Goal: Information Seeking & Learning: Learn about a topic

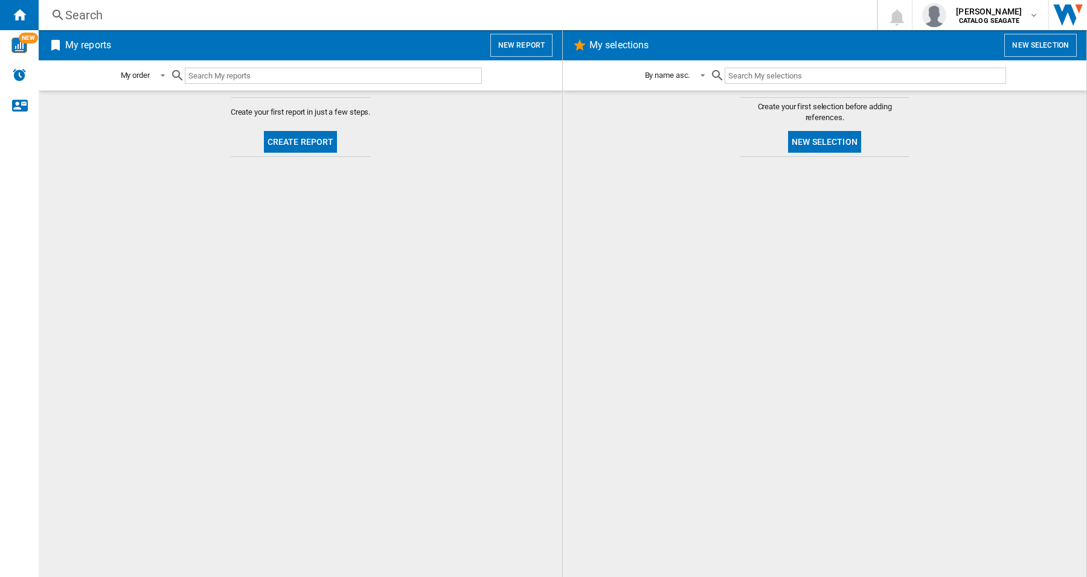
click at [95, 13] on div "Search" at bounding box center [455, 15] width 780 height 17
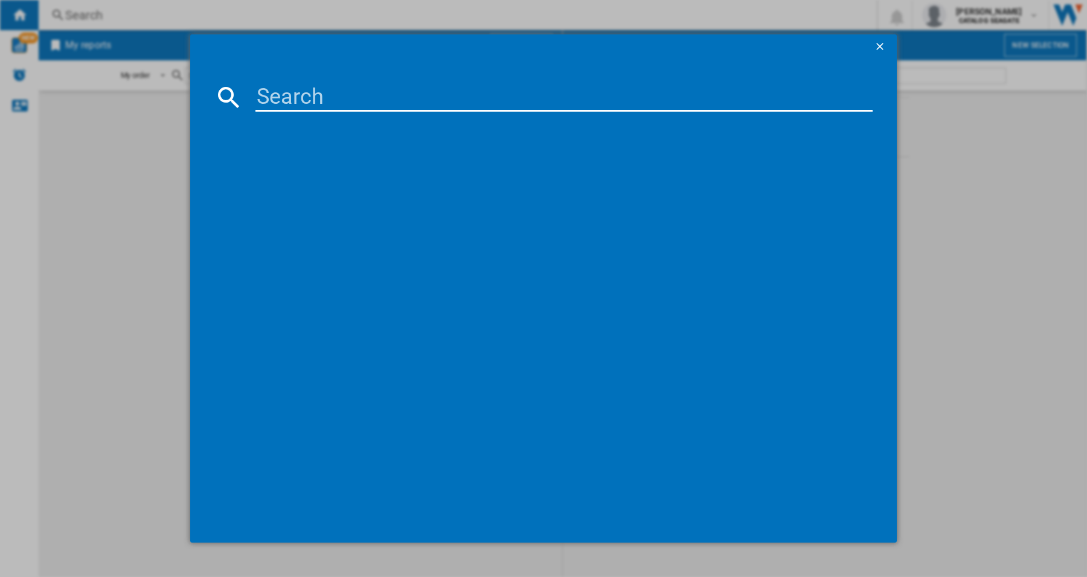
click at [350, 101] on input at bounding box center [564, 97] width 617 height 29
paste input "LACIE 1BIG DOCK STHW2000800 BLACK 2TB"
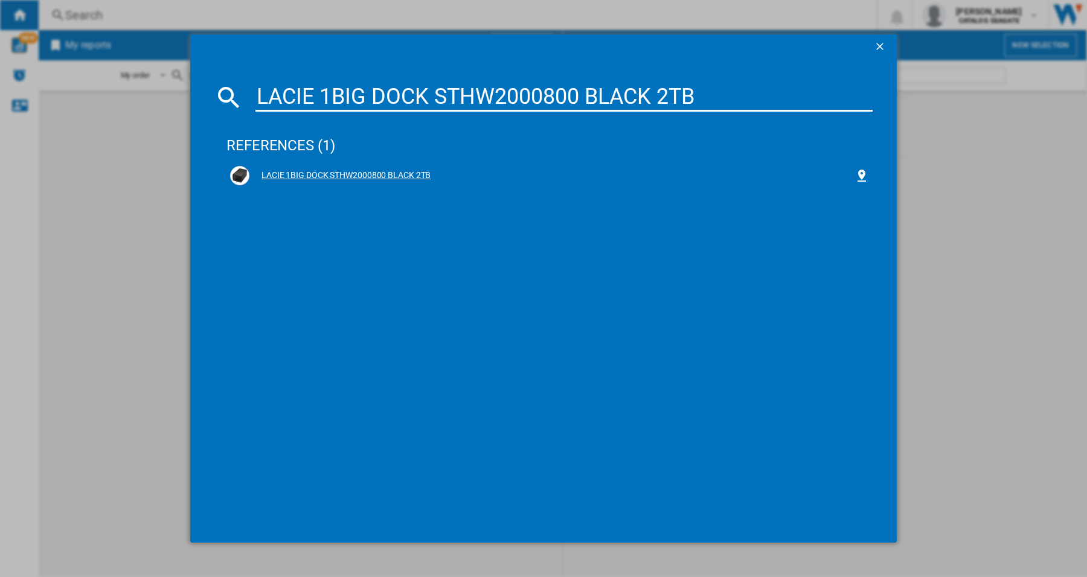
type input "LACIE 1BIG DOCK STHW2000800 BLACK 2TB"
click at [378, 173] on div "LACIE 1BIG DOCK STHW2000800 BLACK 2TB" at bounding box center [551, 176] width 605 height 12
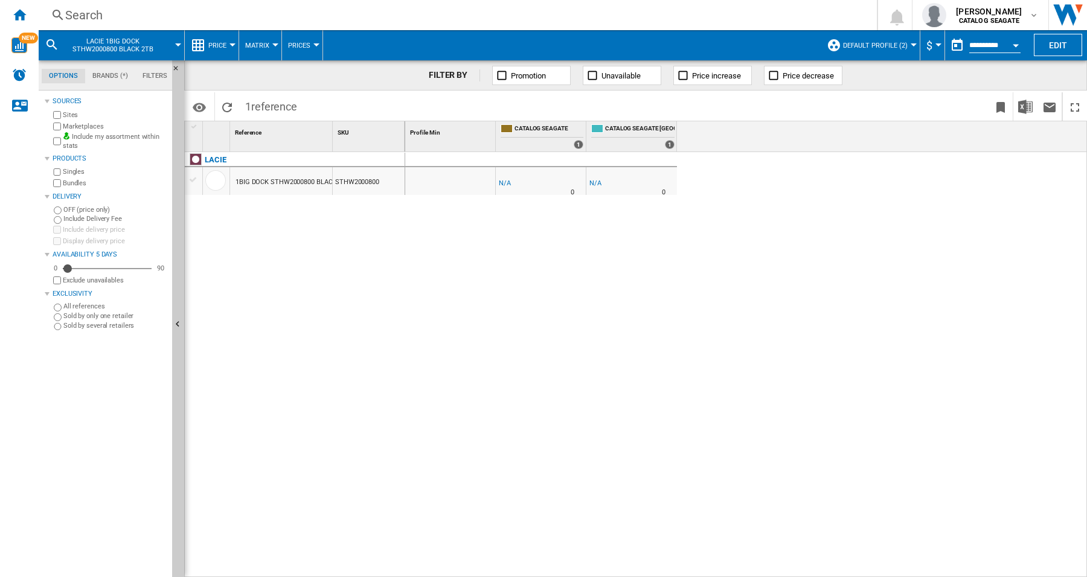
click at [231, 43] on div at bounding box center [233, 44] width 6 height 3
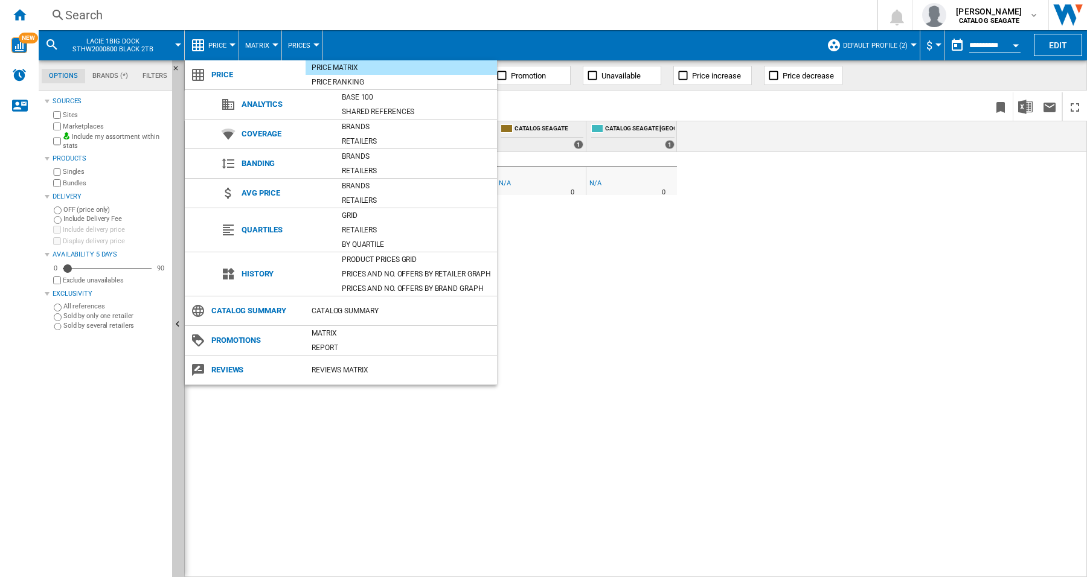
click at [713, 281] on md-backdrop at bounding box center [543, 288] width 1087 height 577
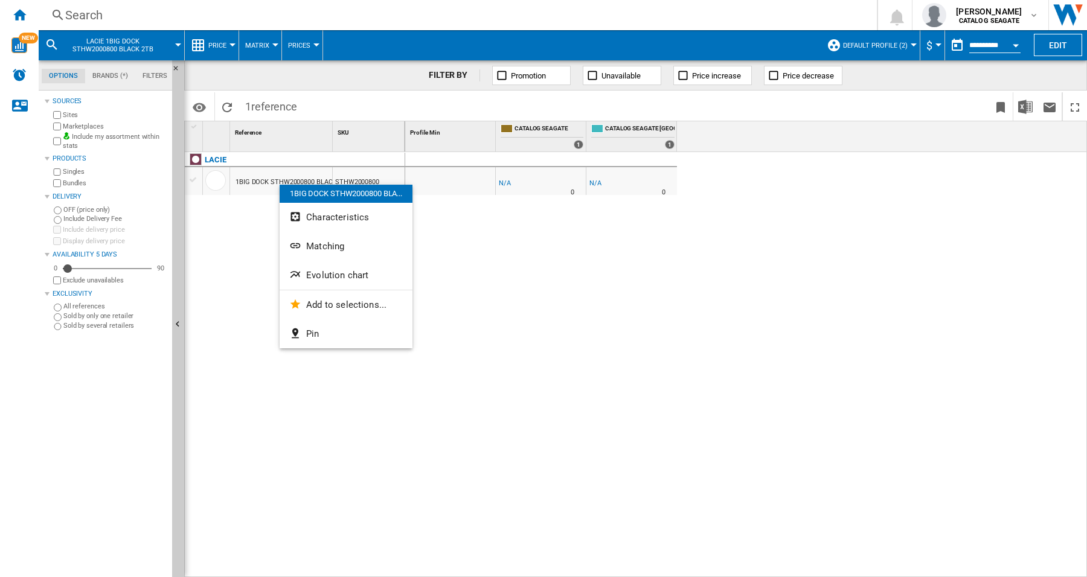
drag, startPoint x: 285, startPoint y: 178, endPoint x: 242, endPoint y: 257, distance: 89.5
click at [240, 260] on div at bounding box center [543, 288] width 1087 height 577
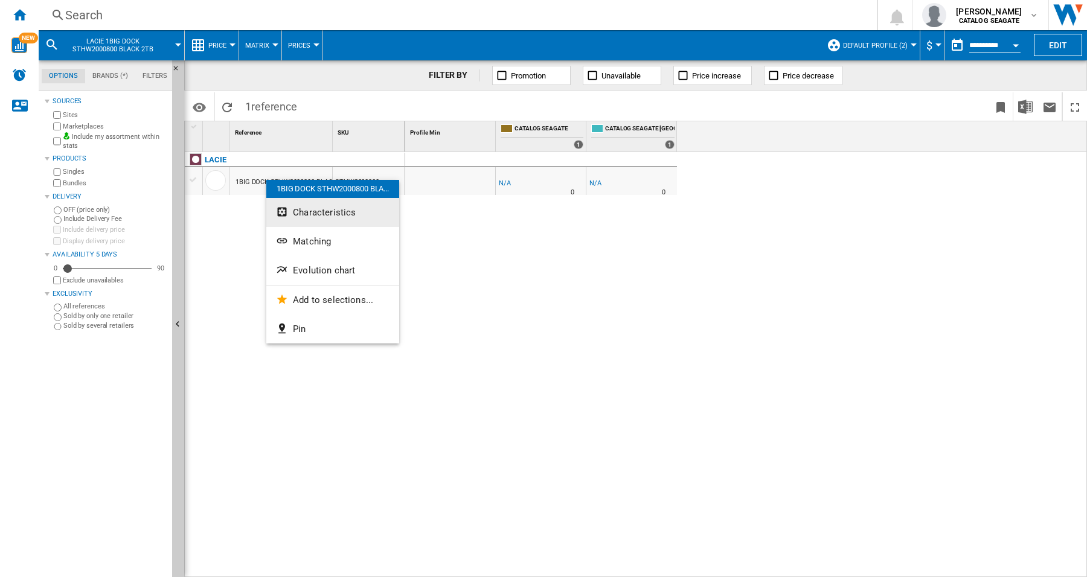
click at [315, 210] on span "Characteristics" at bounding box center [324, 212] width 63 height 11
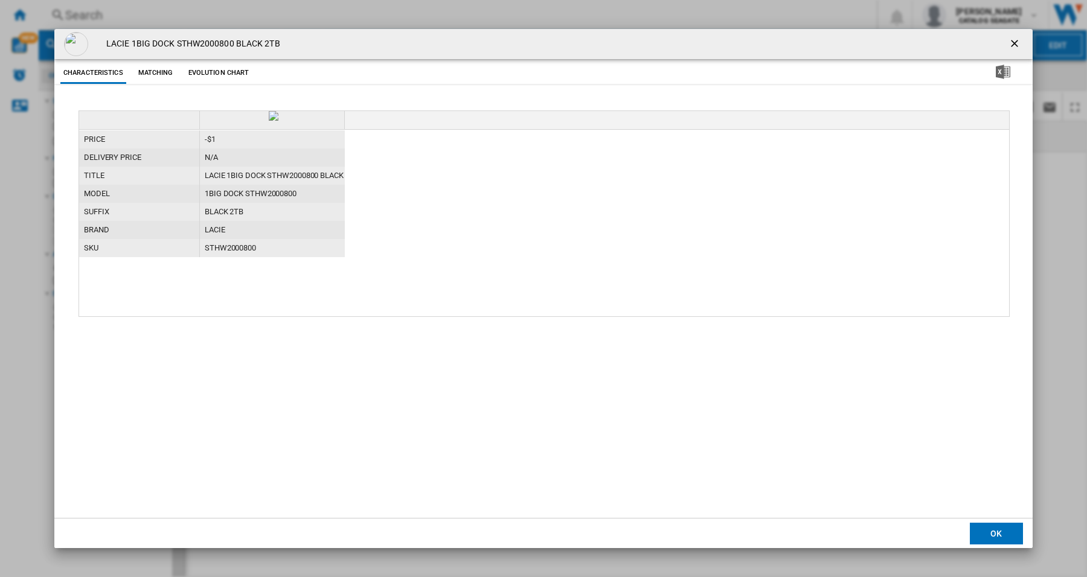
click at [1021, 46] on ng-md-icon "getI18NText('BUTTONS.CLOSE_DIALOG')" at bounding box center [1016, 44] width 14 height 14
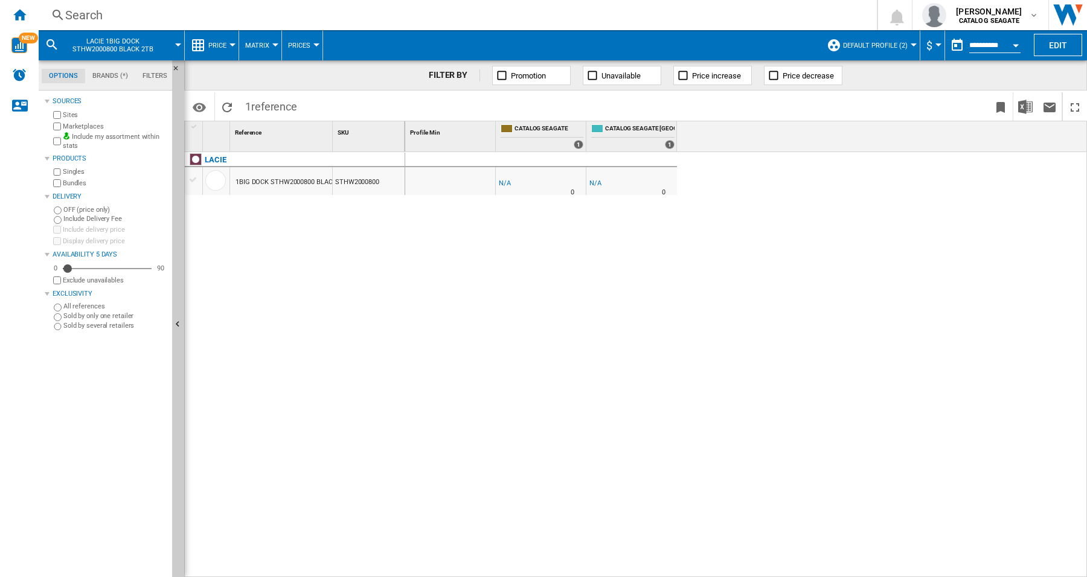
click at [231, 46] on div at bounding box center [233, 44] width 6 height 3
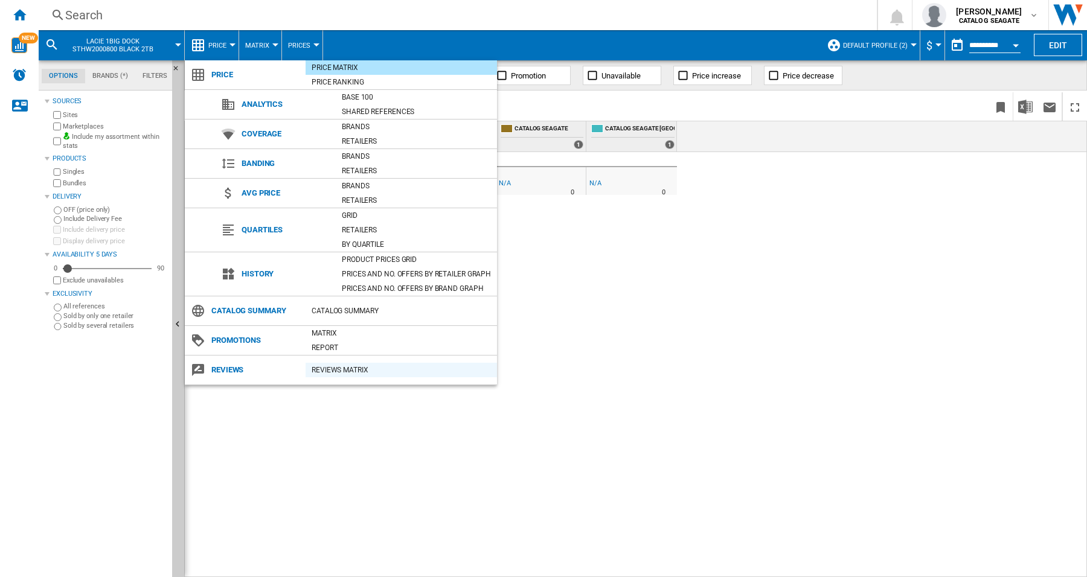
click at [370, 376] on div "REVIEWS Matrix" at bounding box center [401, 370] width 191 height 12
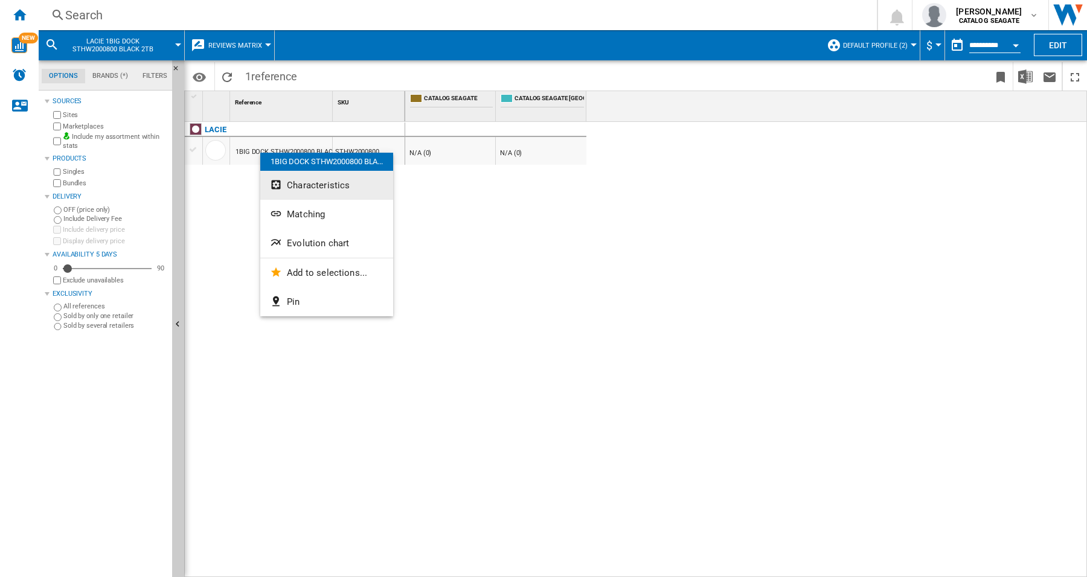
click at [327, 188] on span "Characteristics" at bounding box center [318, 185] width 63 height 11
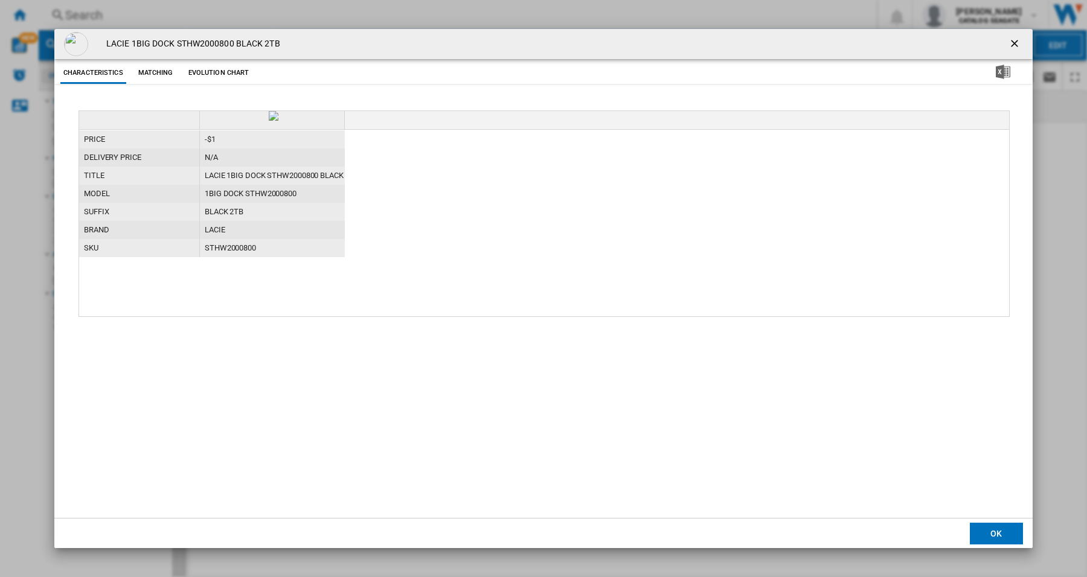
click at [145, 67] on button "Matching" at bounding box center [155, 73] width 53 height 22
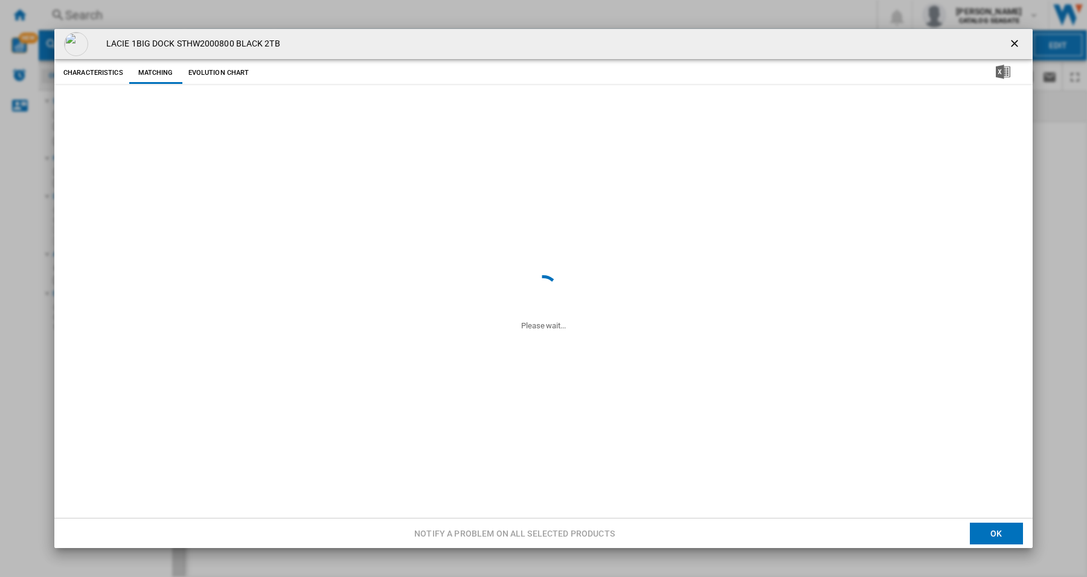
click at [219, 71] on button "Evolution chart" at bounding box center [218, 73] width 67 height 22
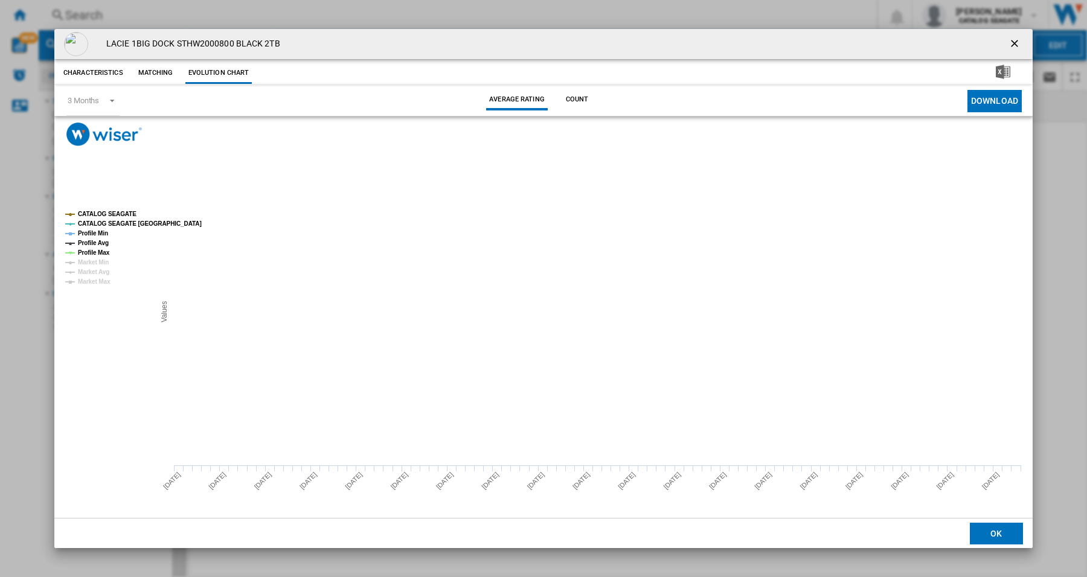
click at [572, 98] on button "Count" at bounding box center [577, 100] width 53 height 22
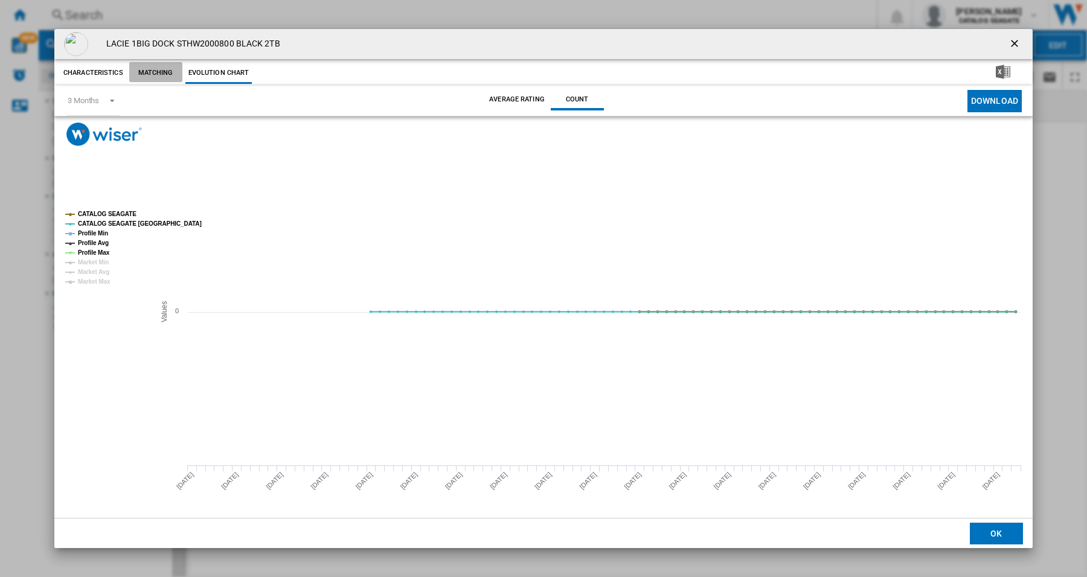
click at [155, 68] on button "Matching" at bounding box center [155, 73] width 53 height 22
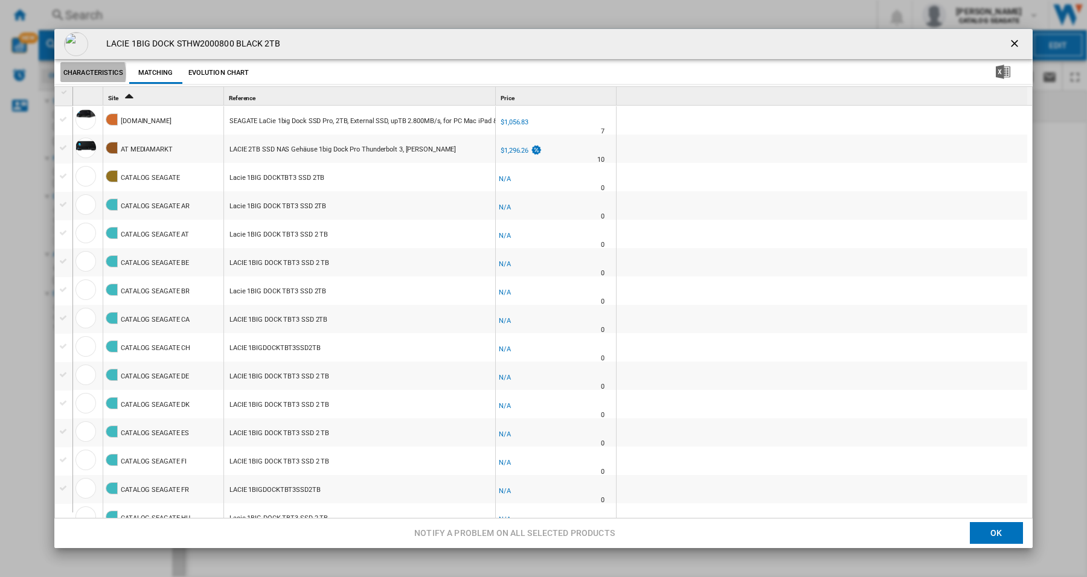
click at [80, 74] on button "Characteristics" at bounding box center [93, 73] width 66 height 22
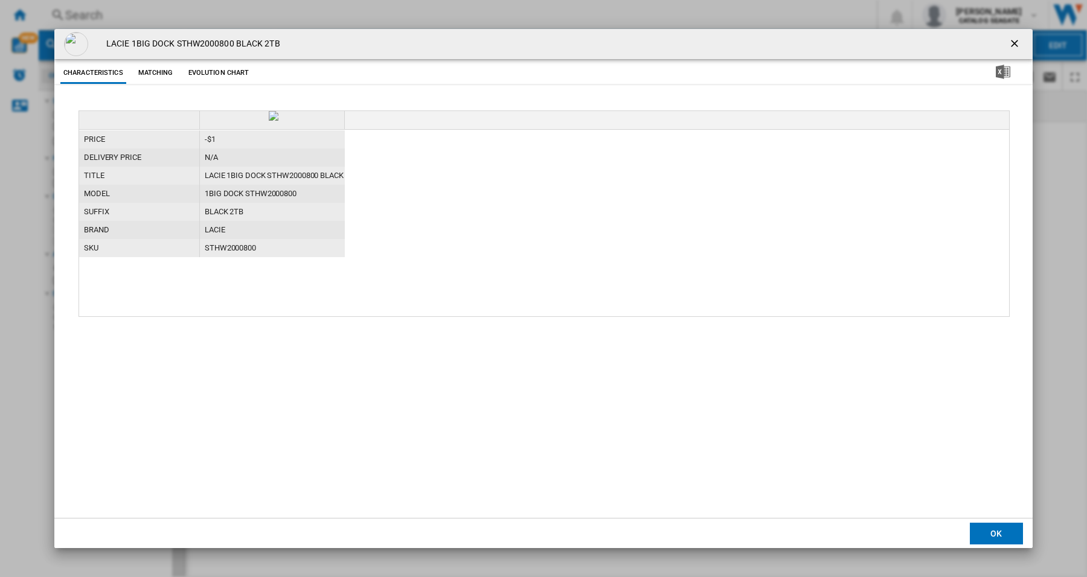
click at [1016, 43] on ng-md-icon "getI18NText('BUTTONS.CLOSE_DIALOG')" at bounding box center [1016, 44] width 14 height 14
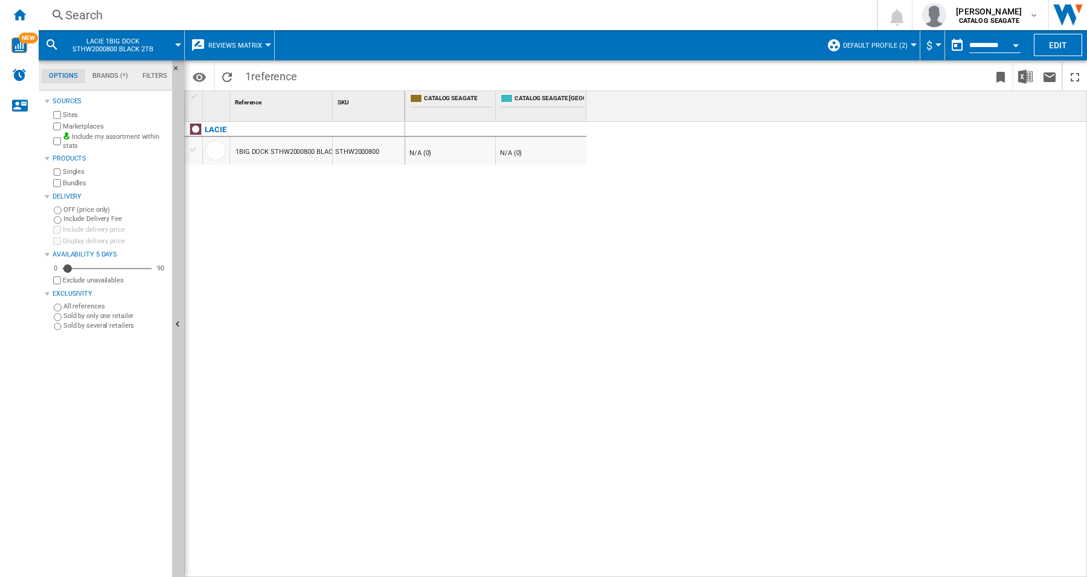
click at [265, 47] on button "Reviews Matrix" at bounding box center [238, 45] width 60 height 30
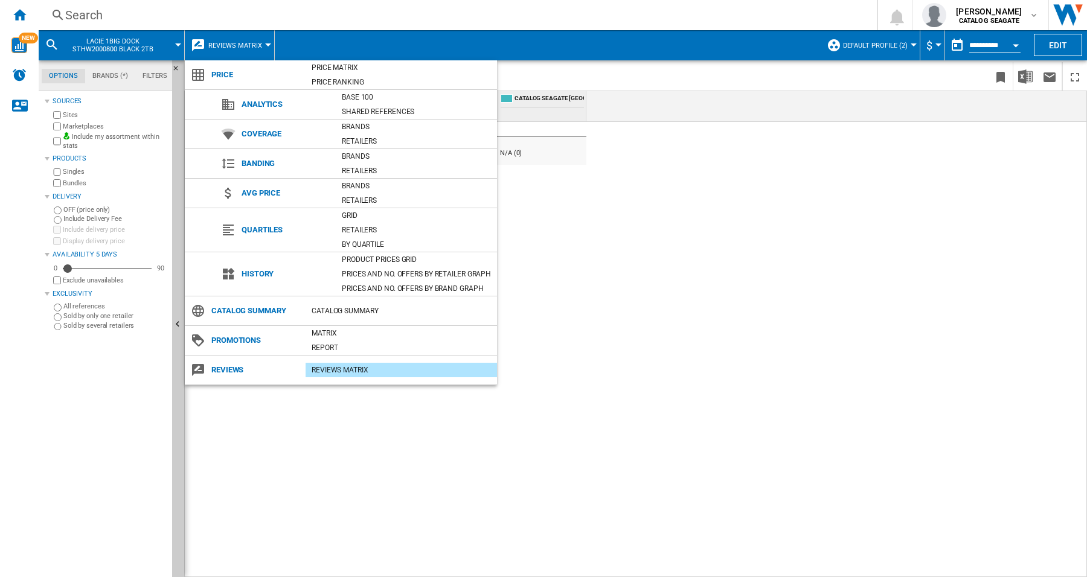
click at [339, 370] on div "REVIEWS Matrix" at bounding box center [401, 370] width 191 height 12
click at [608, 301] on md-backdrop at bounding box center [543, 288] width 1087 height 577
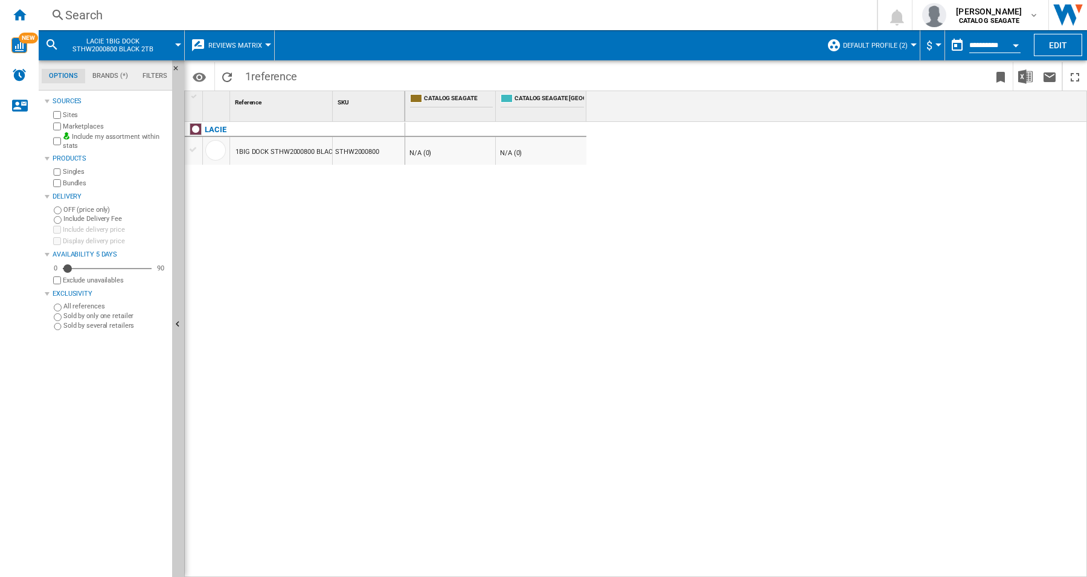
click at [191, 150] on div at bounding box center [193, 149] width 13 height 11
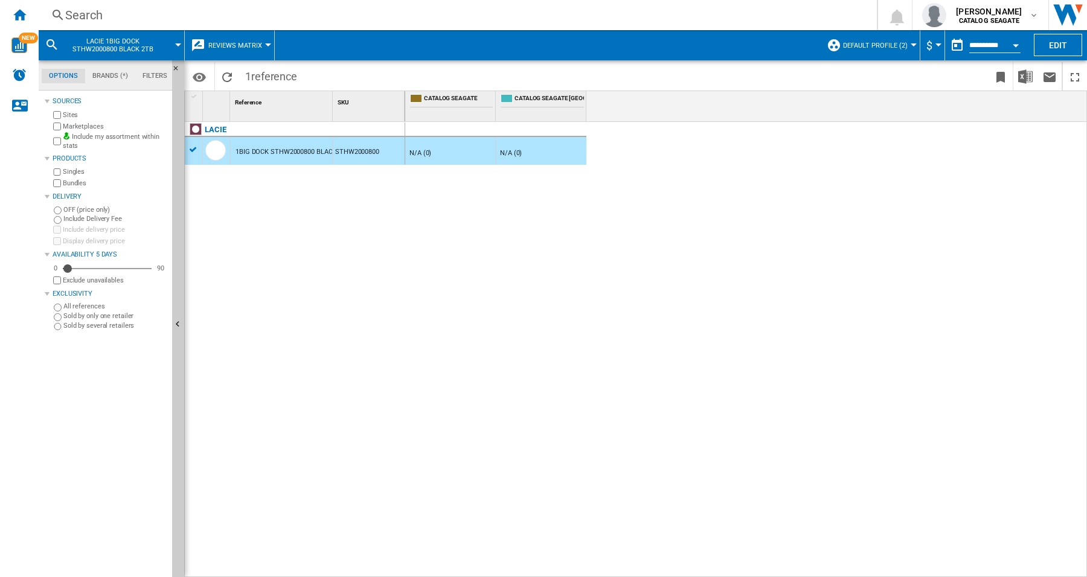
click at [266, 155] on div "1BIG DOCK STHW2000800 BLACK 2TB" at bounding box center [293, 152] width 115 height 28
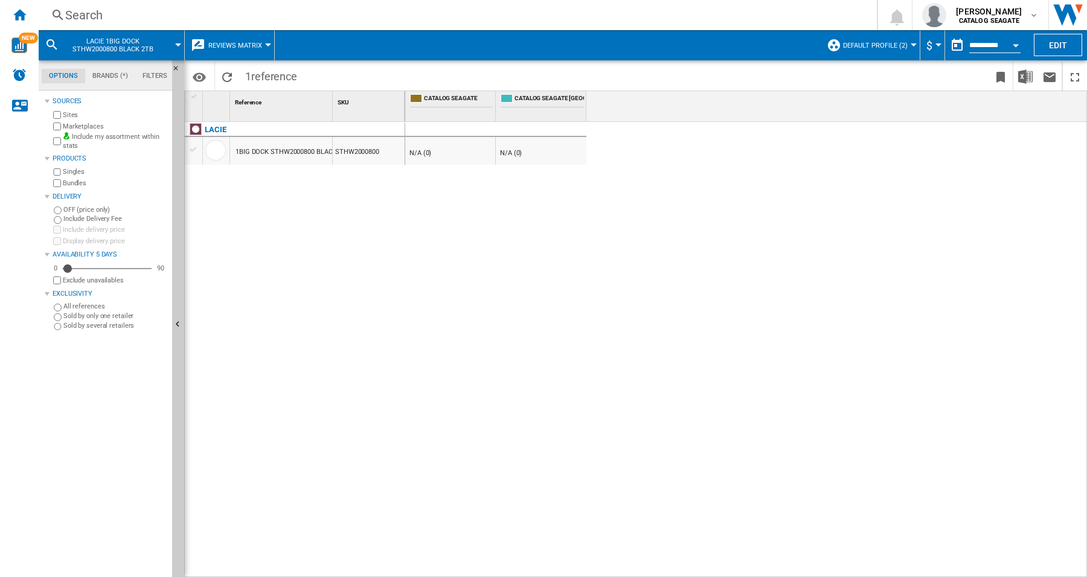
click at [266, 155] on div "1BIG DOCK STHW2000800 BLACK 2TB" at bounding box center [293, 152] width 115 height 28
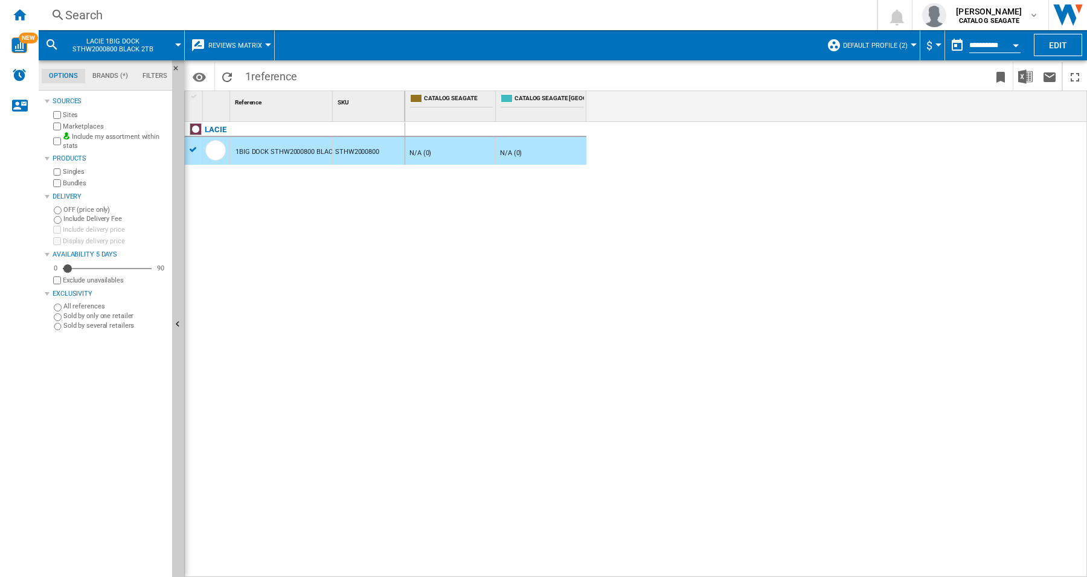
click at [266, 155] on div "1BIG DOCK STHW2000800 BLACK 2TB" at bounding box center [293, 152] width 115 height 28
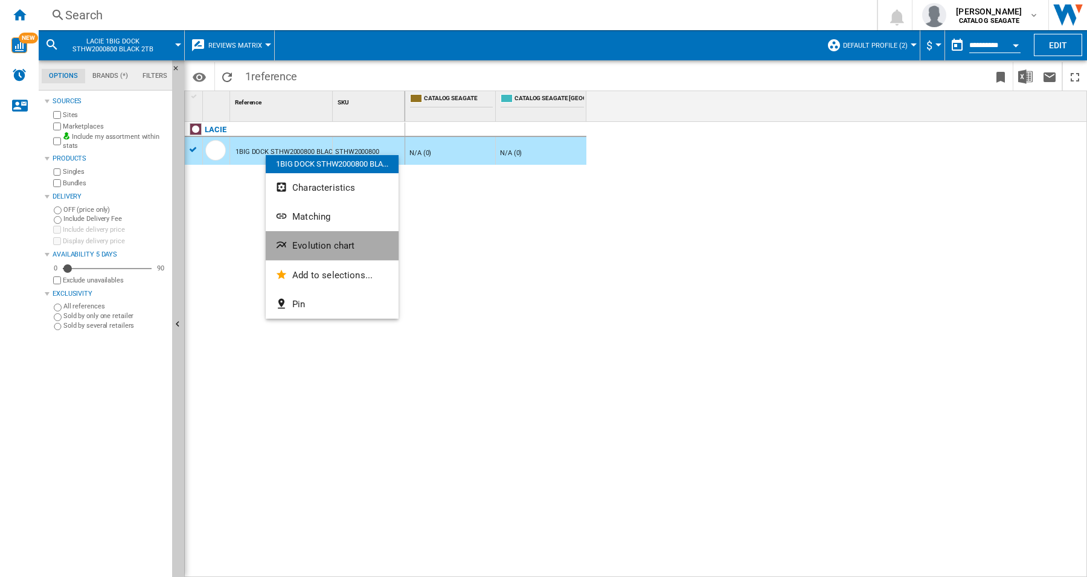
click at [344, 245] on span "Evolution chart" at bounding box center [323, 245] width 62 height 11
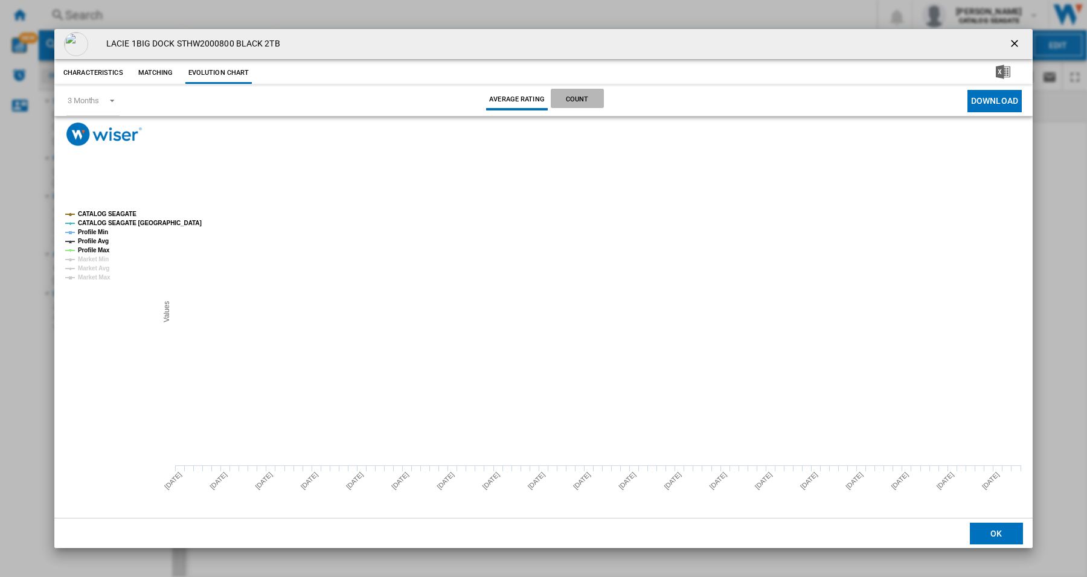
click at [587, 98] on button "Count" at bounding box center [577, 100] width 53 height 22
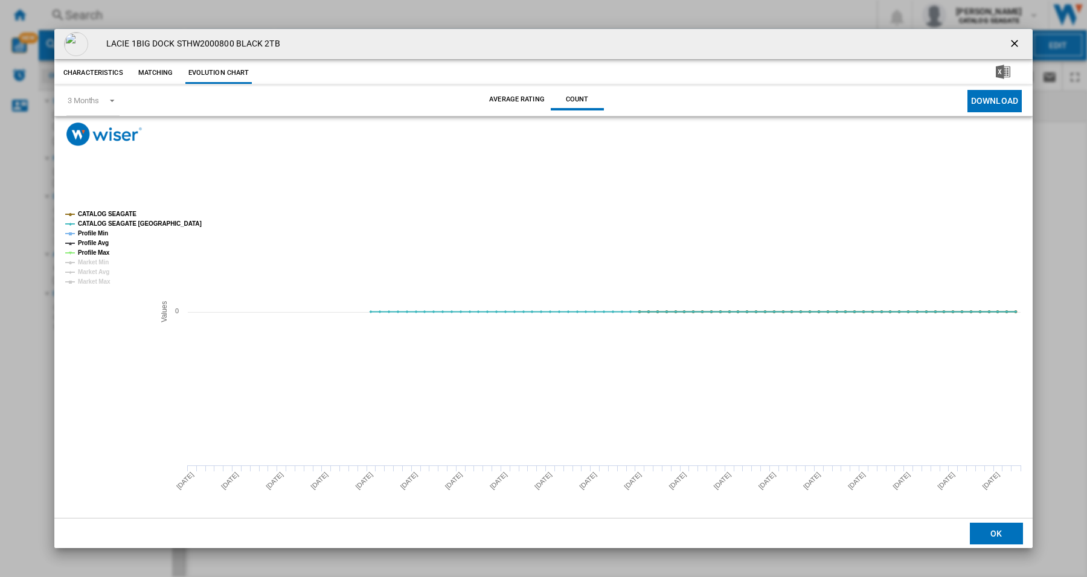
click at [151, 71] on button "Matching" at bounding box center [155, 73] width 53 height 22
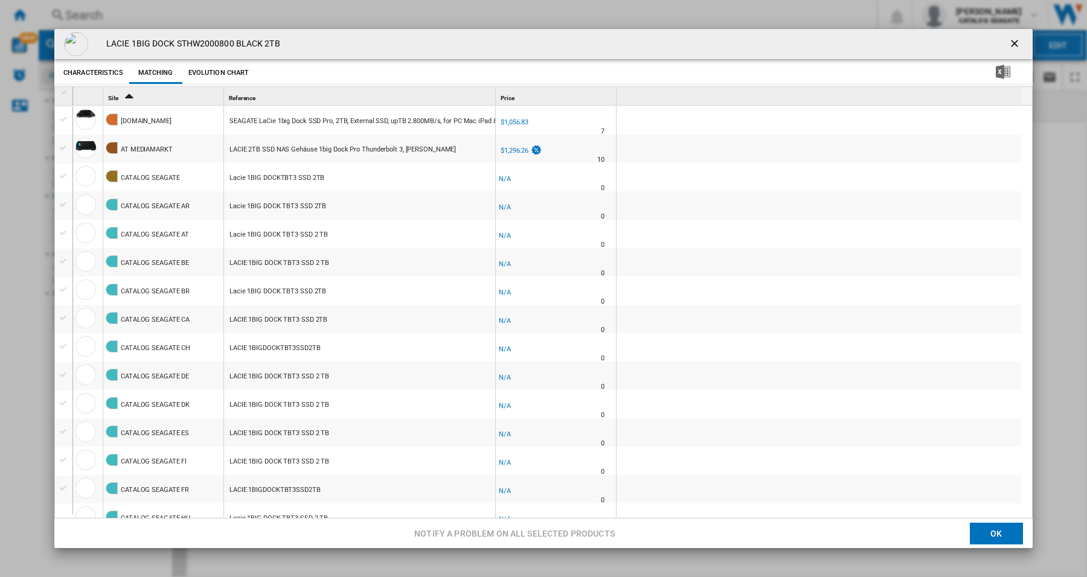
click at [161, 150] on div "AT MEDIAMARKT" at bounding box center [147, 150] width 52 height 28
click at [169, 124] on div "[DOMAIN_NAME]" at bounding box center [163, 120] width 120 height 28
click at [105, 74] on button "Characteristics" at bounding box center [93, 73] width 66 height 22
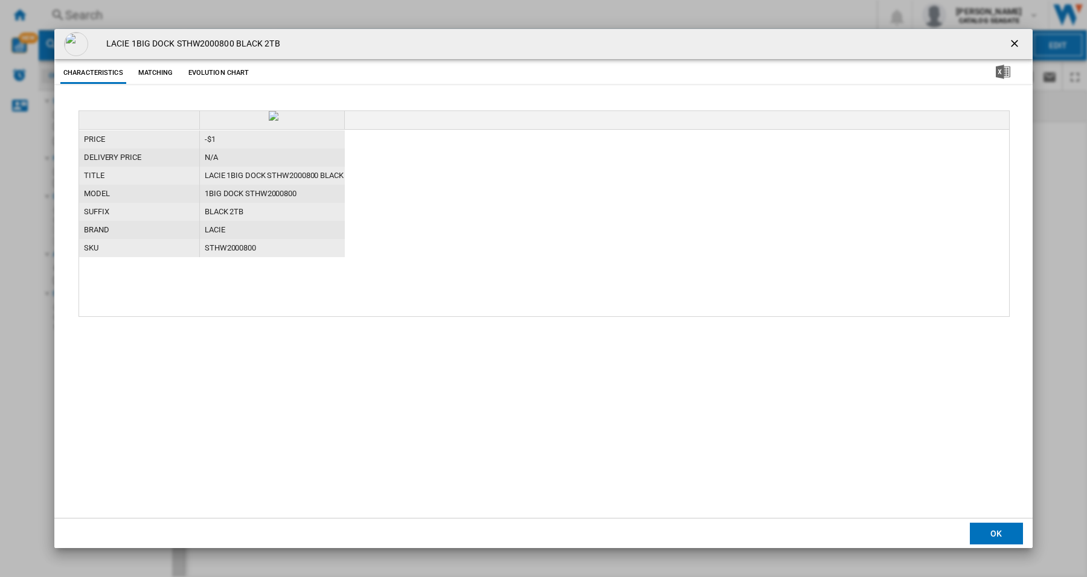
drag, startPoint x: 1013, startPoint y: 43, endPoint x: 989, endPoint y: 43, distance: 24.2
click at [1015, 44] on ng-md-icon "getI18NText('BUTTONS.CLOSE_DIALOG')" at bounding box center [1016, 44] width 14 height 14
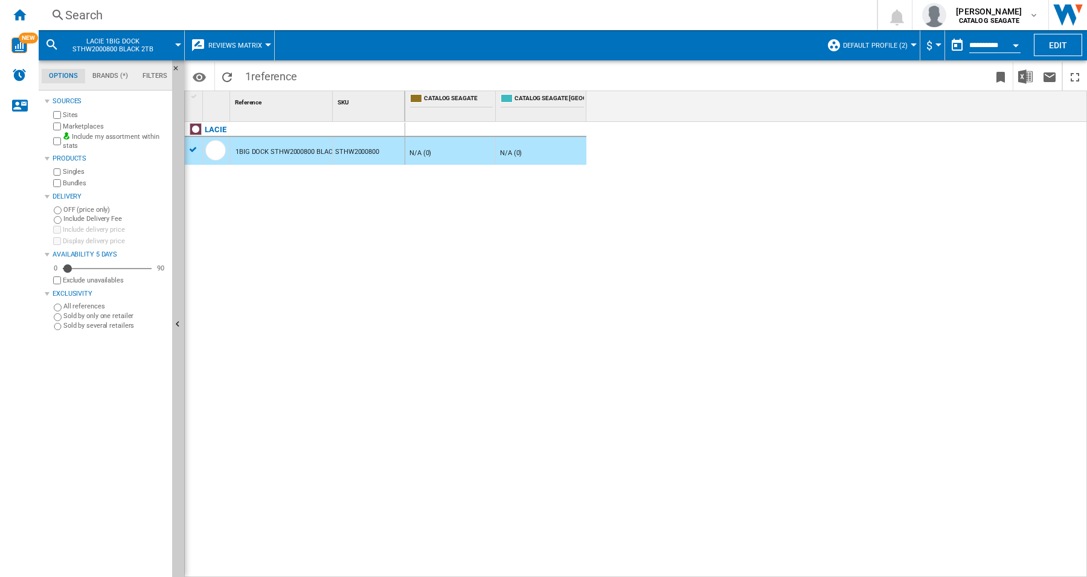
click at [186, 147] on div at bounding box center [194, 149] width 18 height 13
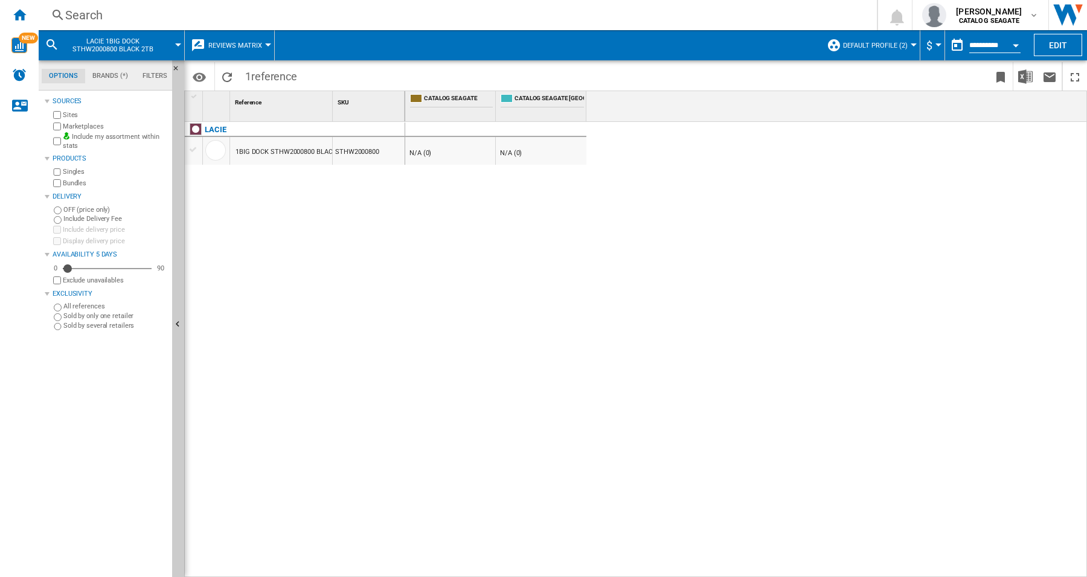
click at [454, 101] on span "CATALOG SEAGATE" at bounding box center [458, 99] width 69 height 10
click at [544, 100] on span "CATALOG SEAGATE [GEOGRAPHIC_DATA]" at bounding box center [549, 99] width 69 height 10
click at [370, 109] on div "SKU 1" at bounding box center [369, 100] width 69 height 19
click at [280, 109] on div "Reference 1" at bounding box center [283, 100] width 100 height 19
click at [200, 80] on md-icon "Options" at bounding box center [199, 77] width 14 height 14
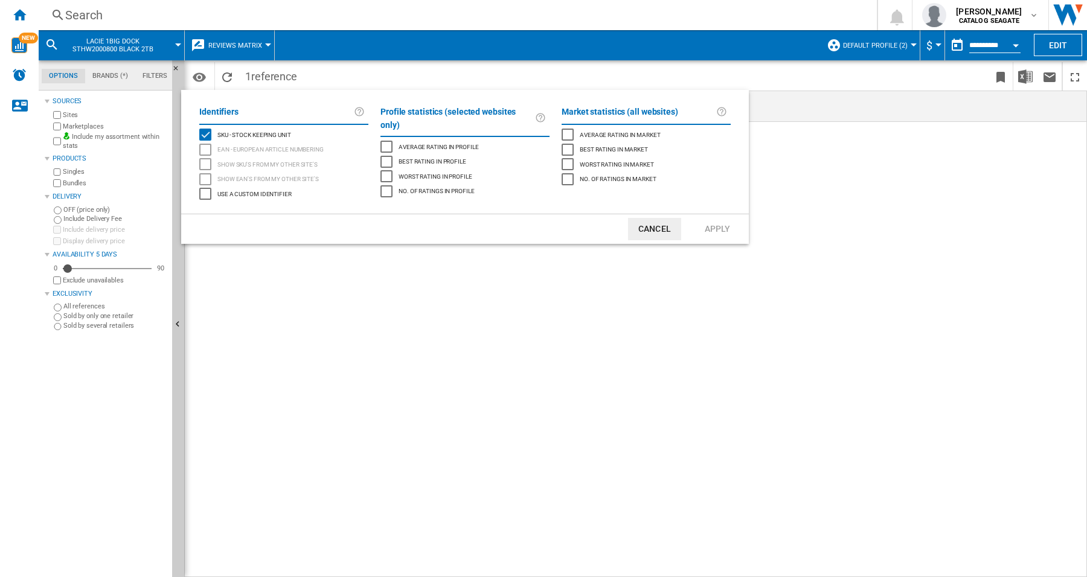
click at [573, 331] on md-backdrop at bounding box center [543, 288] width 1087 height 577
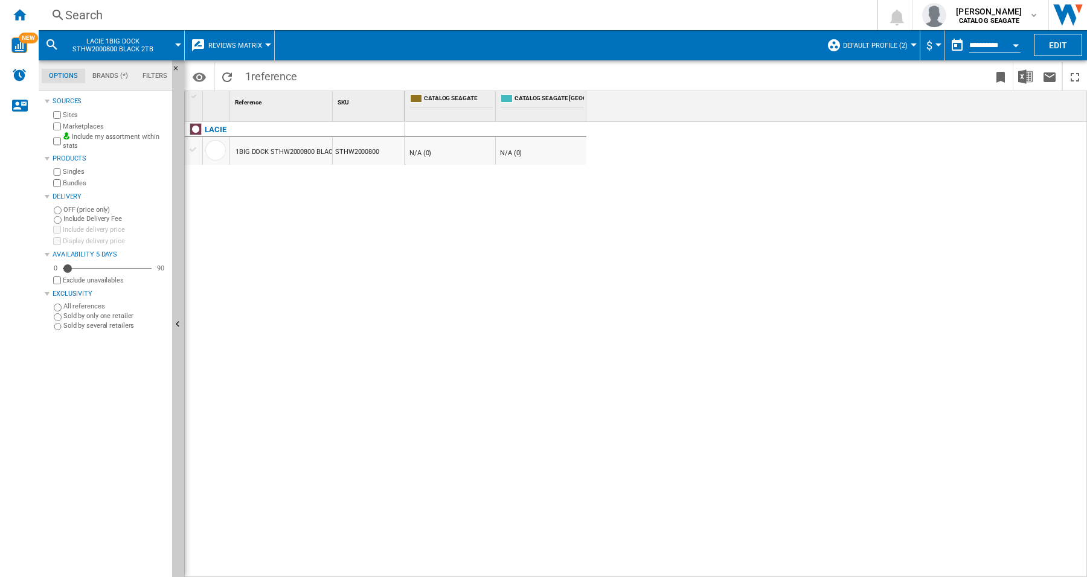
click at [193, 94] on div at bounding box center [195, 96] width 10 height 8
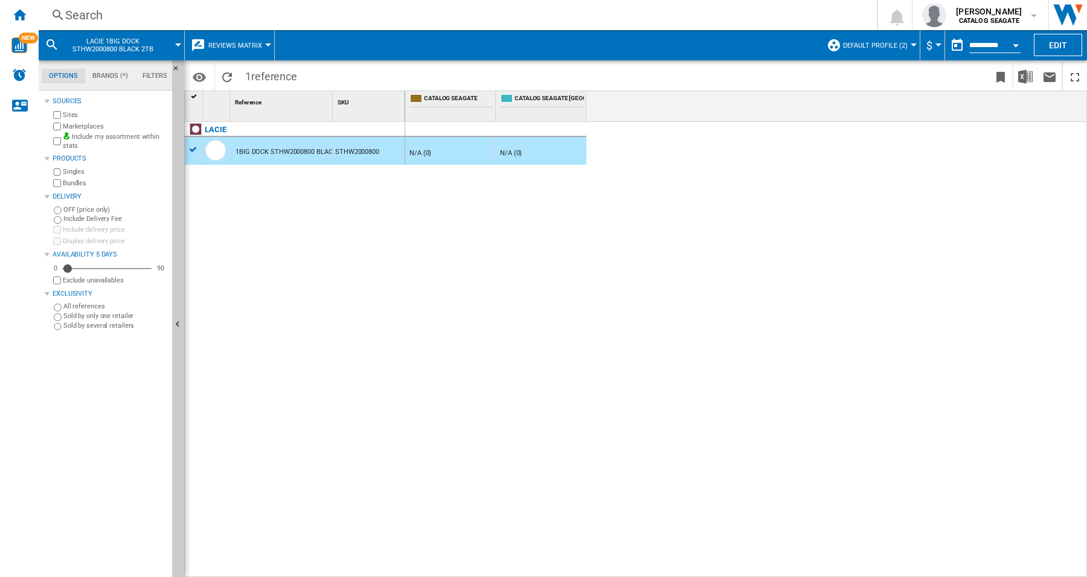
click at [194, 100] on div at bounding box center [195, 96] width 10 height 8
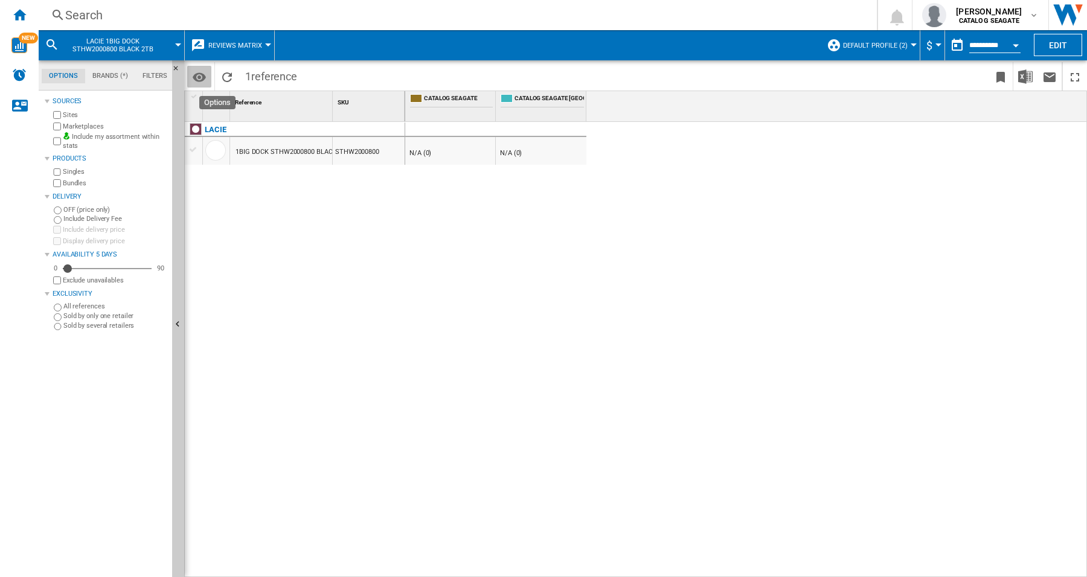
click at [195, 71] on md-icon "Options" at bounding box center [199, 77] width 14 height 14
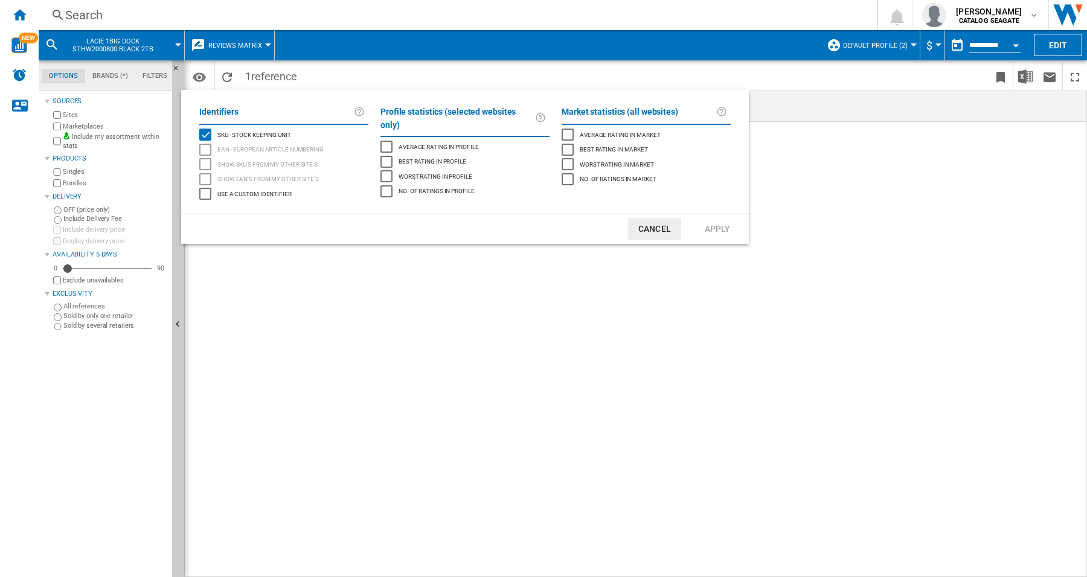
click at [834, 221] on md-backdrop at bounding box center [543, 288] width 1087 height 577
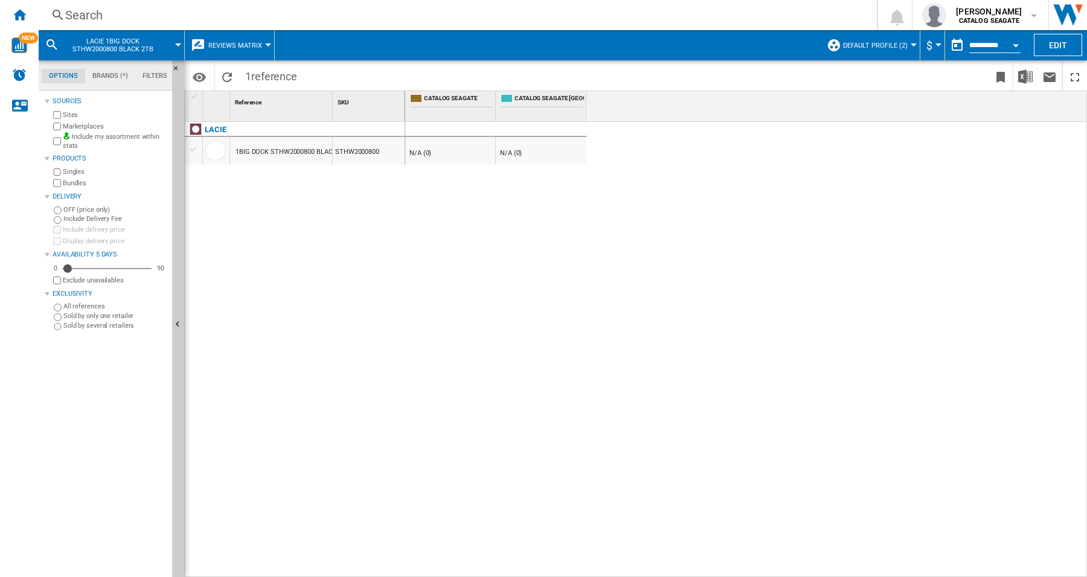
click at [268, 45] on div at bounding box center [268, 44] width 6 height 3
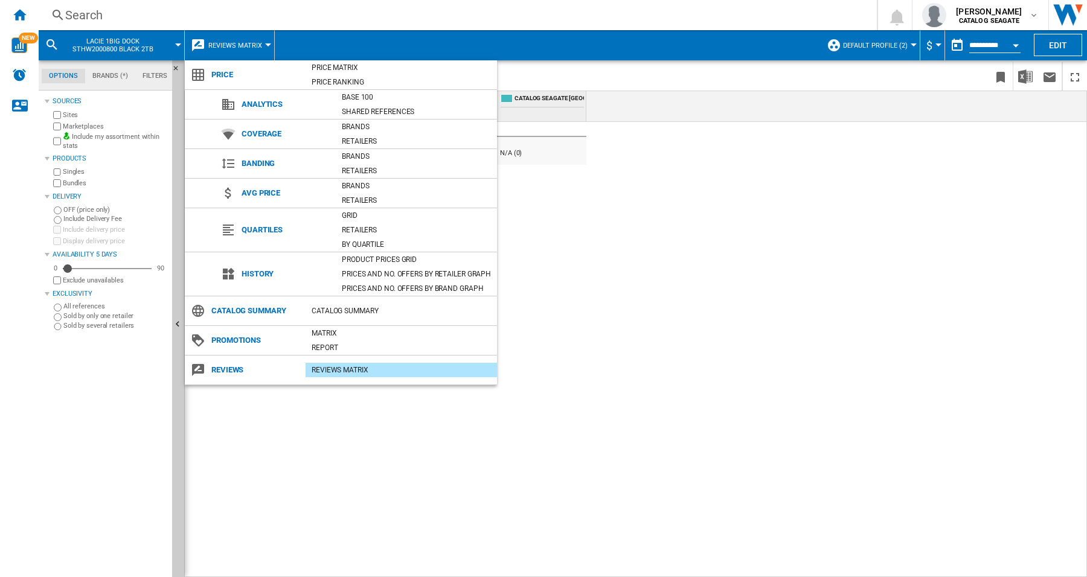
drag, startPoint x: 204, startPoint y: 369, endPoint x: 217, endPoint y: 373, distance: 14.5
click at [204, 370] on span "Reviews" at bounding box center [248, 370] width 115 height 17
click at [219, 372] on span "Reviews" at bounding box center [255, 370] width 100 height 17
click at [336, 367] on div "REVIEWS Matrix" at bounding box center [401, 370] width 191 height 12
click at [337, 373] on div "REVIEWS Matrix" at bounding box center [401, 370] width 191 height 12
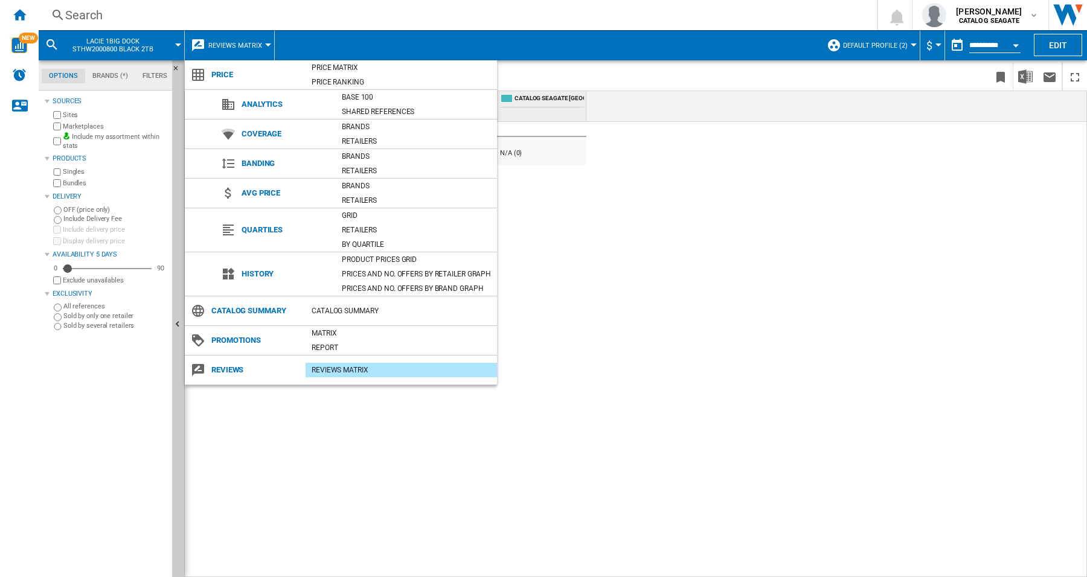
click at [908, 44] on md-backdrop at bounding box center [543, 288] width 1087 height 577
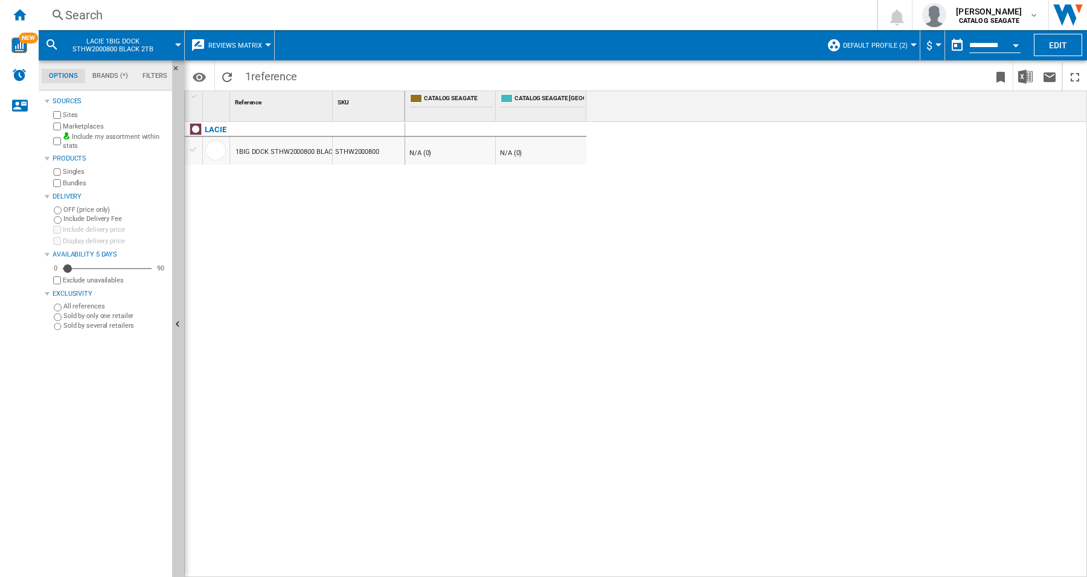
click at [911, 43] on div at bounding box center [914, 44] width 6 height 3
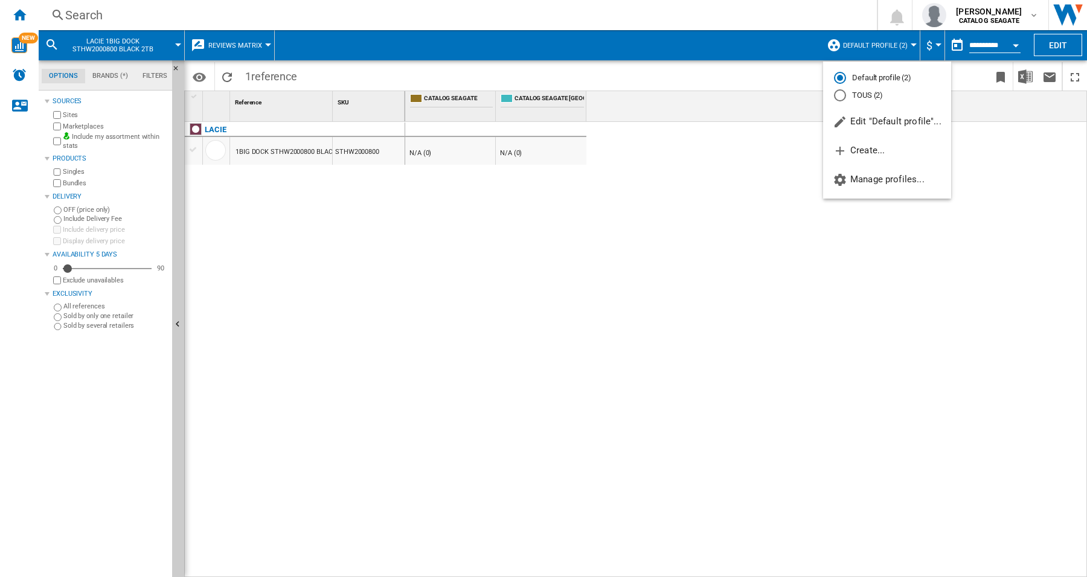
click at [809, 254] on md-backdrop at bounding box center [543, 288] width 1087 height 577
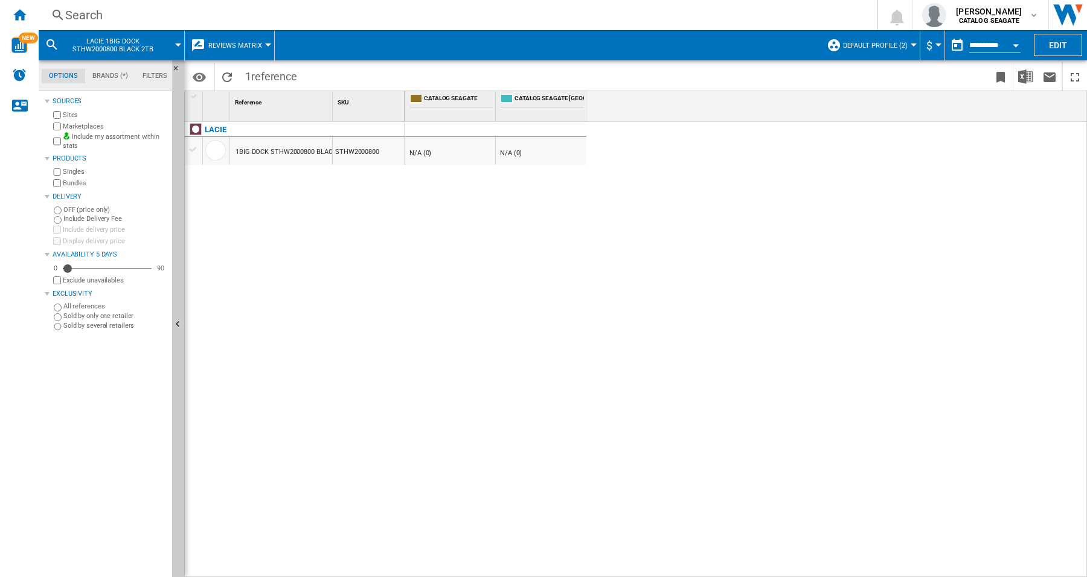
click at [400, 291] on div "LACIE 1BIG DOCK STHW2000800 BLACK 2TB STHW2000800" at bounding box center [295, 347] width 220 height 450
click at [491, 294] on div "- N/A (0) - N/A (0)" at bounding box center [746, 350] width 683 height 456
click at [25, 16] on ng-md-icon "Home" at bounding box center [19, 14] width 14 height 14
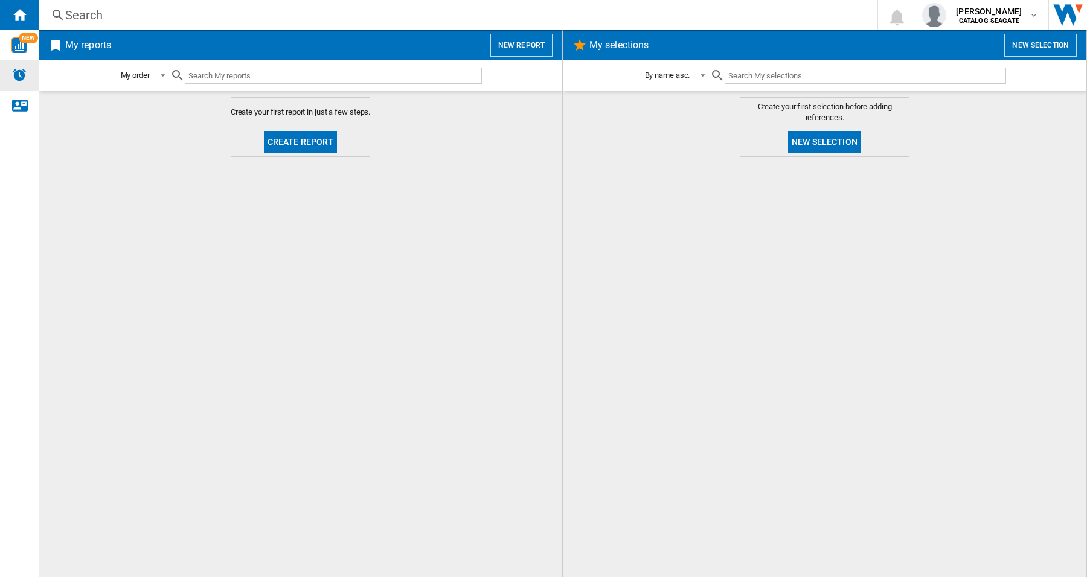
click at [17, 80] on img "Alerts" at bounding box center [19, 75] width 14 height 14
click at [89, 16] on div "Search" at bounding box center [455, 15] width 780 height 17
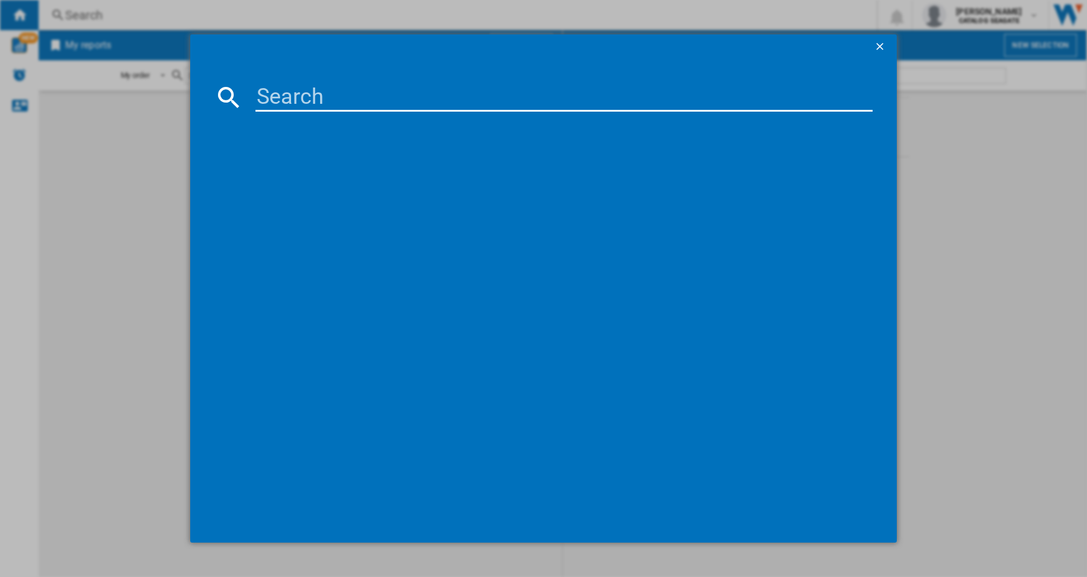
paste input "LACIE 1BIG DOCK STHW2000800 BLACK 2TB"
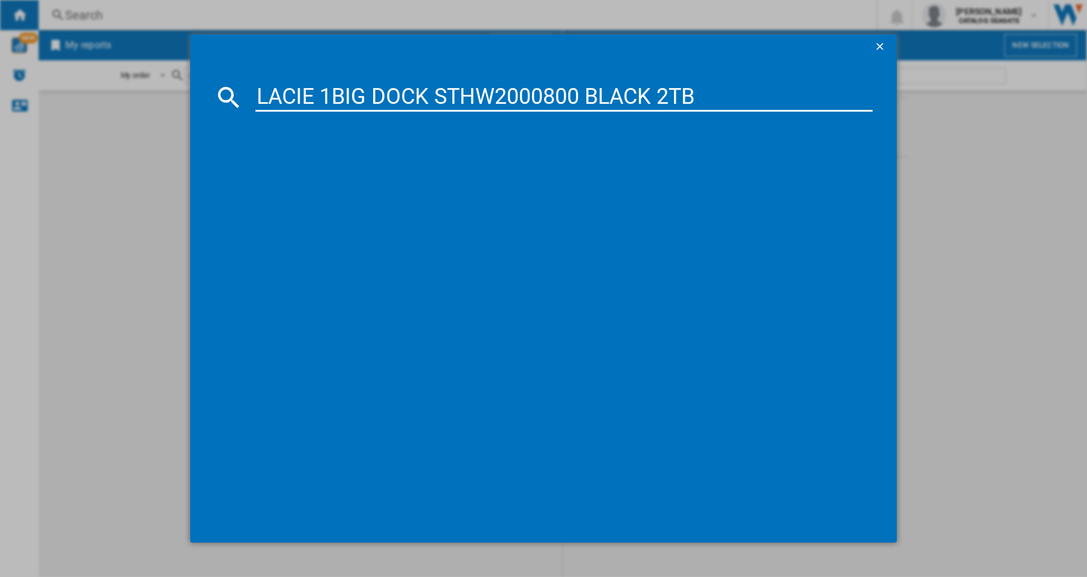
type input "LACIE 1BIG DOCK STHW2000800 BLACK 2TB"
drag, startPoint x: 337, startPoint y: 177, endPoint x: 43, endPoint y: 179, distance: 293.6
click at [336, 177] on div "LACIE 1BIG DOCK STHW2000800 BLACK 2TB" at bounding box center [551, 176] width 605 height 12
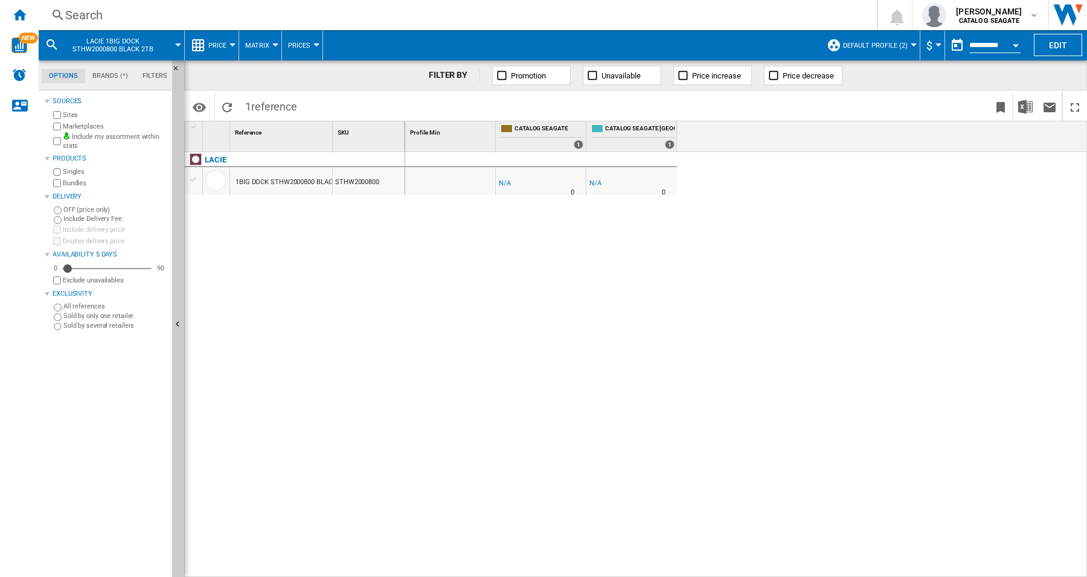
click at [73, 8] on div "Search" at bounding box center [455, 15] width 780 height 17
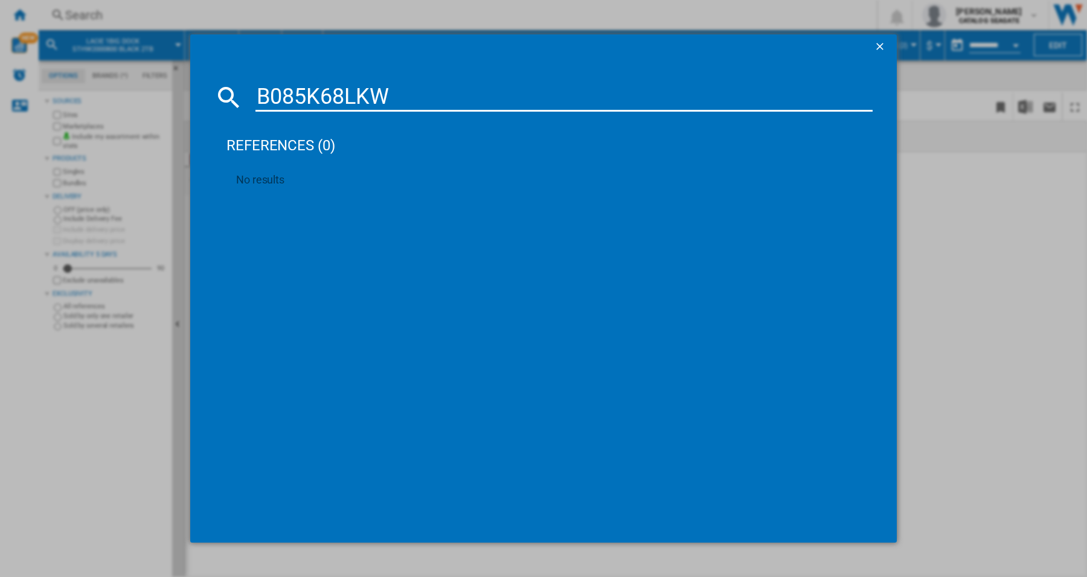
type input "B085K68LKW"
drag, startPoint x: 877, startPoint y: 43, endPoint x: 880, endPoint y: 49, distance: 6.5
click at [879, 47] on ng-md-icon "getI18NText('BUTTONS.CLOSE_DIALOG')" at bounding box center [881, 47] width 14 height 14
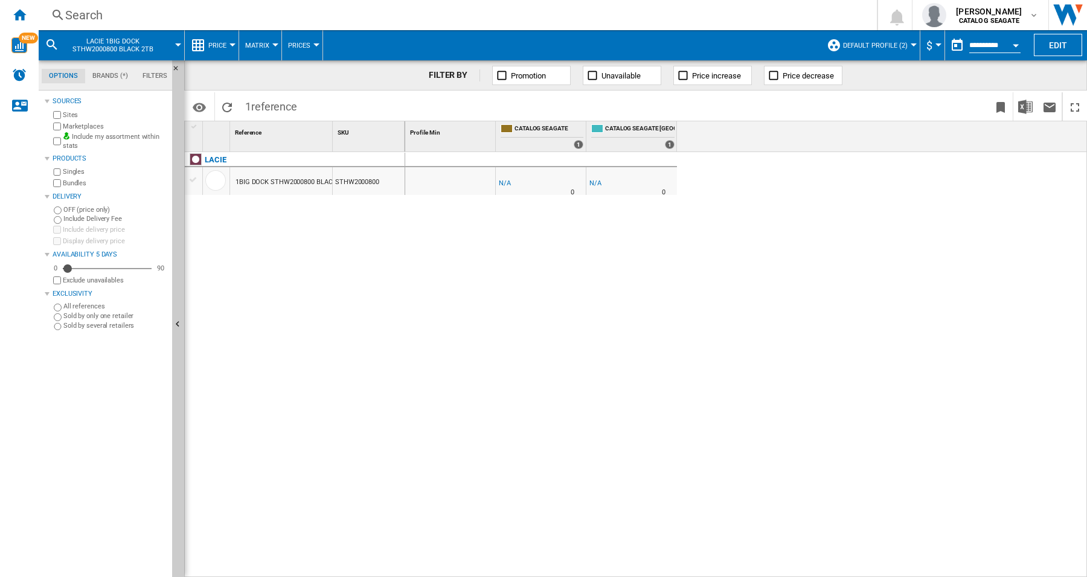
click at [907, 47] on button "Default profile (2)" at bounding box center [878, 45] width 71 height 30
click at [176, 45] on md-backdrop at bounding box center [543, 288] width 1087 height 577
click at [176, 45] on div at bounding box center [178, 44] width 6 height 3
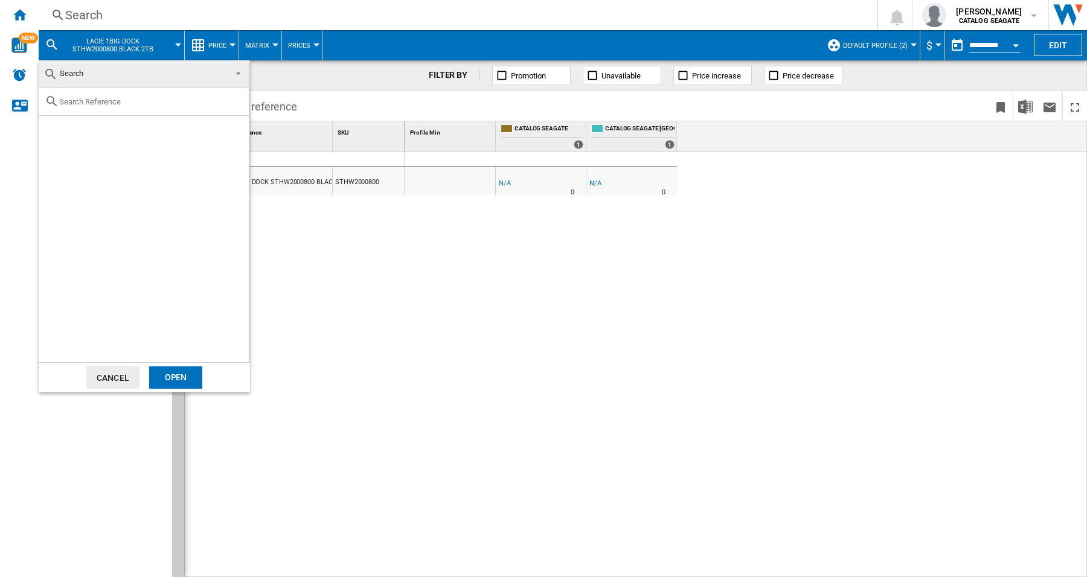
click at [390, 343] on md-backdrop at bounding box center [543, 288] width 1087 height 577
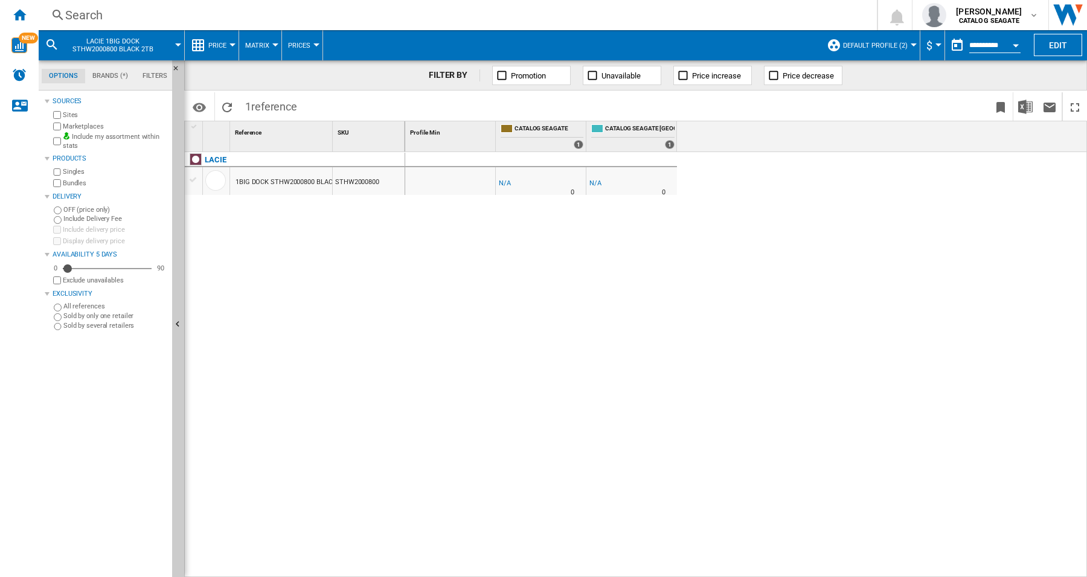
click at [173, 40] on div "LACIE 1BIG DOCK STHW2000800 BLACK 2TB" at bounding box center [111, 45] width 133 height 30
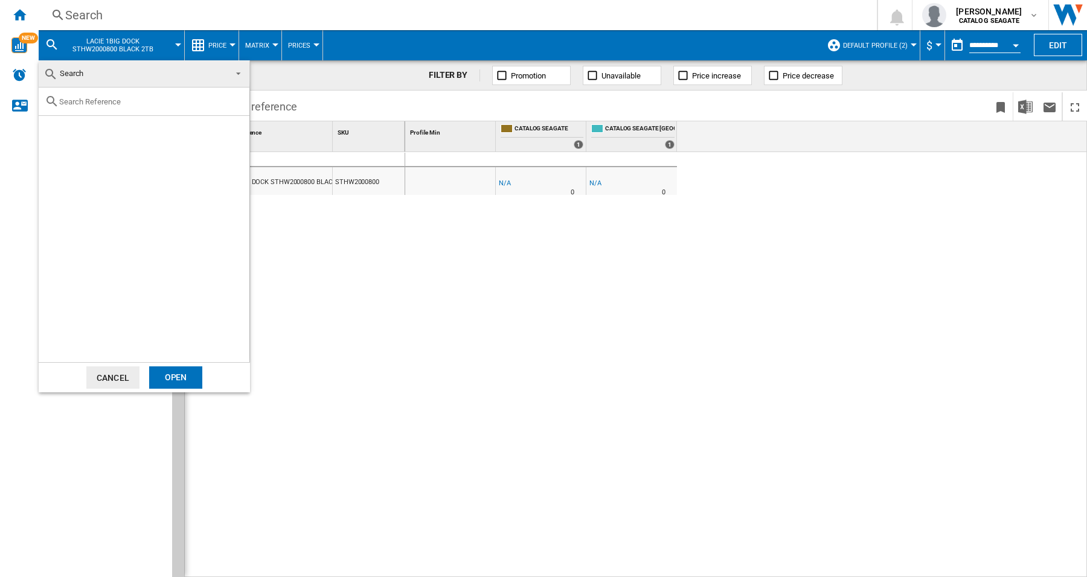
click at [76, 73] on span "Search" at bounding box center [72, 73] width 24 height 9
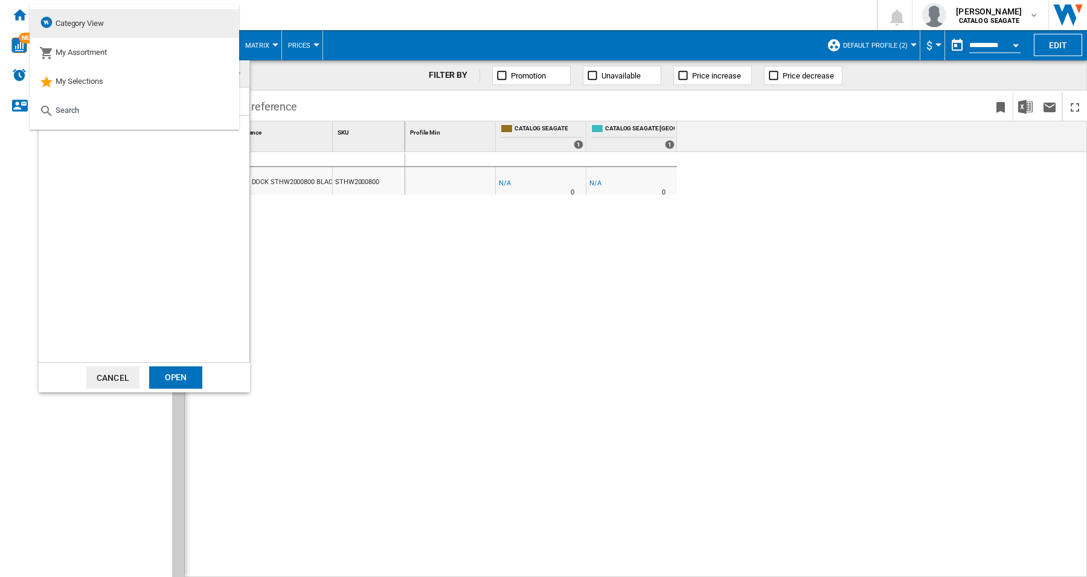
click at [124, 25] on md-option "Category View" at bounding box center [135, 23] width 210 height 29
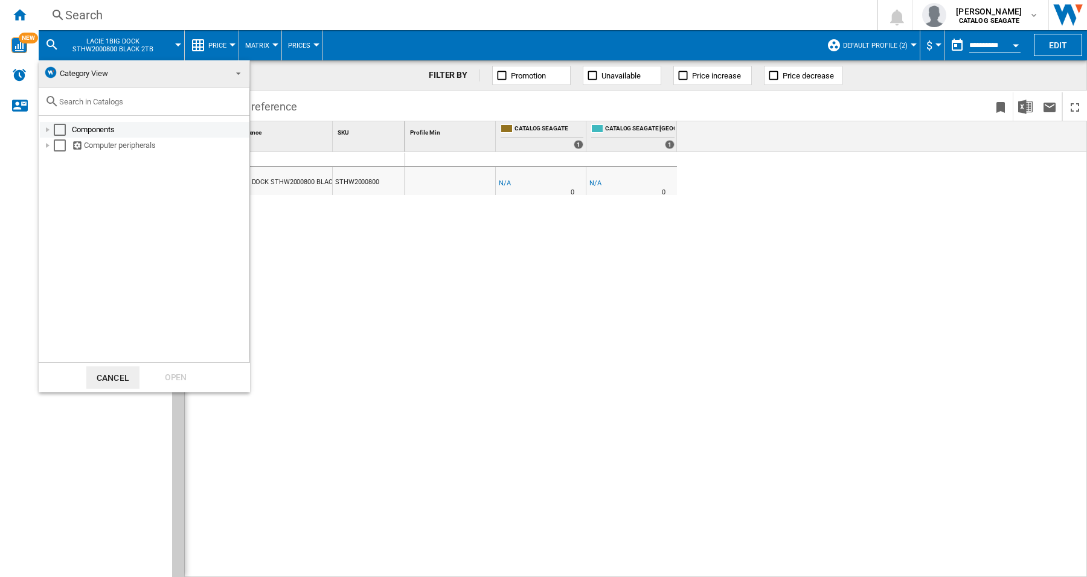
click at [88, 130] on div "Components" at bounding box center [160, 130] width 176 height 12
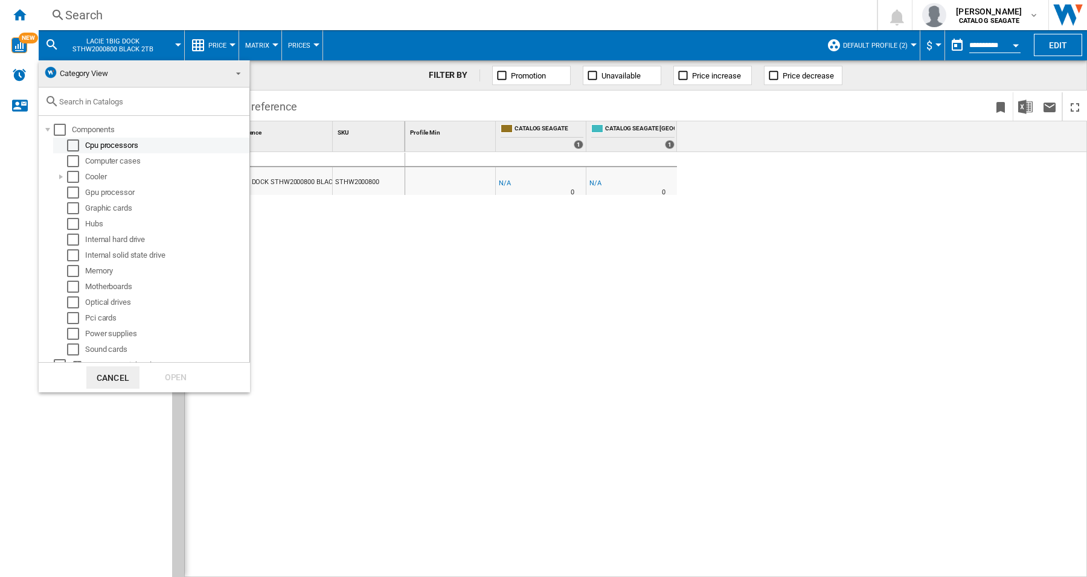
click at [97, 143] on div "Cpu processors" at bounding box center [166, 146] width 162 height 12
click at [56, 129] on div "Select" at bounding box center [60, 130] width 12 height 12
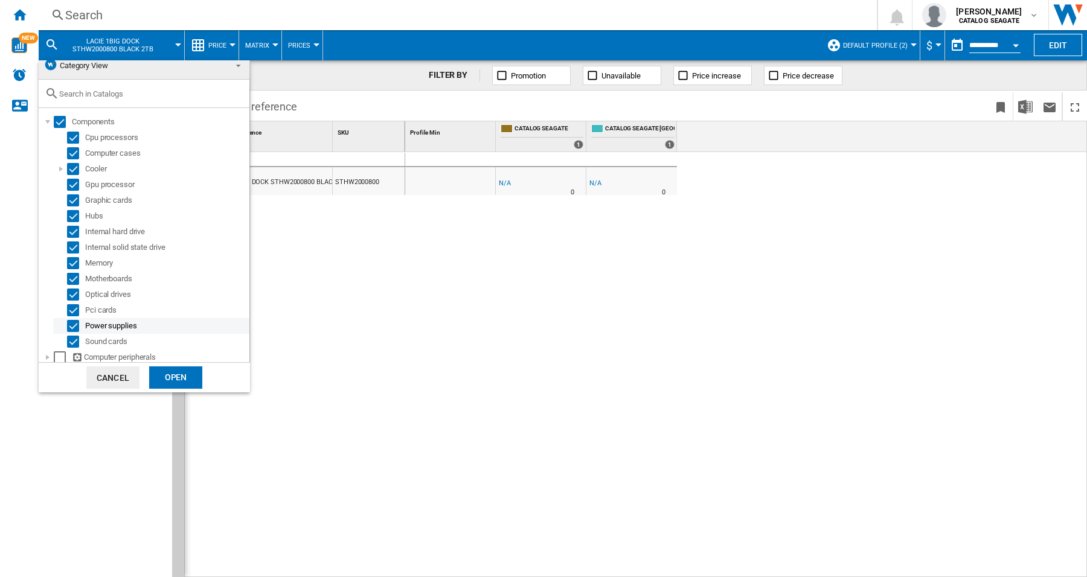
scroll to position [10, 0]
click at [53, 356] on div at bounding box center [48, 355] width 12 height 12
click at [59, 353] on div "Select" at bounding box center [60, 355] width 12 height 12
click at [184, 384] on div "Open" at bounding box center [175, 378] width 53 height 22
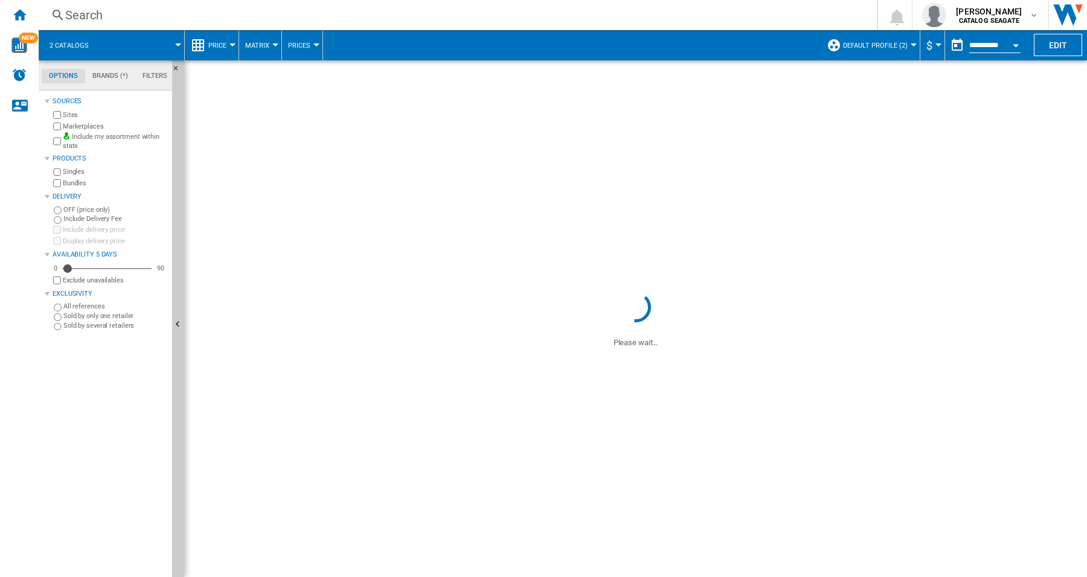
click at [909, 47] on md-menu "Default profile (2) Default profile (2) TOUS (2) Edit "Default profile"... Crea…" at bounding box center [871, 45] width 100 height 30
click at [911, 45] on div at bounding box center [914, 44] width 6 height 3
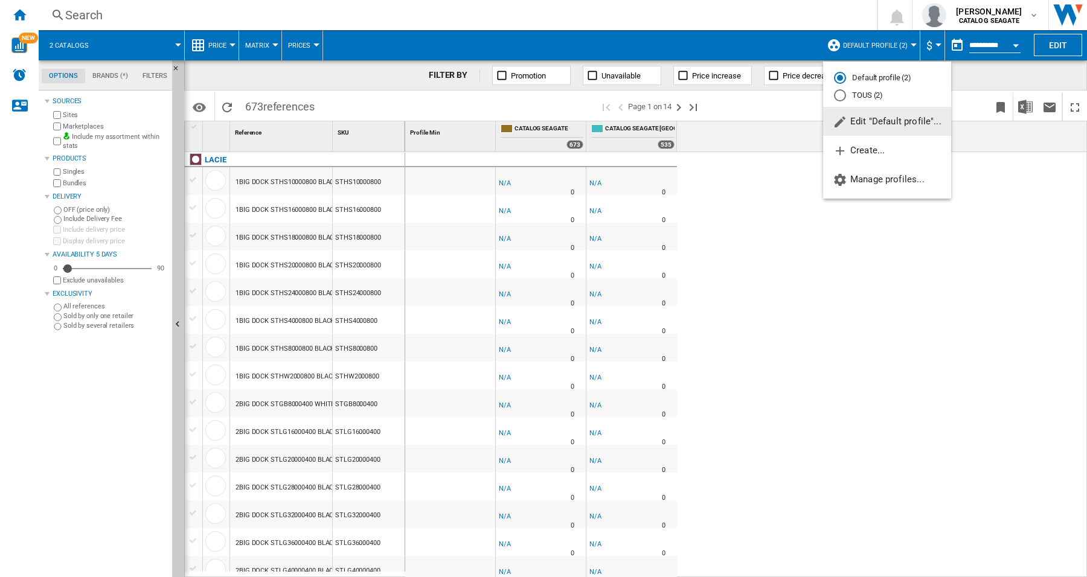
click at [873, 120] on span "Edit "Default profile"..." at bounding box center [887, 121] width 109 height 11
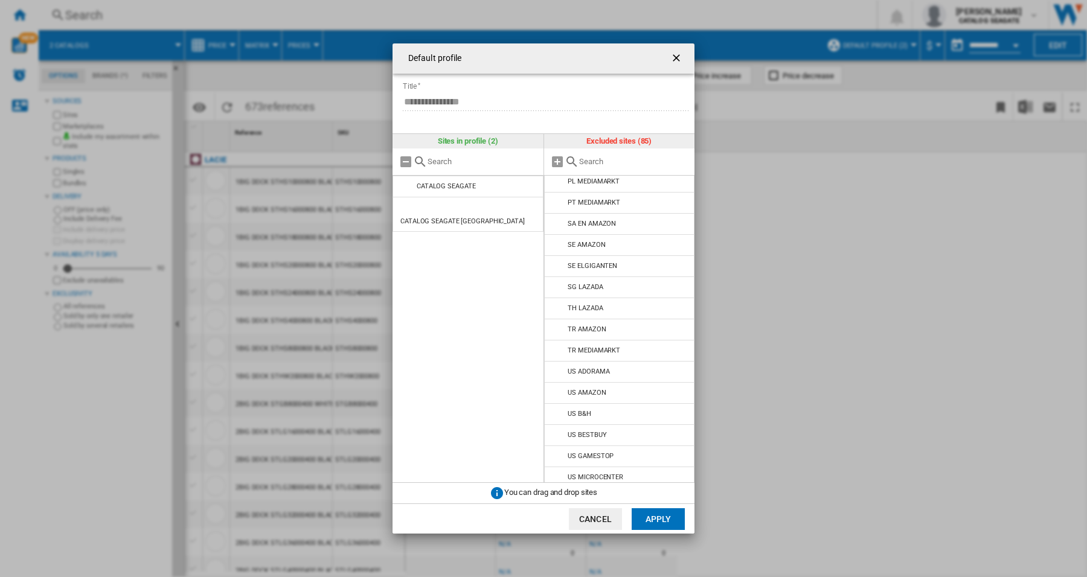
scroll to position [1510, 0]
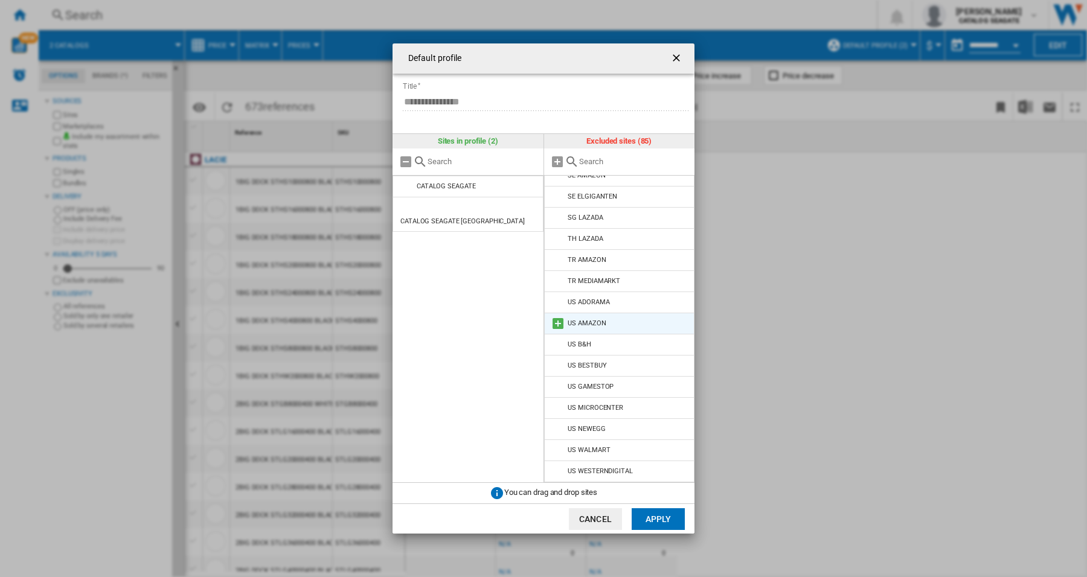
click at [617, 328] on li "US AMAZON" at bounding box center [619, 324] width 151 height 22
click at [557, 329] on md-icon at bounding box center [558, 324] width 14 height 14
click at [647, 518] on button "Apply" at bounding box center [658, 520] width 53 height 22
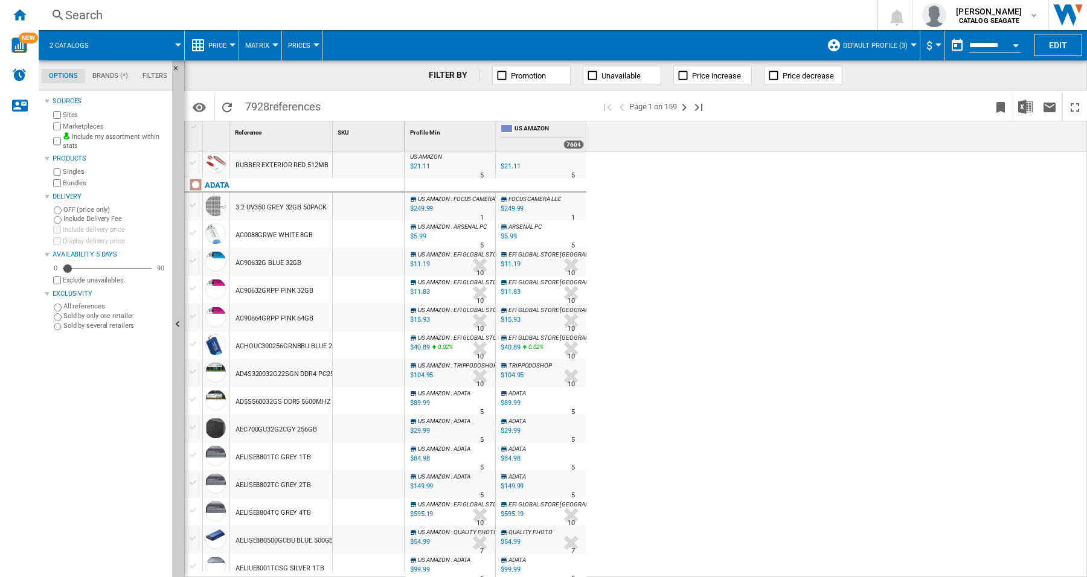
scroll to position [1030, 0]
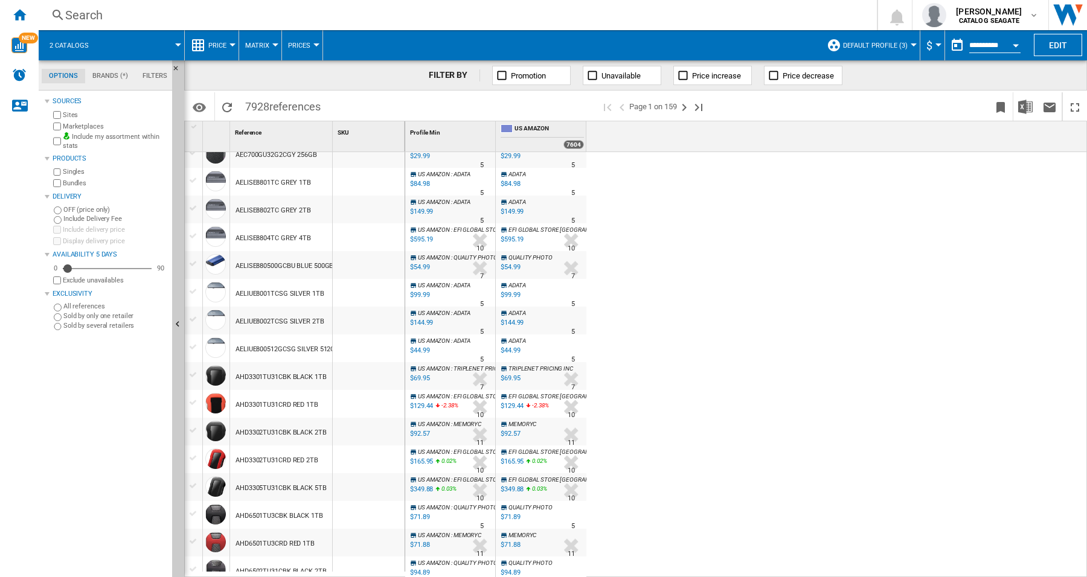
click at [79, 12] on div "Search" at bounding box center [455, 15] width 780 height 17
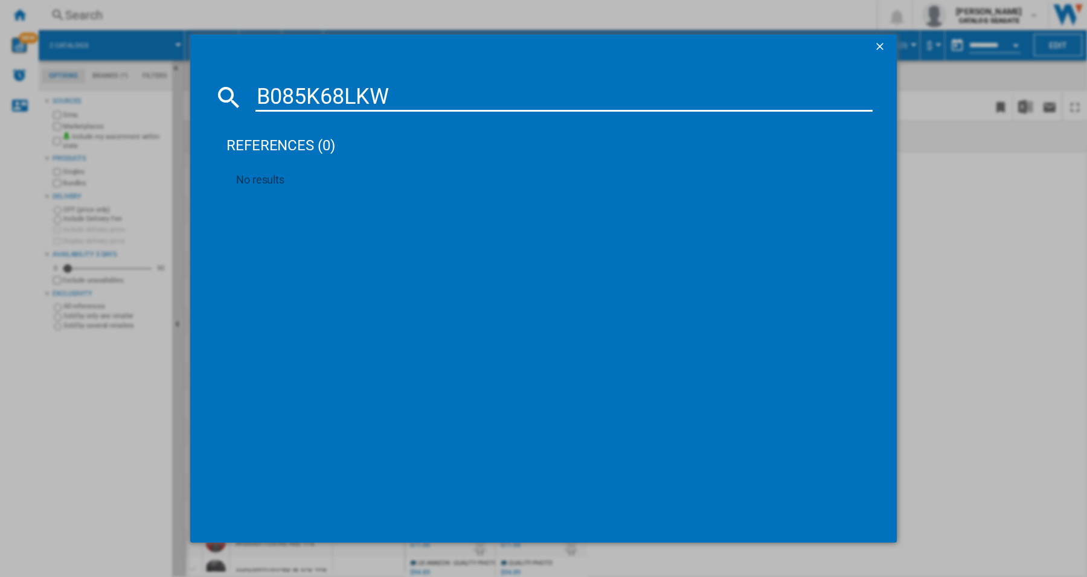
type input "B085K68LKW"
click at [878, 43] on ng-md-icon "getI18NText('BUTTONS.CLOSE_DIALOG')" at bounding box center [881, 47] width 14 height 14
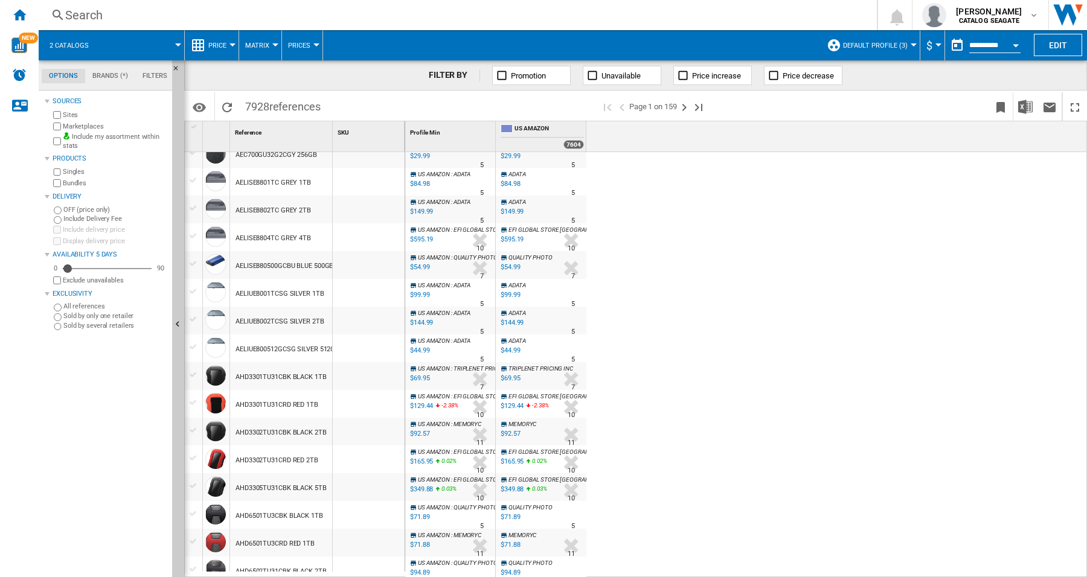
click at [95, 13] on div "Search" at bounding box center [455, 15] width 780 height 17
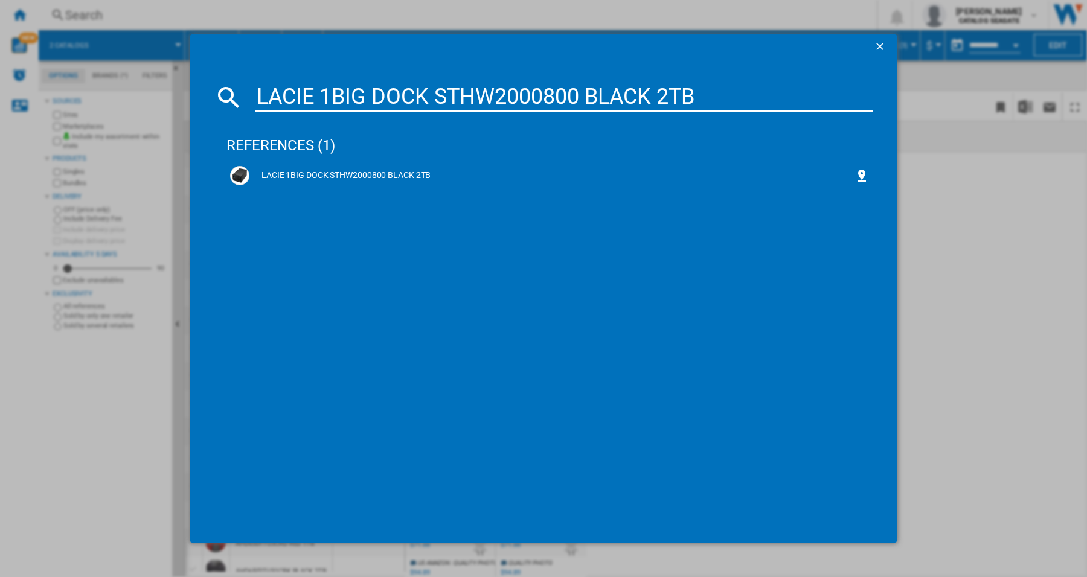
type input "LACIE 1BIG DOCK STHW2000800 BLACK 2TB"
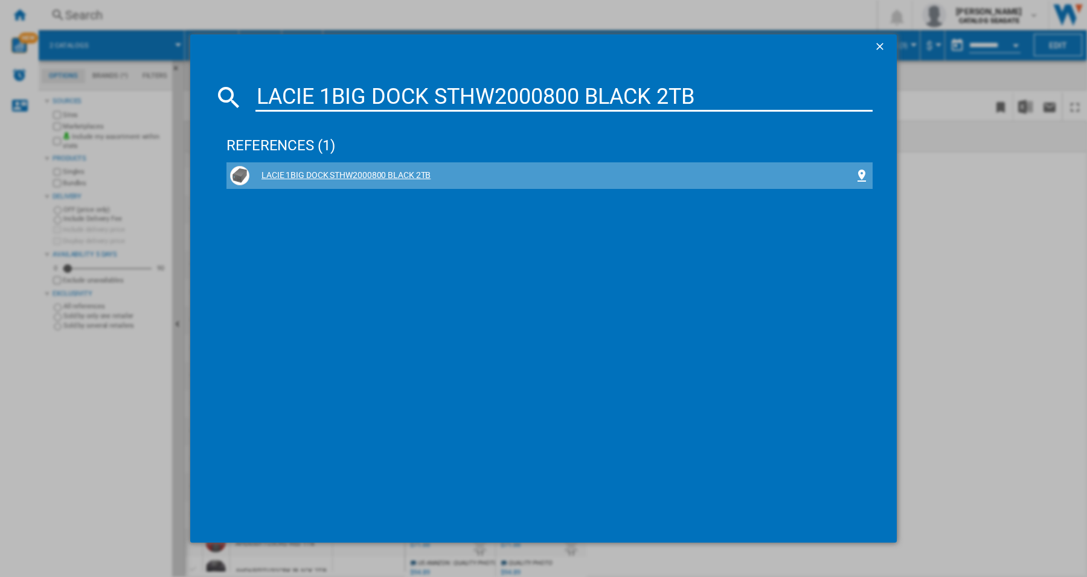
click at [387, 175] on div "LACIE 1BIG DOCK STHW2000800 BLACK 2TB" at bounding box center [551, 176] width 605 height 12
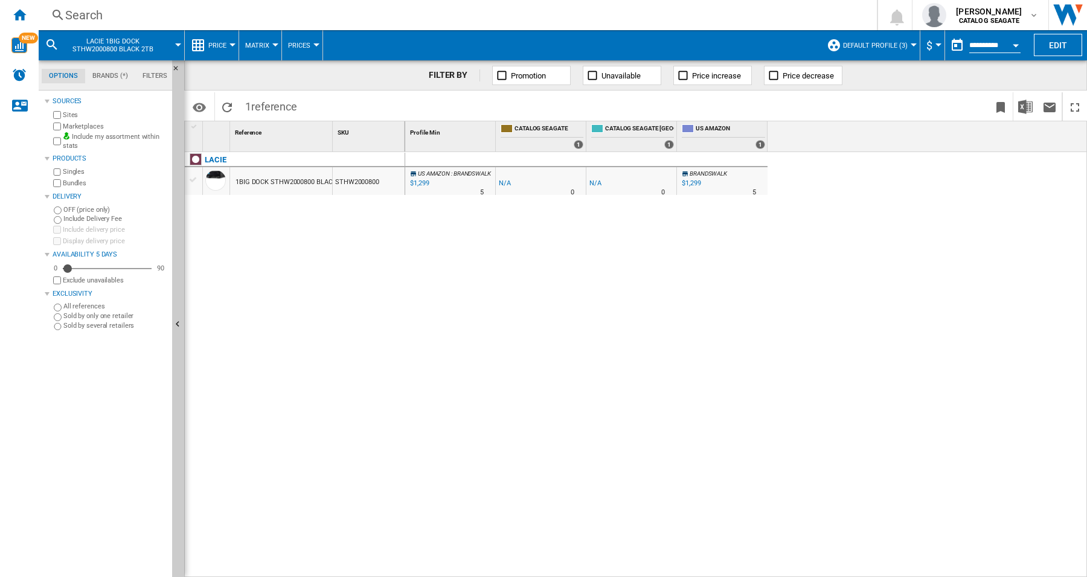
click at [234, 46] on div at bounding box center [233, 44] width 6 height 3
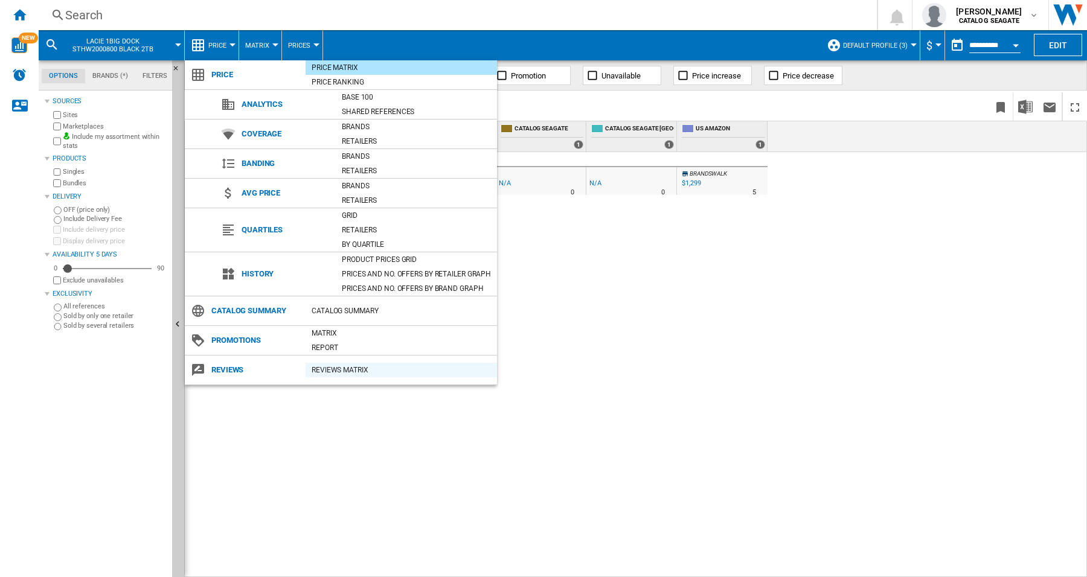
click at [343, 370] on div "REVIEWS Matrix" at bounding box center [401, 370] width 191 height 12
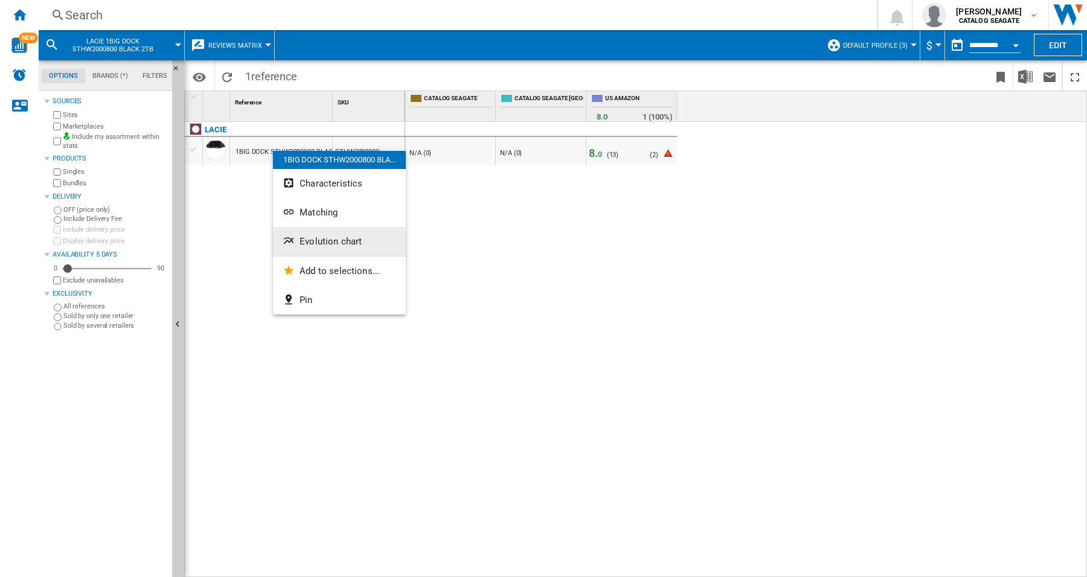
click at [342, 242] on span "Evolution chart" at bounding box center [331, 241] width 62 height 11
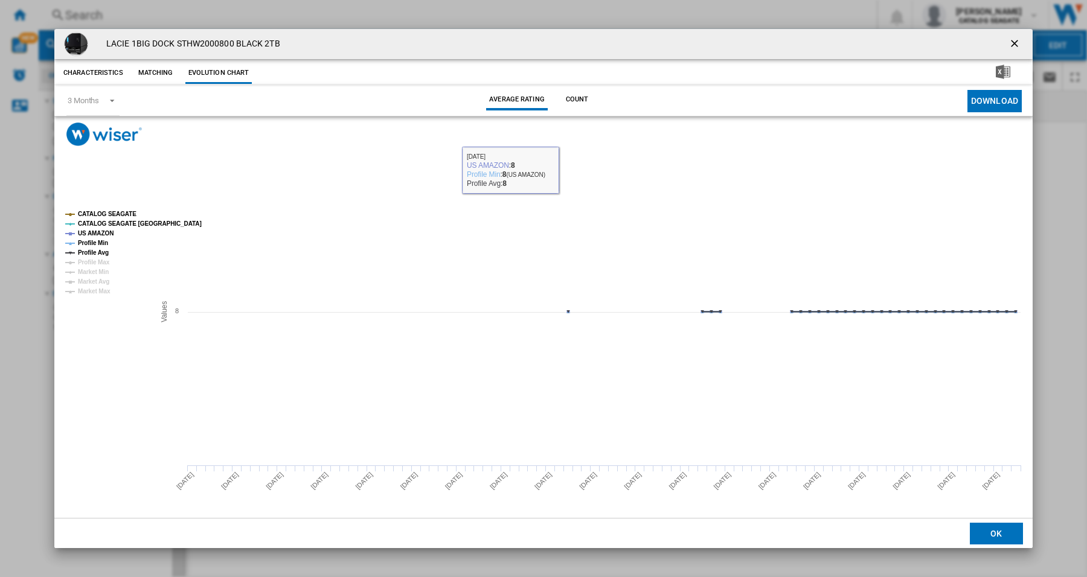
click at [589, 97] on button "Count" at bounding box center [577, 100] width 53 height 22
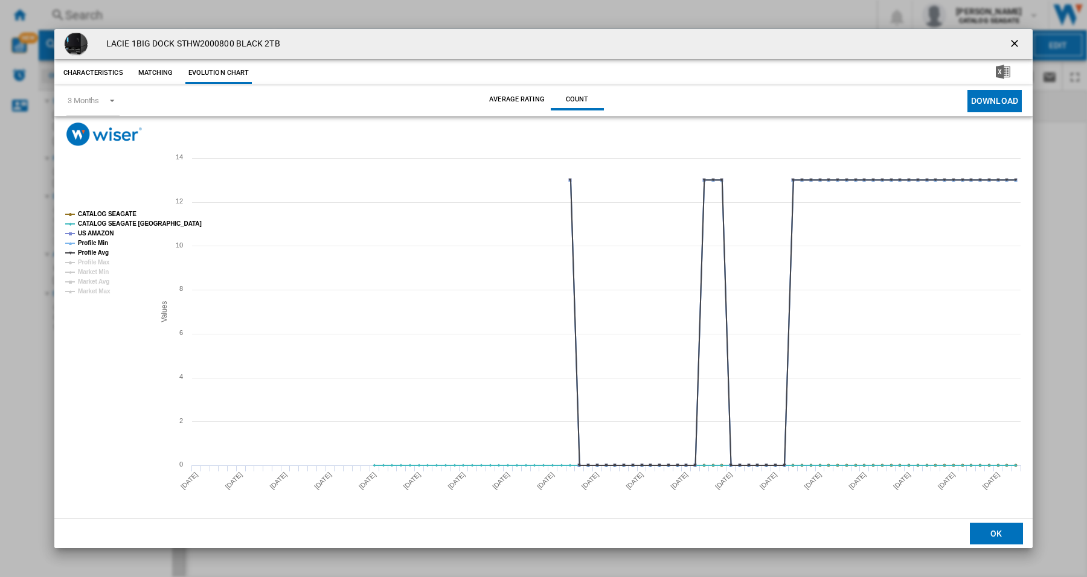
click at [151, 73] on button "Matching" at bounding box center [155, 73] width 53 height 22
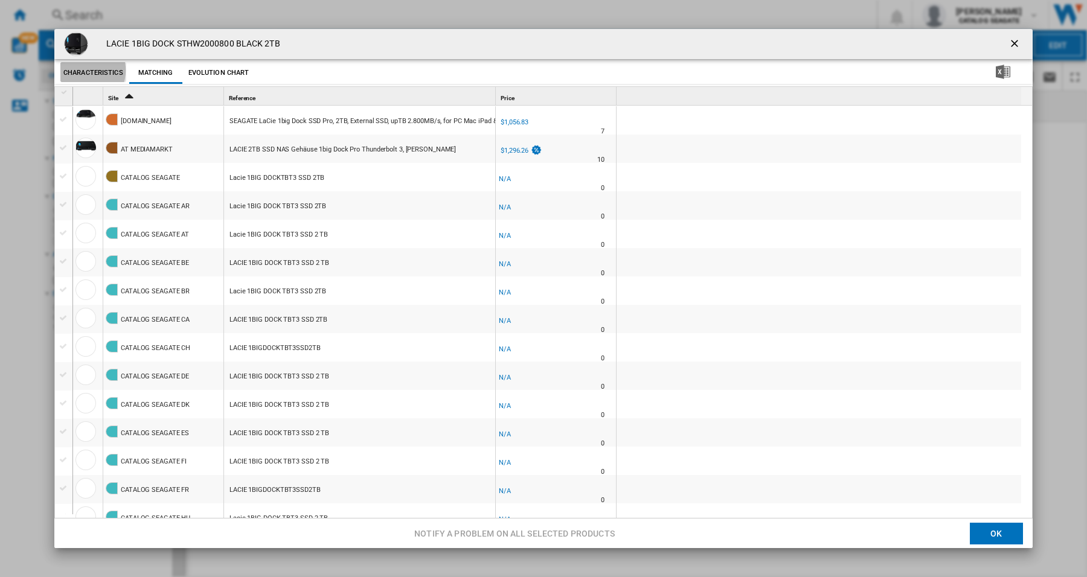
drag, startPoint x: 85, startPoint y: 71, endPoint x: 92, endPoint y: 89, distance: 19.9
click at [85, 71] on button "Characteristics" at bounding box center [93, 73] width 66 height 22
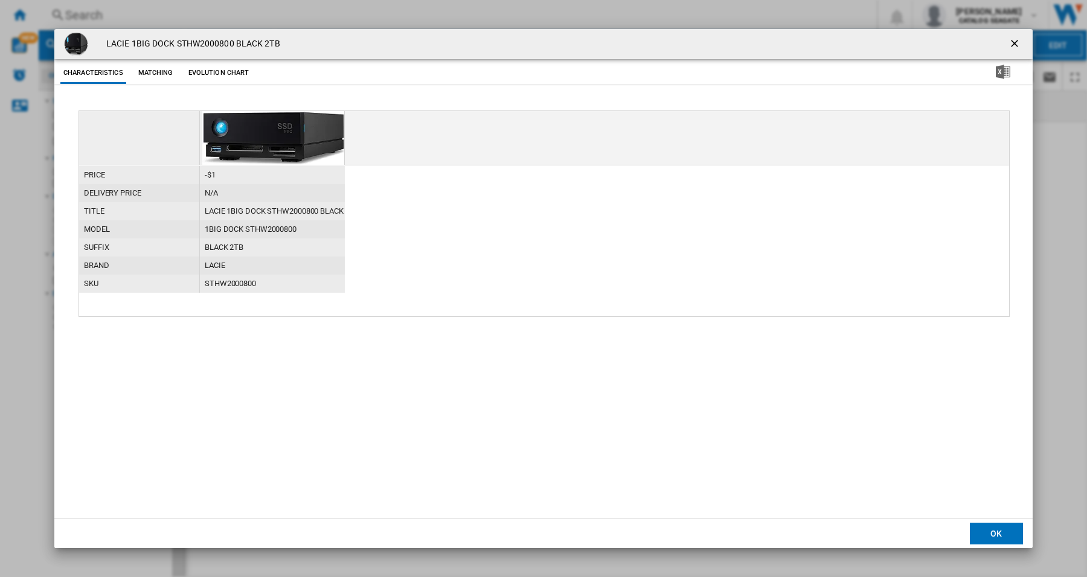
drag, startPoint x: 205, startPoint y: 222, endPoint x: 198, endPoint y: 231, distance: 11.1
click at [204, 224] on div "1BIG DOCK STHW2000800" at bounding box center [272, 229] width 145 height 18
click at [1015, 42] on ng-md-icon "getI18NText('BUTTONS.CLOSE_DIALOG')" at bounding box center [1016, 44] width 14 height 14
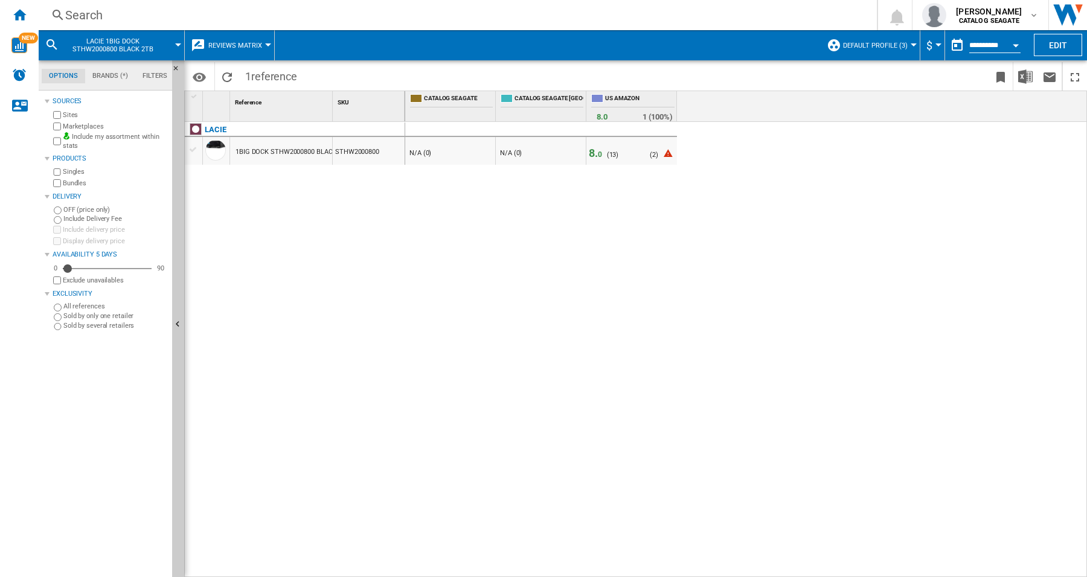
click at [320, 255] on div "LACIE 1BIG DOCK STHW2000800 BLACK 2TB STHW2000800" at bounding box center [295, 347] width 220 height 450
click at [266, 43] on div at bounding box center [268, 44] width 6 height 3
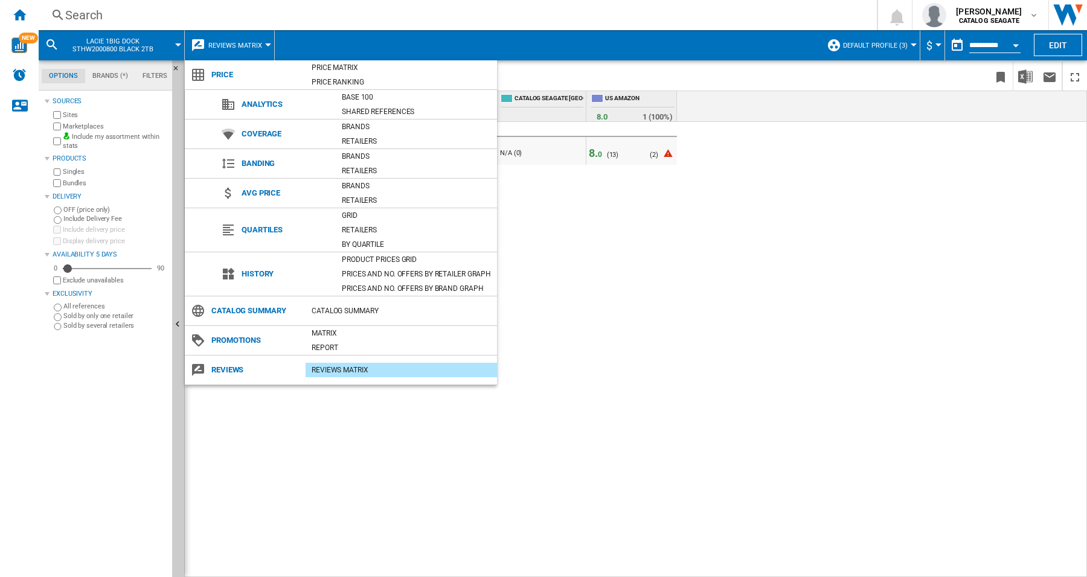
click at [715, 402] on md-backdrop at bounding box center [543, 288] width 1087 height 577
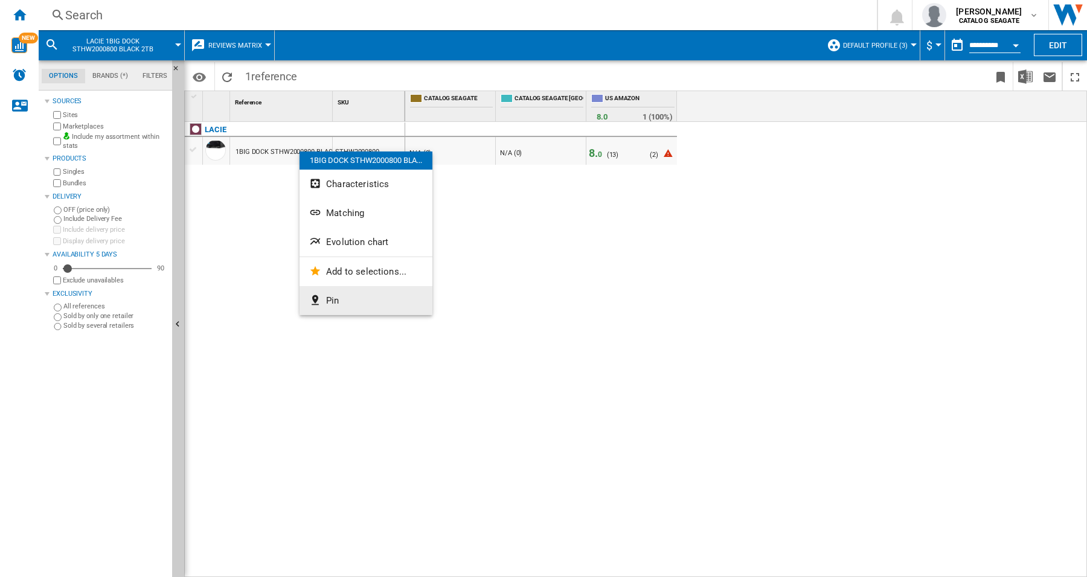
click at [355, 298] on button "Pin" at bounding box center [366, 300] width 133 height 29
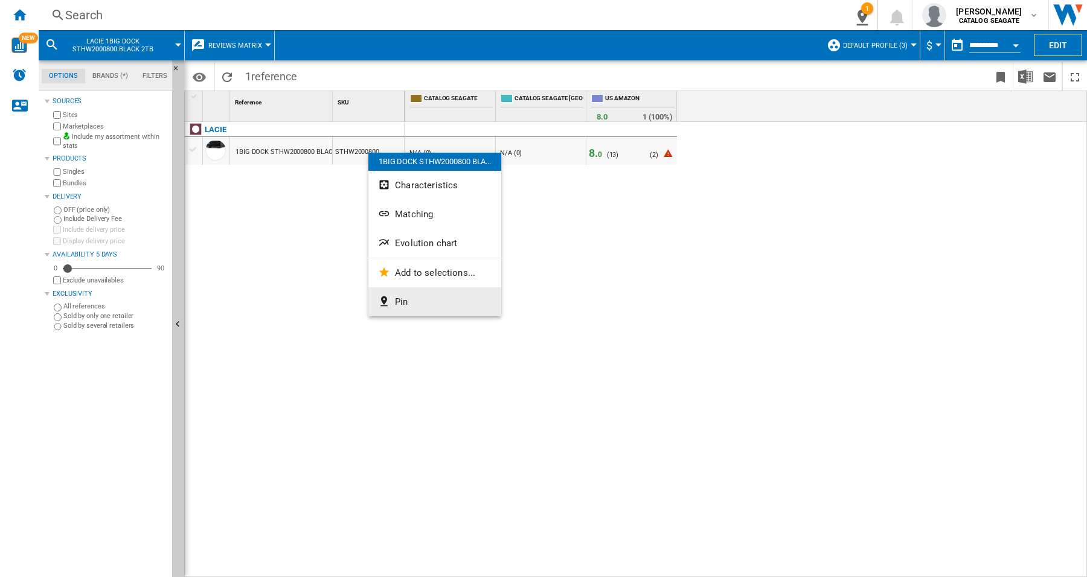
click at [397, 304] on span "Pin" at bounding box center [401, 302] width 13 height 11
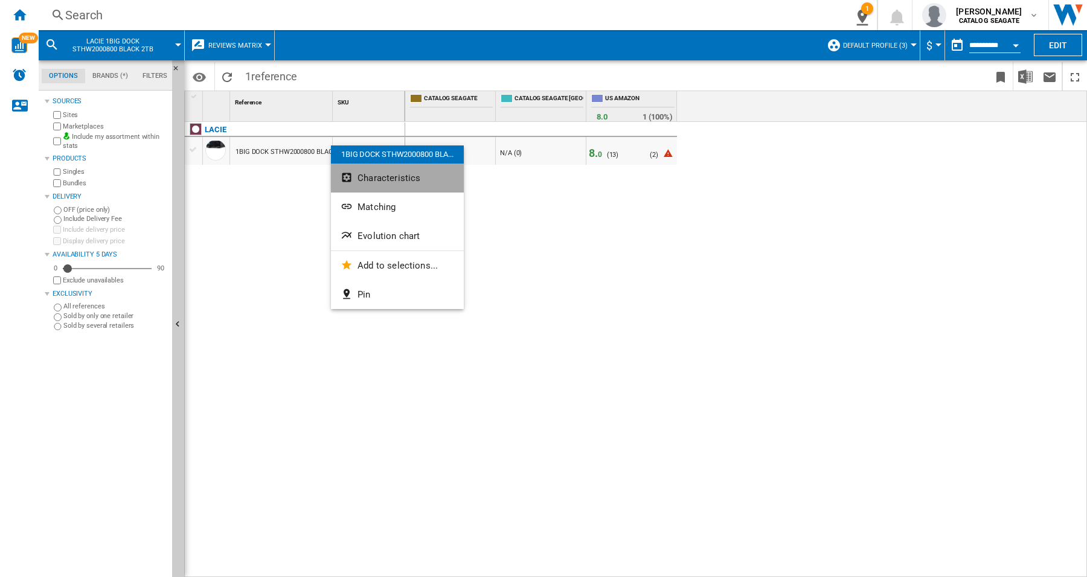
click at [391, 182] on span "Characteristics" at bounding box center [389, 178] width 63 height 11
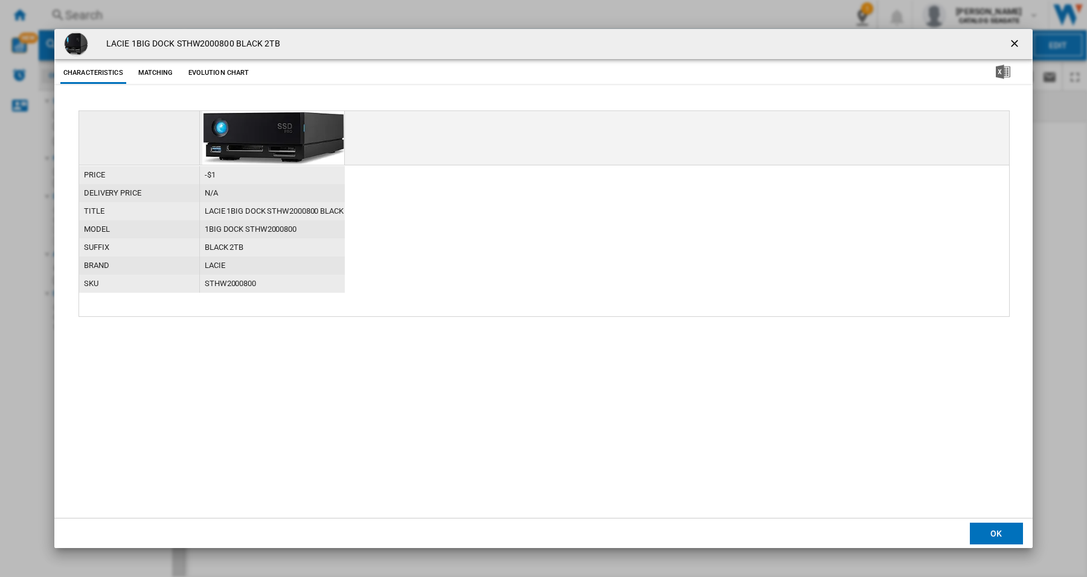
click at [148, 77] on button "Matching" at bounding box center [155, 73] width 53 height 22
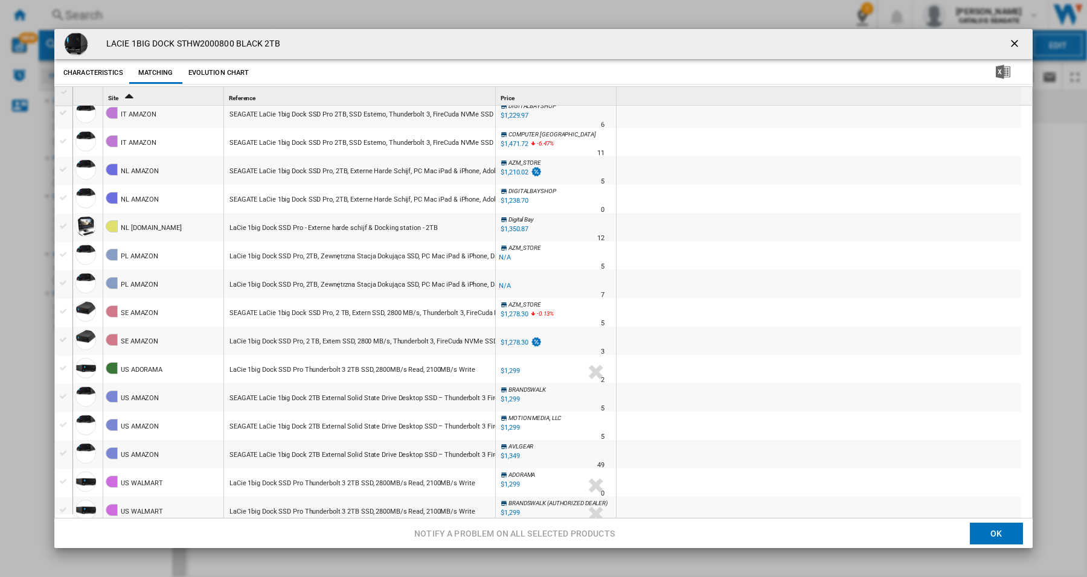
scroll to position [1062, 0]
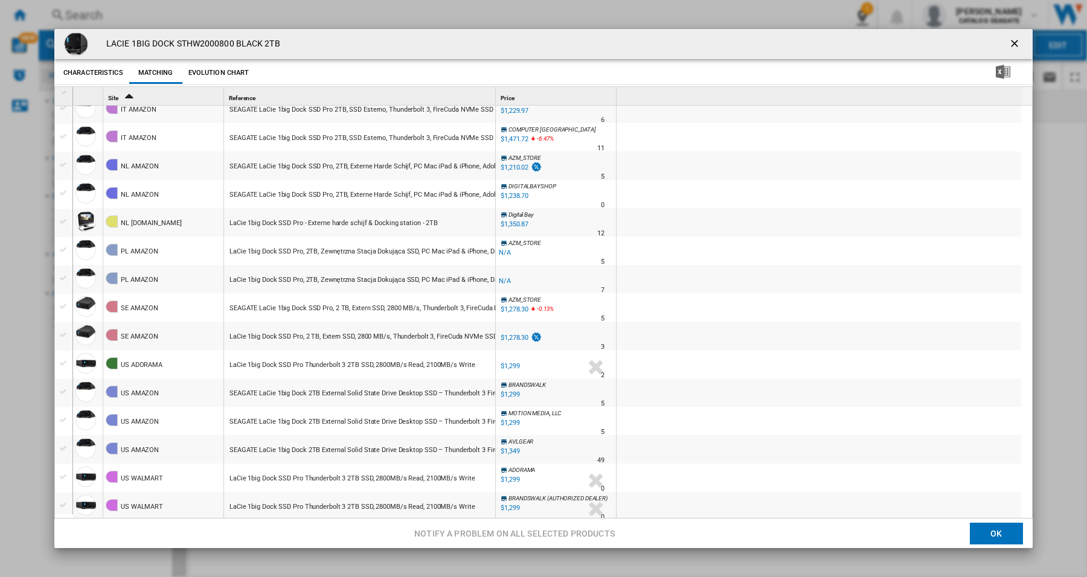
click at [152, 396] on div "US AMAZON" at bounding box center [140, 394] width 38 height 28
click at [152, 396] on div at bounding box center [543, 288] width 1087 height 577
click at [152, 396] on div "US AMAZON" at bounding box center [140, 394] width 38 height 28
click at [65, 390] on div "Product popup" at bounding box center [63, 392] width 13 height 11
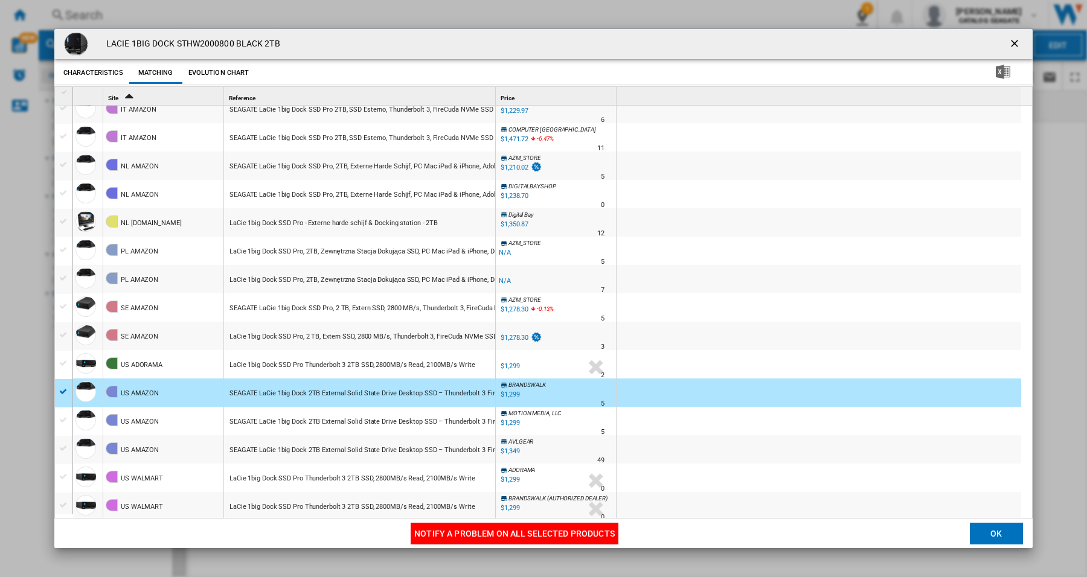
scroll to position [3, 0]
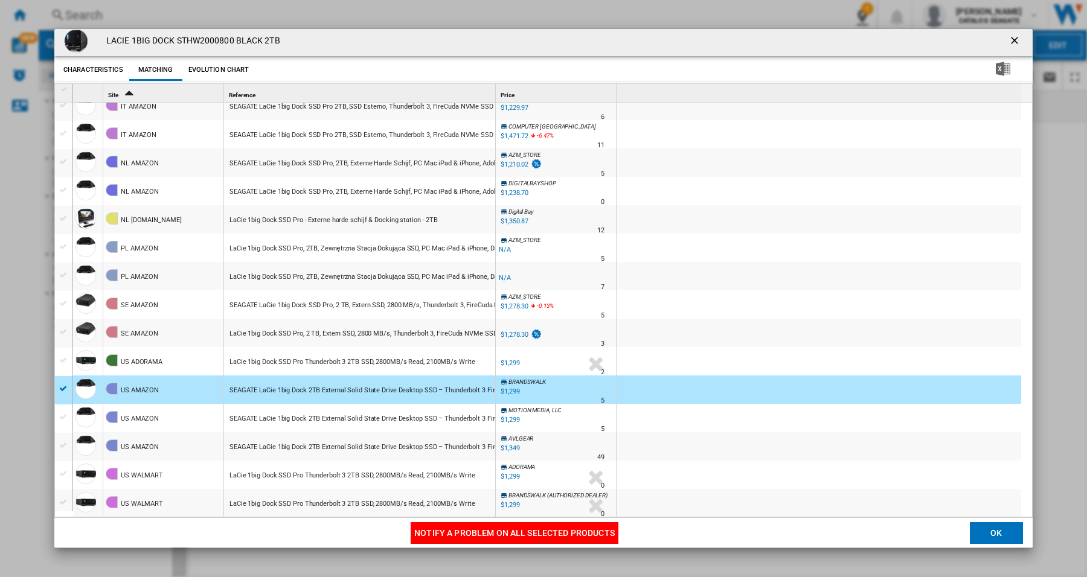
click at [58, 387] on div "Product popup" at bounding box center [63, 389] width 13 height 11
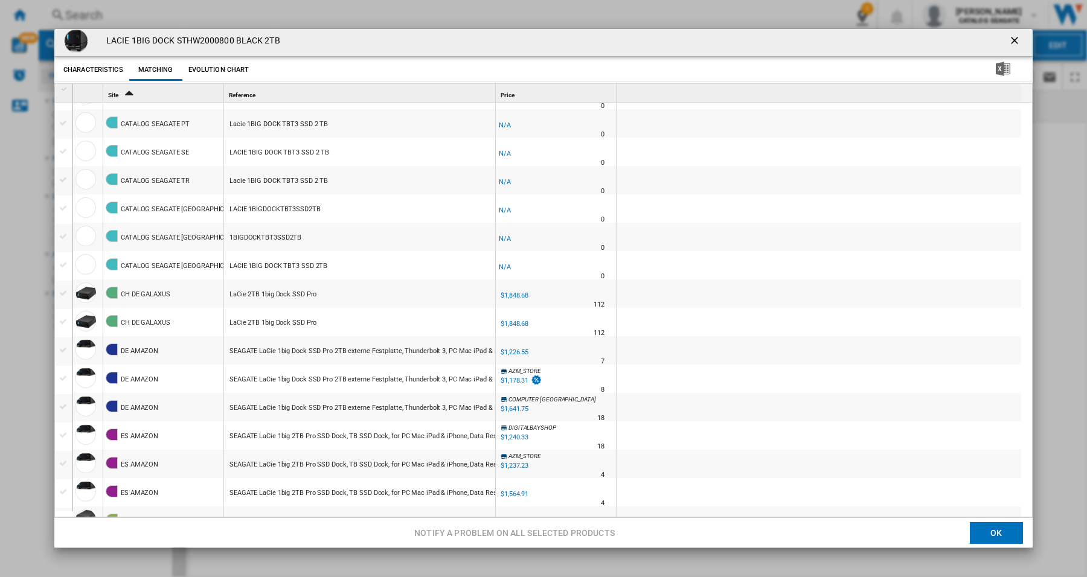
scroll to position [533, 0]
click at [210, 68] on button "Evolution chart" at bounding box center [218, 70] width 67 height 22
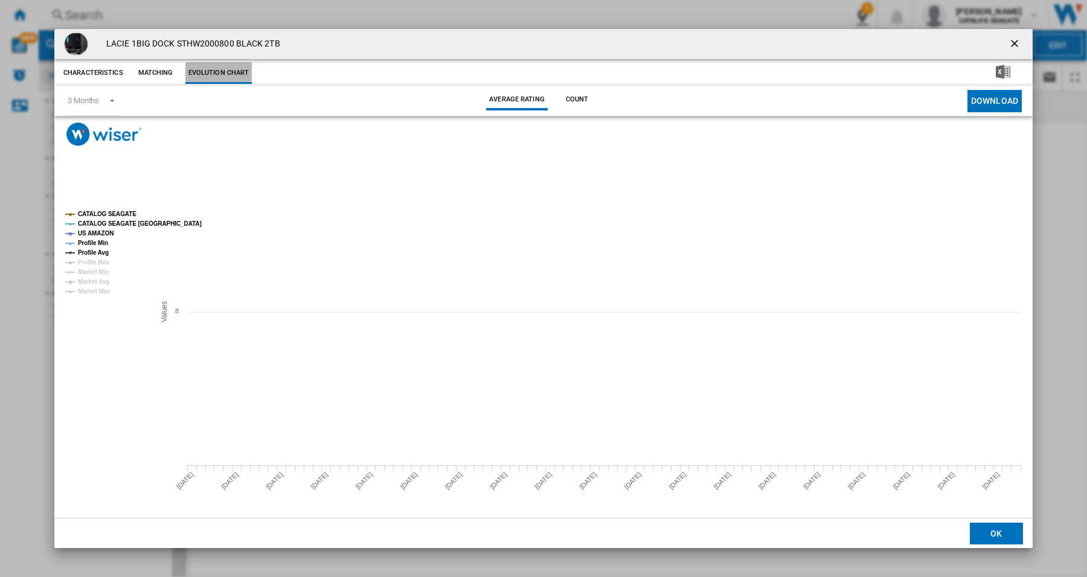
scroll to position [0, 0]
click at [225, 70] on button "Evolution chart" at bounding box center [218, 73] width 67 height 22
click at [146, 71] on button "Matching" at bounding box center [155, 73] width 53 height 22
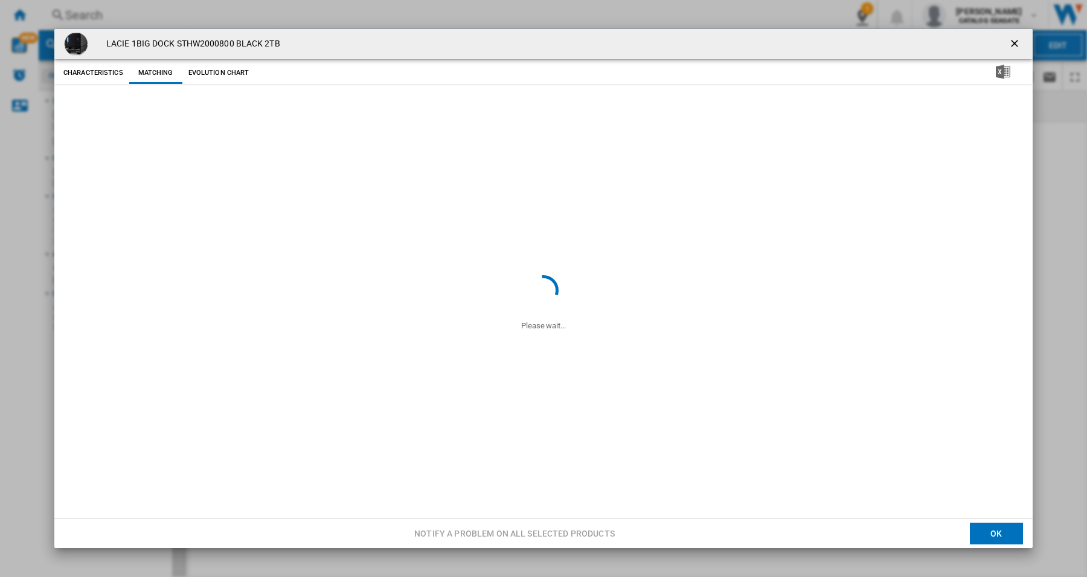
click at [94, 71] on button "Characteristics" at bounding box center [93, 73] width 66 height 22
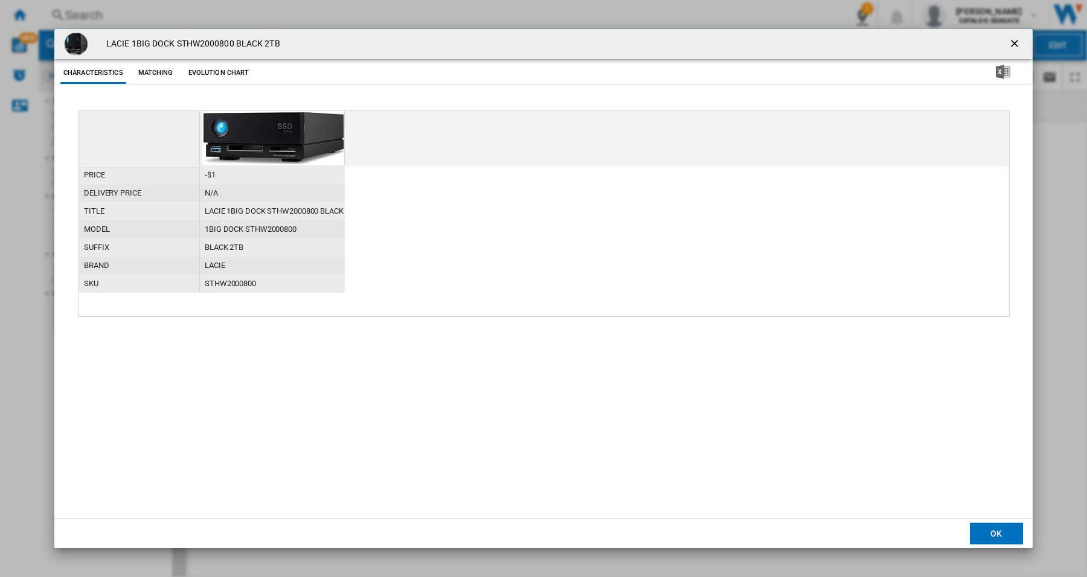
click at [1015, 43] on ng-md-icon "getI18NText('BUTTONS.CLOSE_DIALOG')" at bounding box center [1016, 44] width 14 height 14
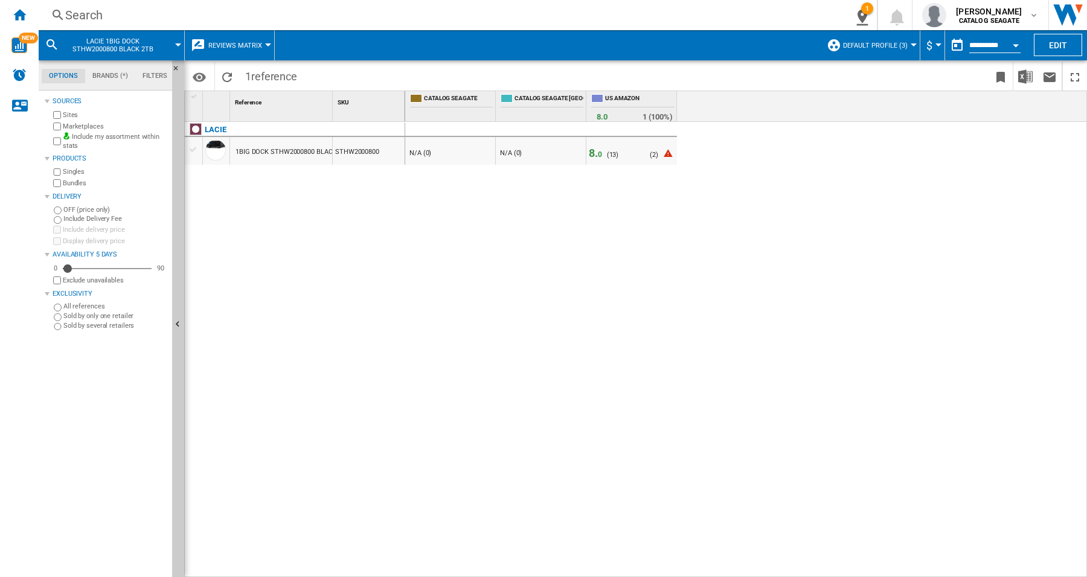
click at [266, 44] on div at bounding box center [268, 44] width 6 height 3
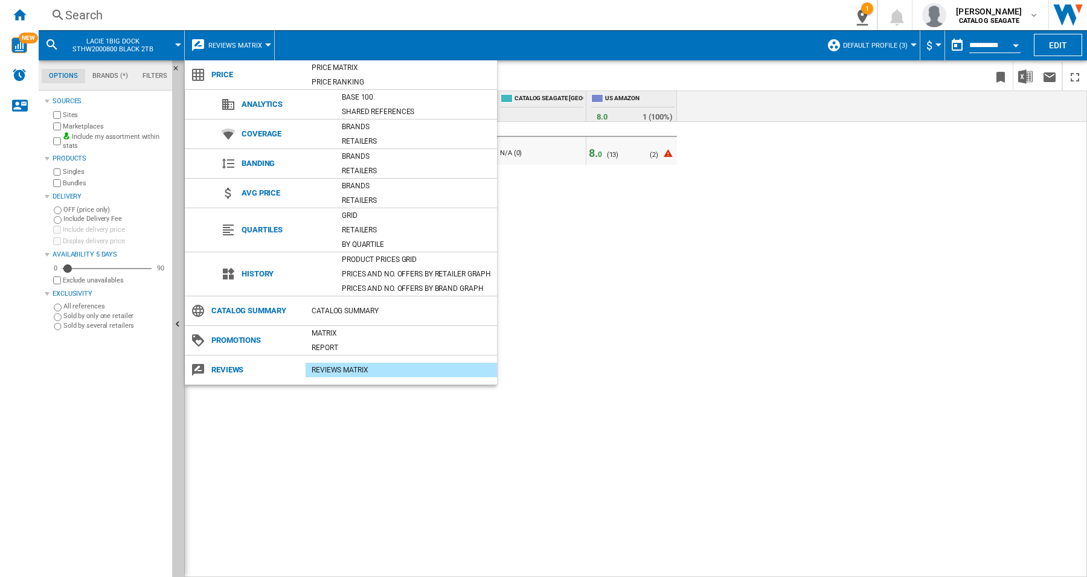
click at [728, 294] on md-backdrop at bounding box center [543, 288] width 1087 height 577
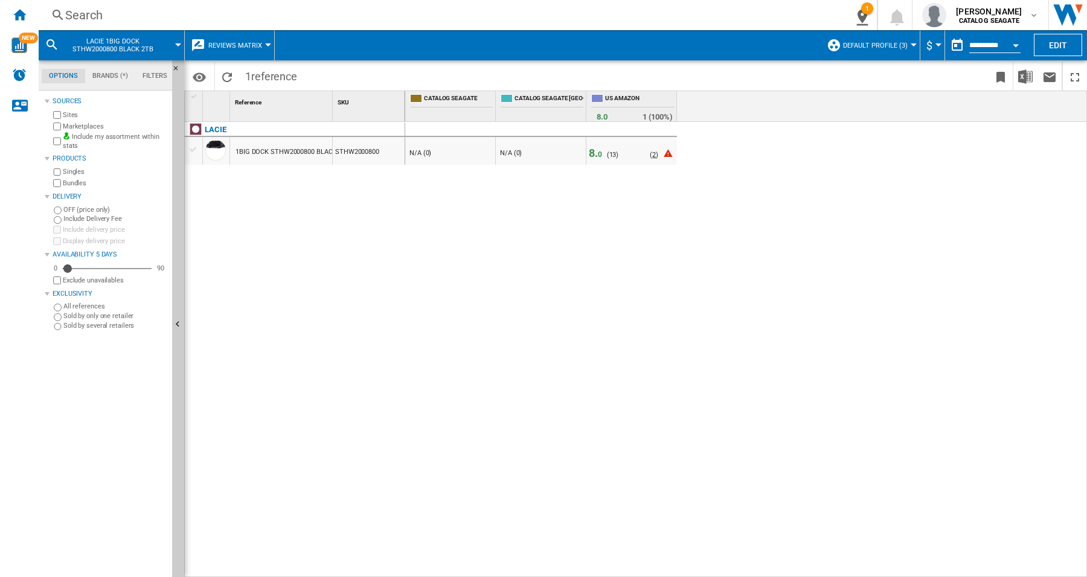
click at [654, 156] on span "2" at bounding box center [654, 155] width 4 height 8
click at [613, 158] on span "13" at bounding box center [612, 155] width 7 height 8
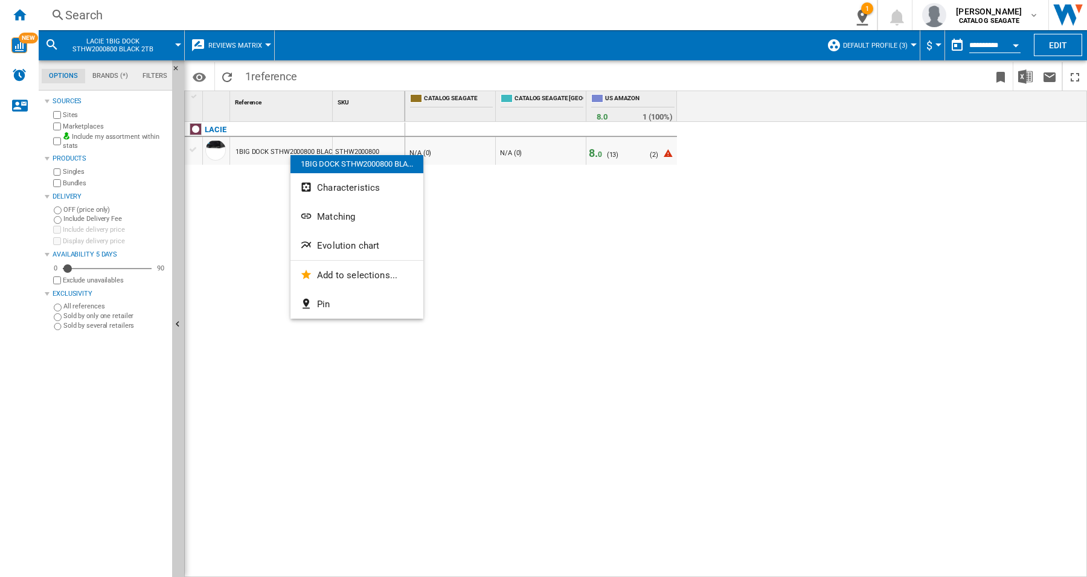
click at [520, 322] on div at bounding box center [543, 288] width 1087 height 577
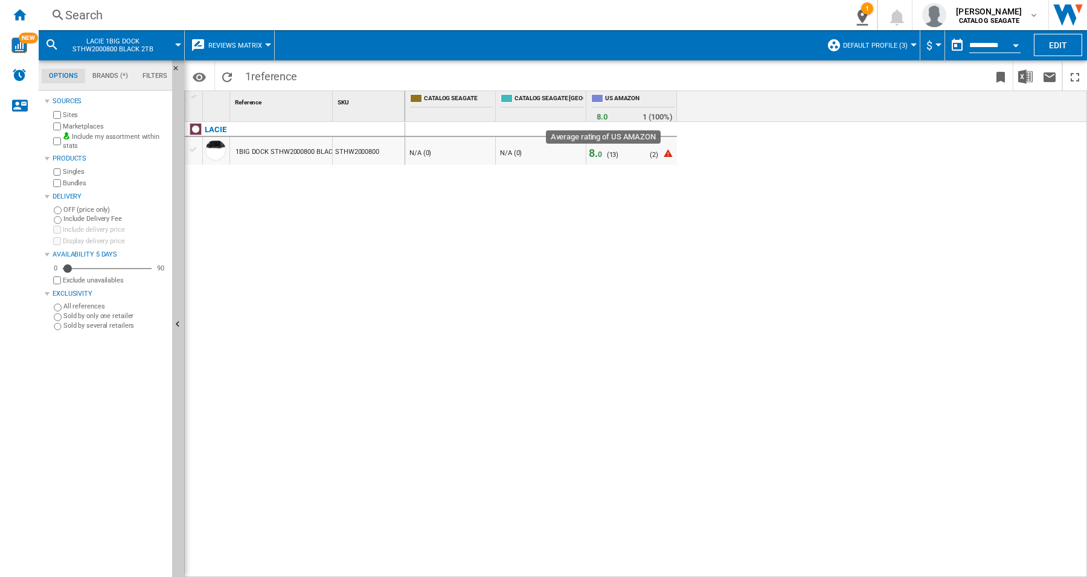
click at [602, 118] on span "8. 0" at bounding box center [602, 116] width 11 height 9
click at [603, 114] on span "0" at bounding box center [605, 116] width 4 height 9
click at [659, 118] on span "1 (100%)" at bounding box center [658, 116] width 30 height 9
click at [654, 155] on span "2" at bounding box center [654, 155] width 4 height 8
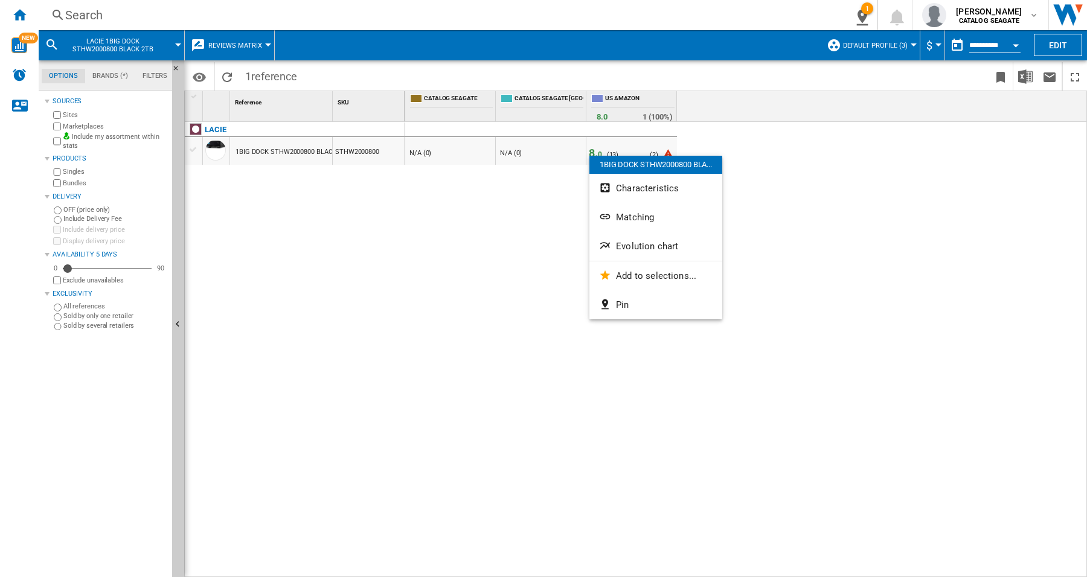
click at [615, 165] on div "1BIG DOCK STHW2000800 BLA..." at bounding box center [656, 165] width 133 height 18
click at [552, 280] on div at bounding box center [543, 288] width 1087 height 577
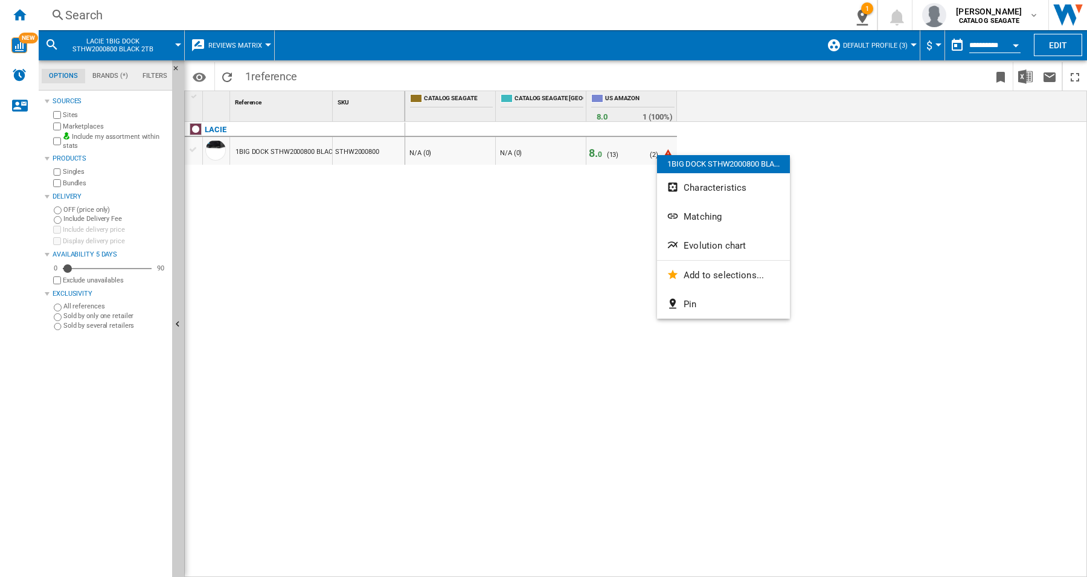
drag, startPoint x: 193, startPoint y: 151, endPoint x: 587, endPoint y: 282, distance: 415.1
click at [590, 282] on div at bounding box center [543, 288] width 1087 height 577
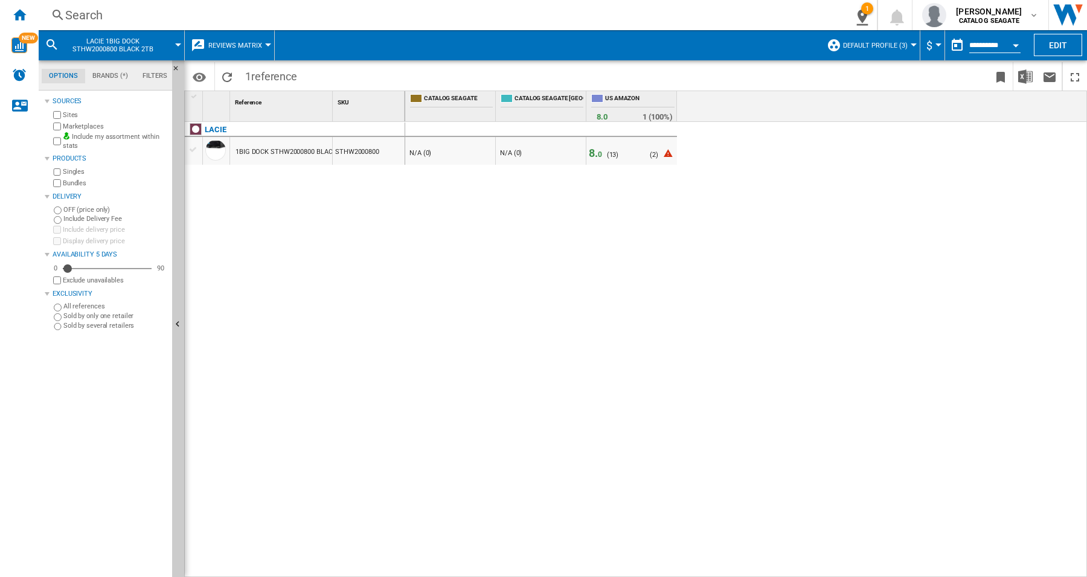
drag, startPoint x: 270, startPoint y: 150, endPoint x: 283, endPoint y: 148, distance: 12.8
click at [277, 149] on div "1BIG DOCK STHW2000800 BLACK 2TB" at bounding box center [293, 152] width 115 height 28
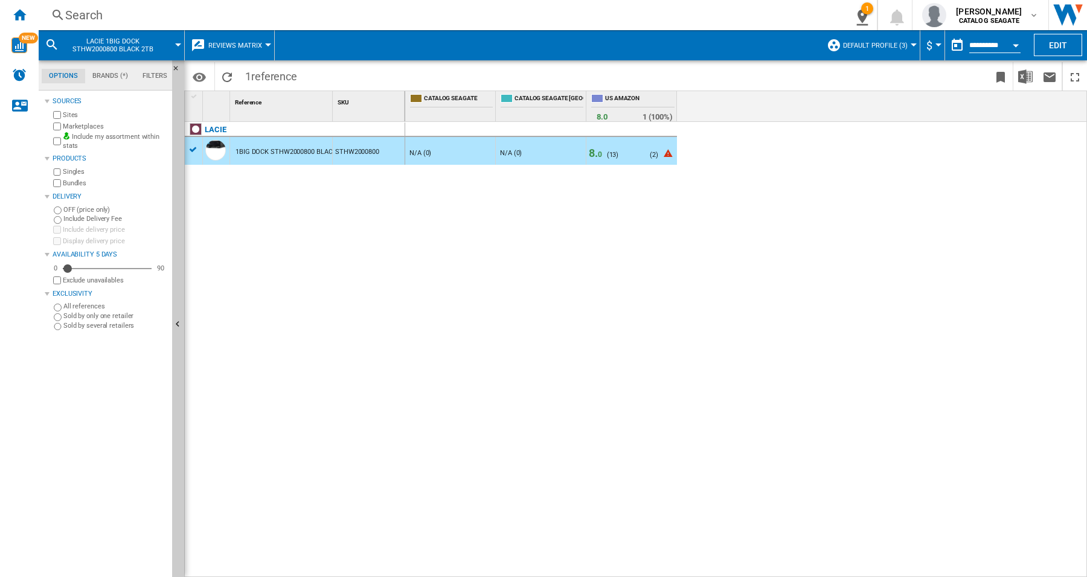
drag, startPoint x: 384, startPoint y: 139, endPoint x: 384, endPoint y: 145, distance: 6.1
click at [384, 143] on div "STHW2000800" at bounding box center [369, 151] width 72 height 28
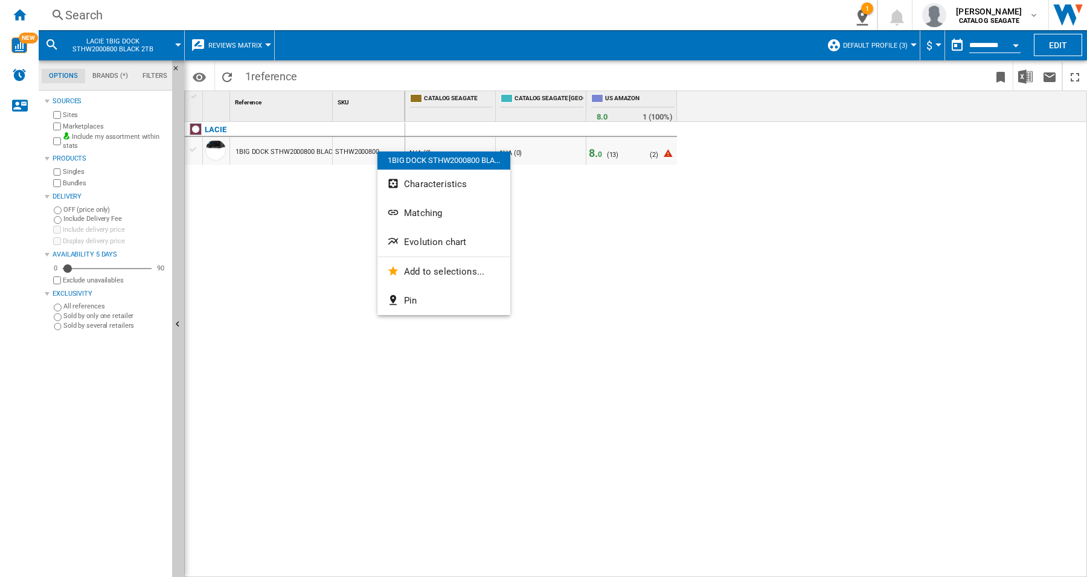
click at [512, 189] on div at bounding box center [543, 288] width 1087 height 577
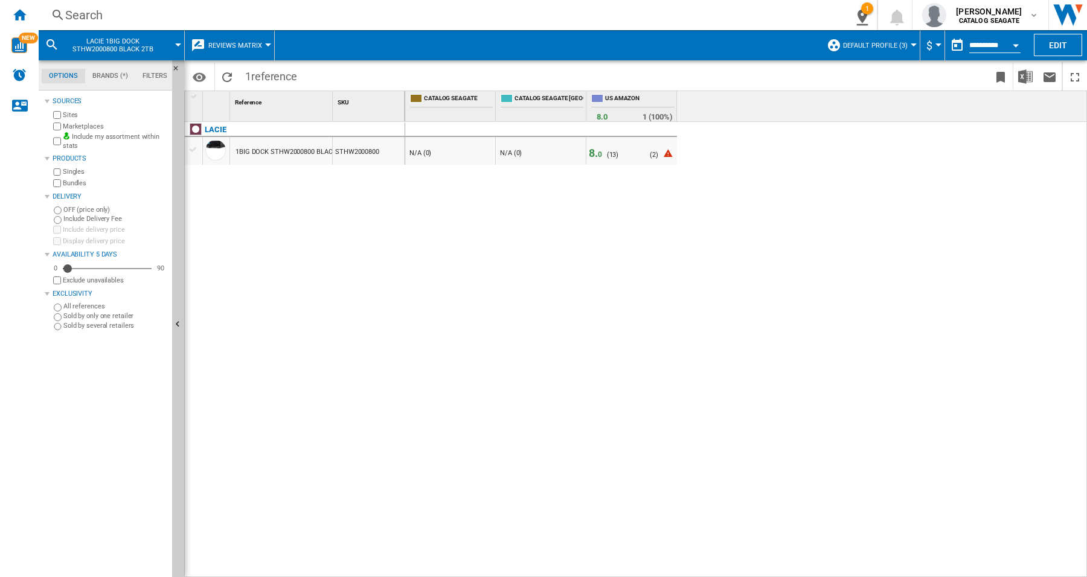
drag, startPoint x: 557, startPoint y: 135, endPoint x: 585, endPoint y: 40, distance: 98.2
click at [558, 133] on div at bounding box center [541, 130] width 91 height 14
click at [611, 158] on span "13" at bounding box center [612, 155] width 7 height 8
click at [481, 393] on div "- N/A (0) - N/A (0) 8. 0 ( 13 ) N/A (0) ( 2 )" at bounding box center [746, 350] width 683 height 456
click at [484, 325] on div "- N/A (0) - N/A (0) 8. 0 ( 13 ) N/A (0) ( 2 )" at bounding box center [746, 350] width 683 height 456
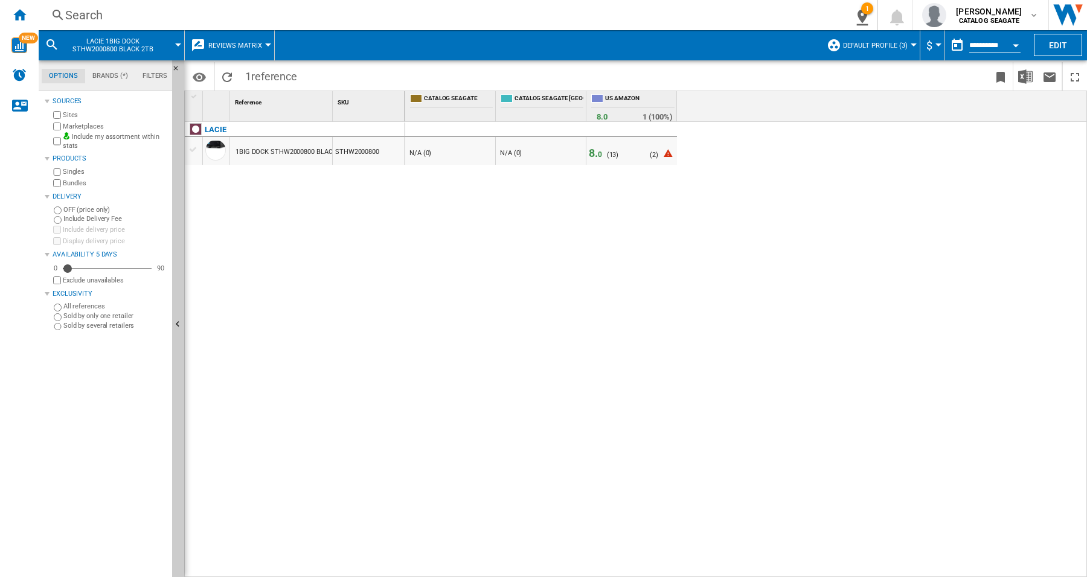
click at [714, 379] on div "- N/A (0) - N/A (0) 8. 0 ( 13 ) N/A (0) ( 2 )" at bounding box center [746, 350] width 683 height 456
click at [612, 158] on span "13" at bounding box center [612, 155] width 7 height 8
click at [593, 156] on span "8. 0" at bounding box center [595, 153] width 13 height 13
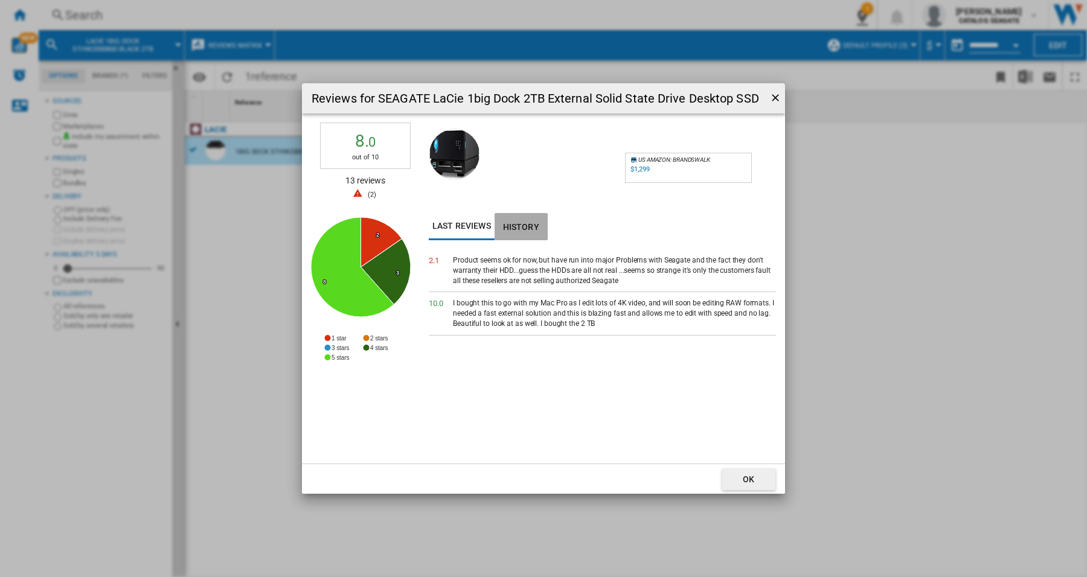
click at [518, 224] on button "History" at bounding box center [521, 226] width 53 height 27
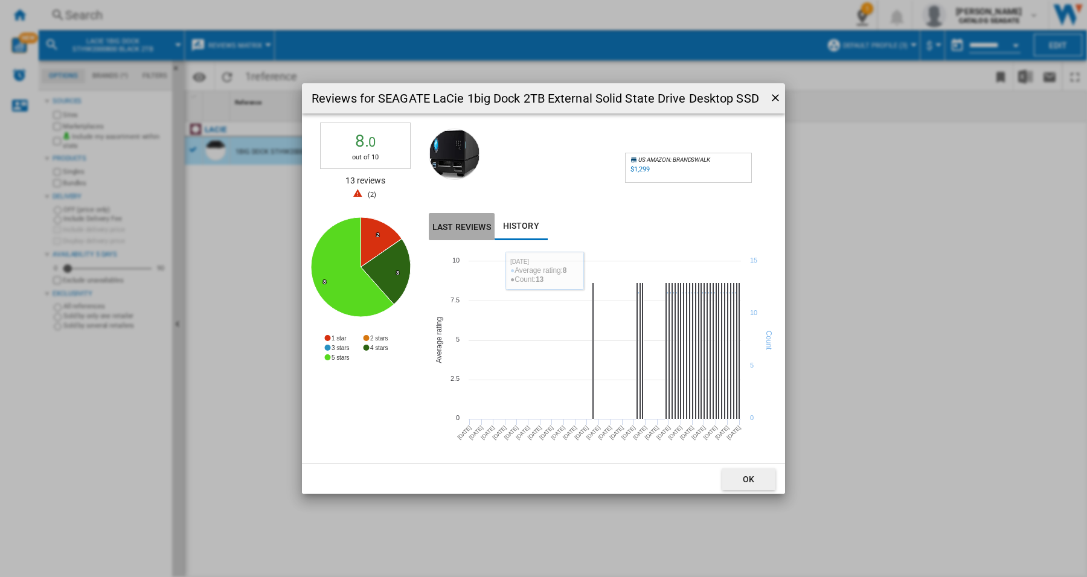
click at [461, 224] on button "Last reviews" at bounding box center [462, 226] width 66 height 27
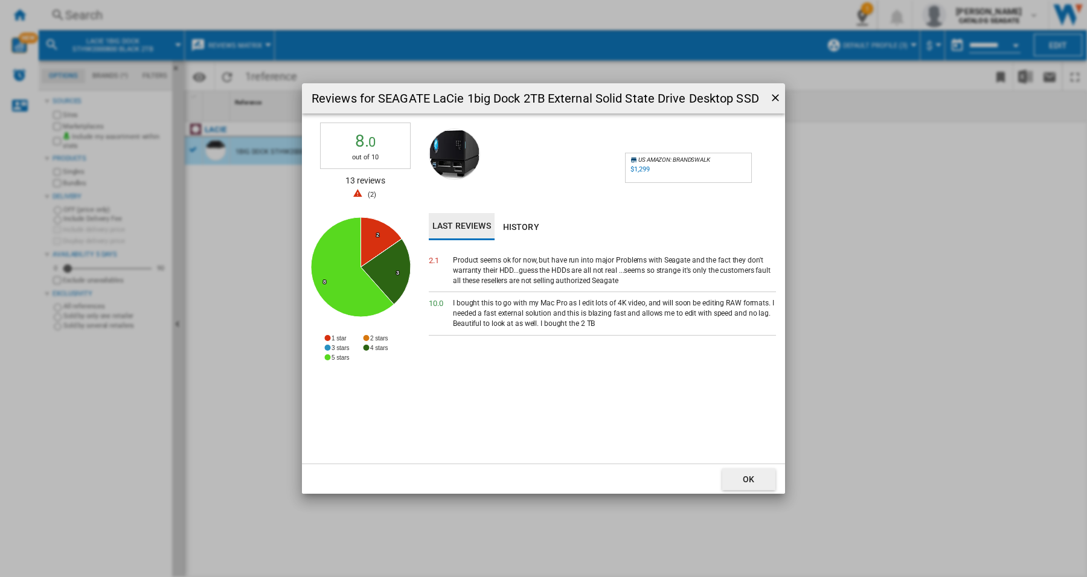
click at [777, 95] on ng-md-icon "getI18NText('BUTTONS.CLOSE_DIALOG')" at bounding box center [777, 99] width 14 height 14
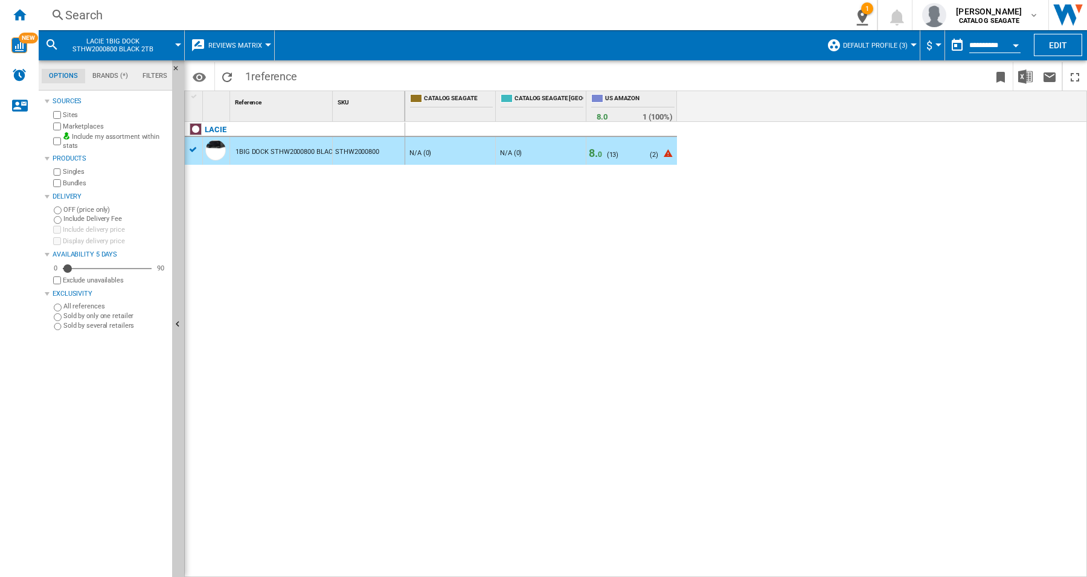
click at [107, 13] on div "Search" at bounding box center [438, 15] width 747 height 17
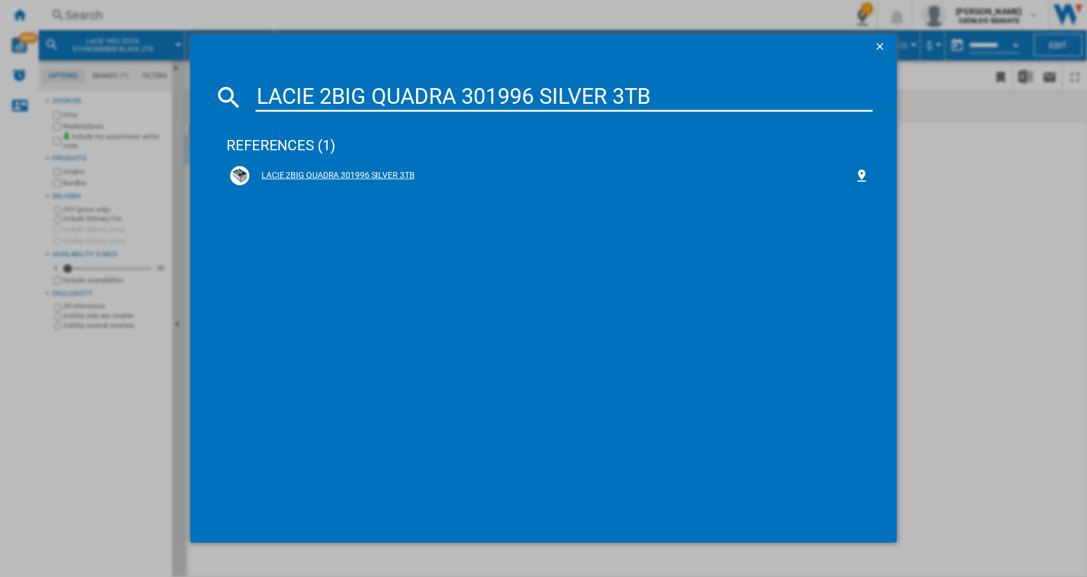
type input "LACIE 2BIG QUADRA 301996 SILVER 3TB"
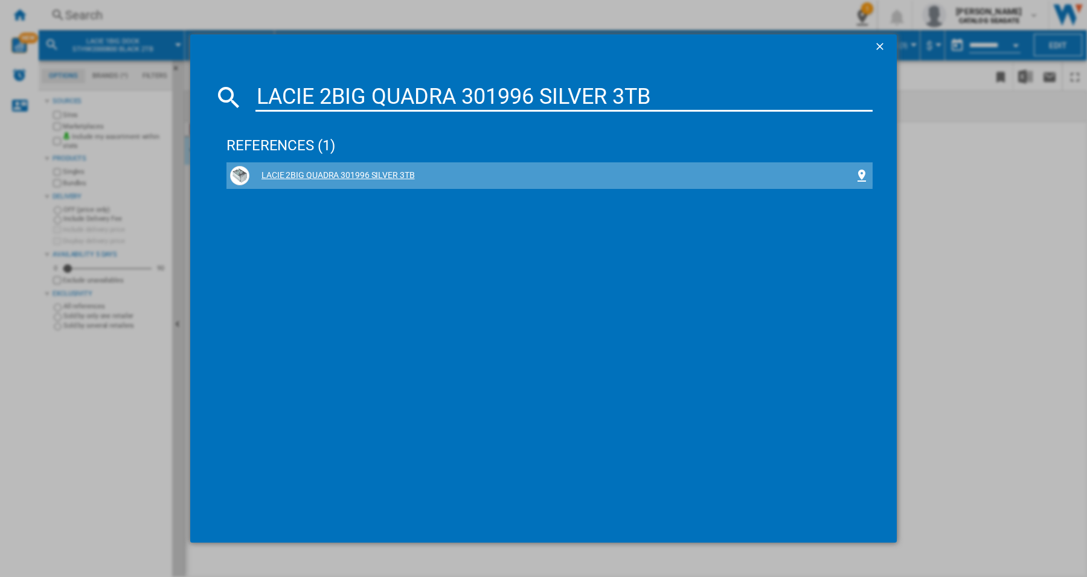
click at [367, 170] on div "LACIE 2BIG QUADRA 301996 SILVER 3TB" at bounding box center [551, 176] width 605 height 12
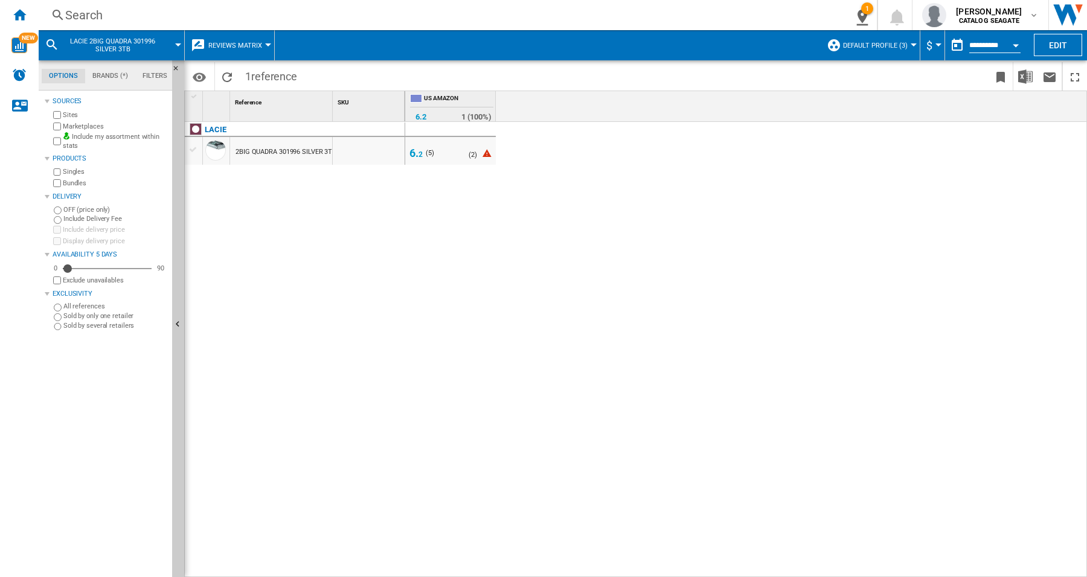
click at [414, 155] on span "6. 2" at bounding box center [416, 153] width 13 height 13
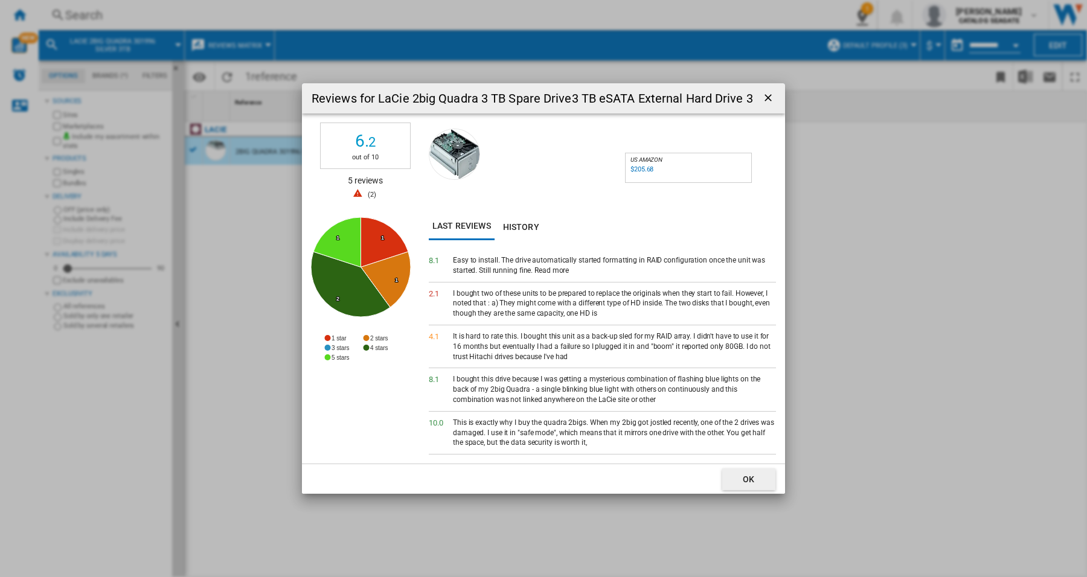
click at [776, 97] on ng-md-icon "getI18NText('BUTTONS.CLOSE_DIALOG')" at bounding box center [769, 99] width 14 height 14
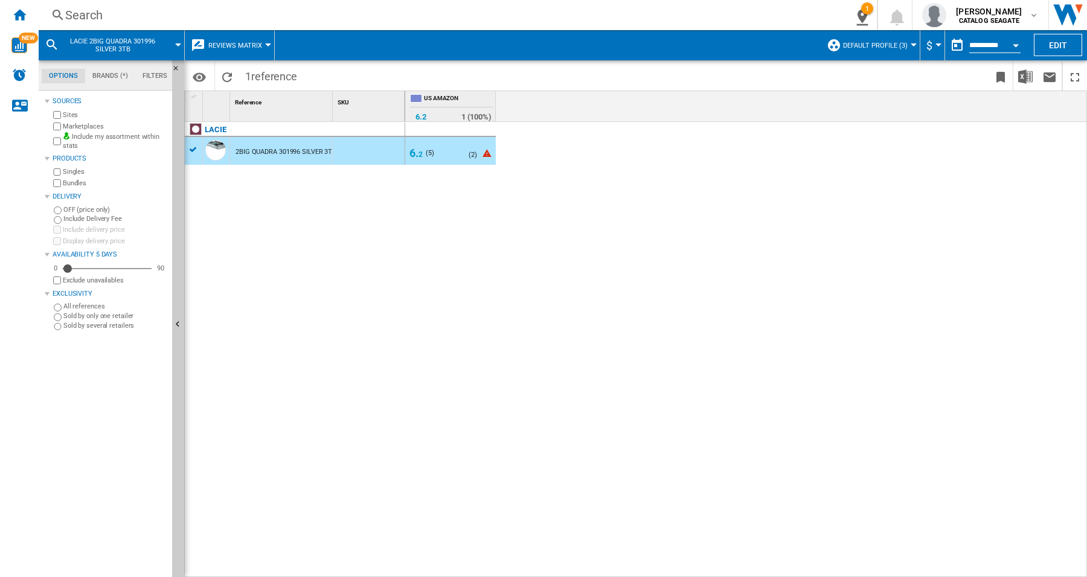
click at [94, 15] on div "Search" at bounding box center [438, 15] width 747 height 17
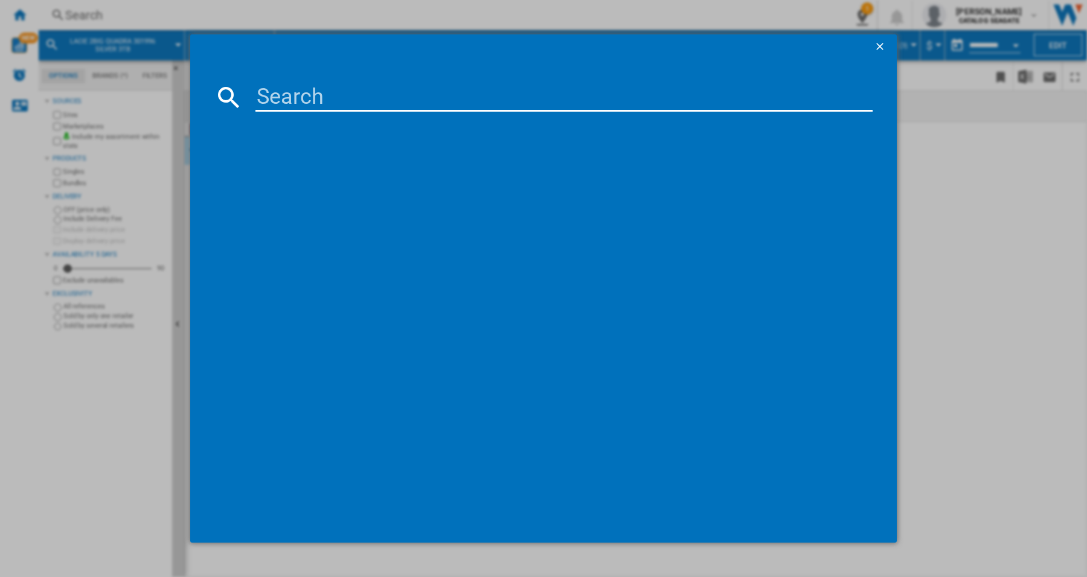
type input "LACIE RUGGED SECURE STFR2000403 ORANGE 2TB"
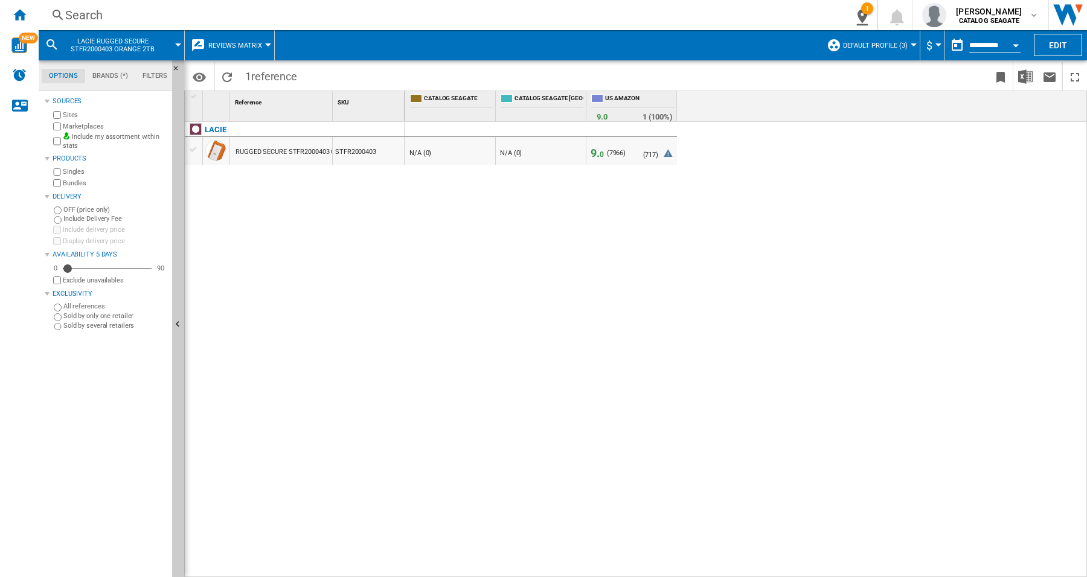
click at [596, 154] on span "9. 0" at bounding box center [597, 153] width 13 height 13
